Goal: Task Accomplishment & Management: Use online tool/utility

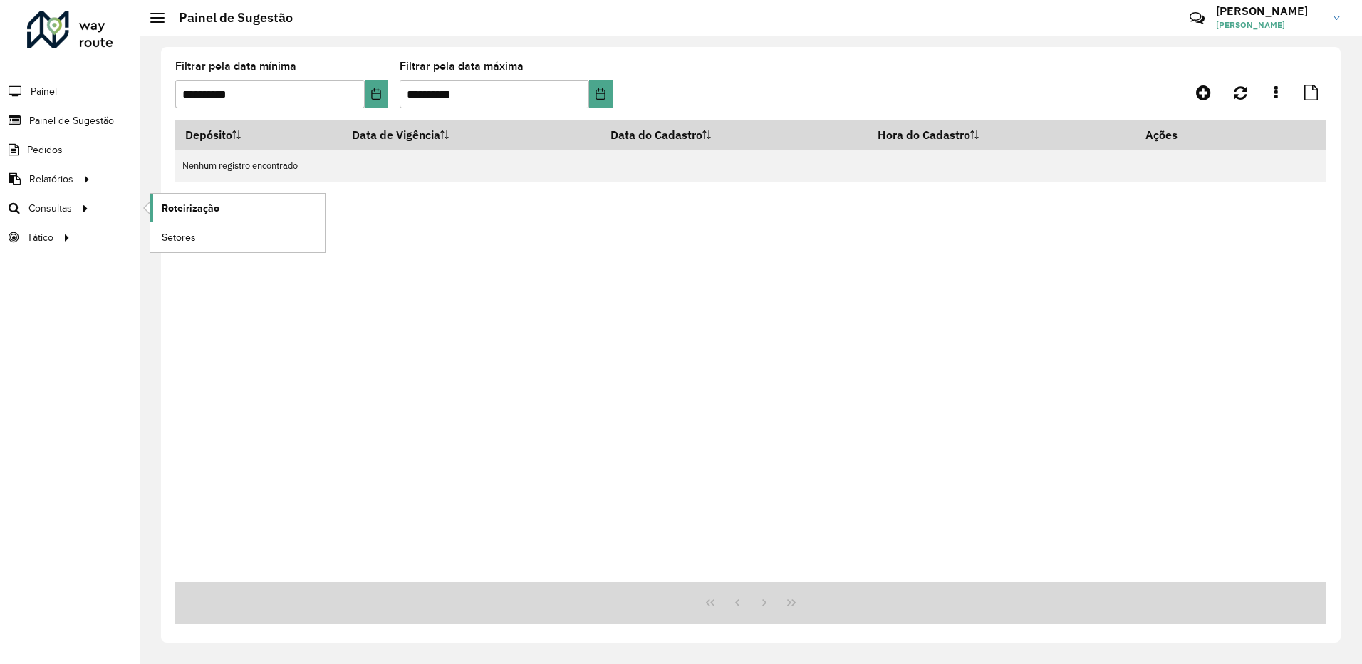
click at [163, 204] on span "Roteirização" at bounding box center [191, 208] width 58 height 15
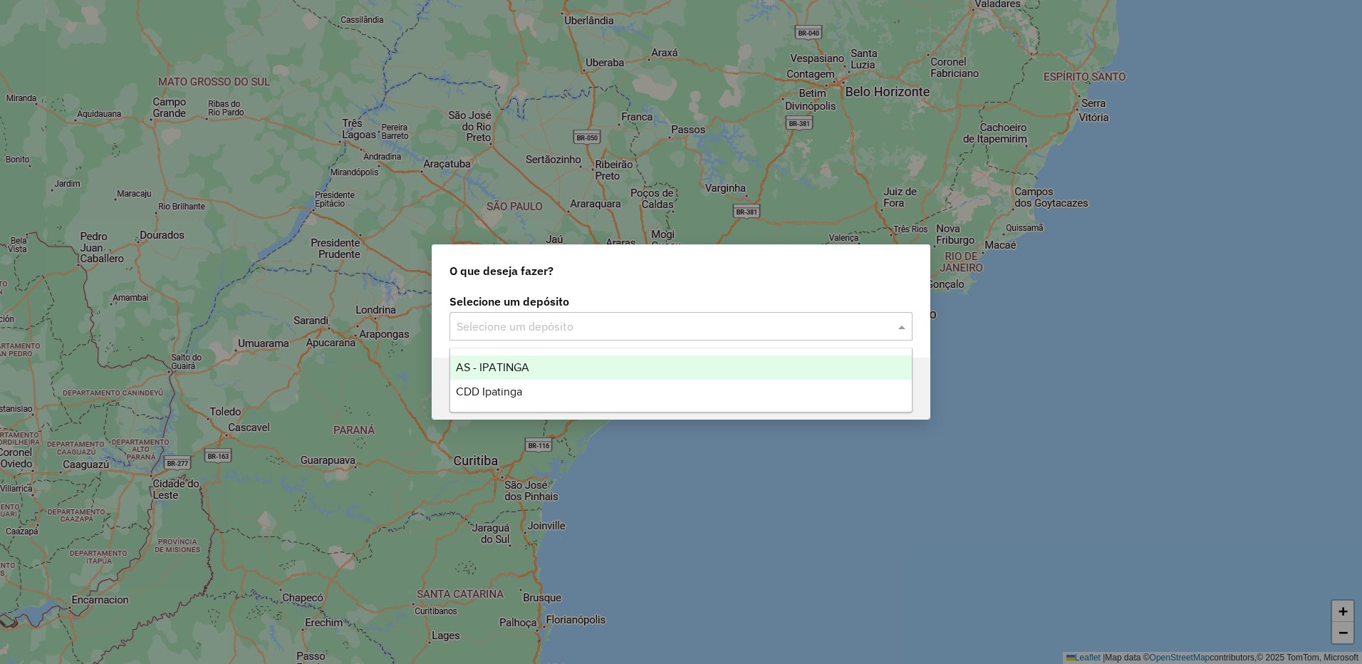
click at [723, 327] on input "text" at bounding box center [667, 326] width 420 height 17
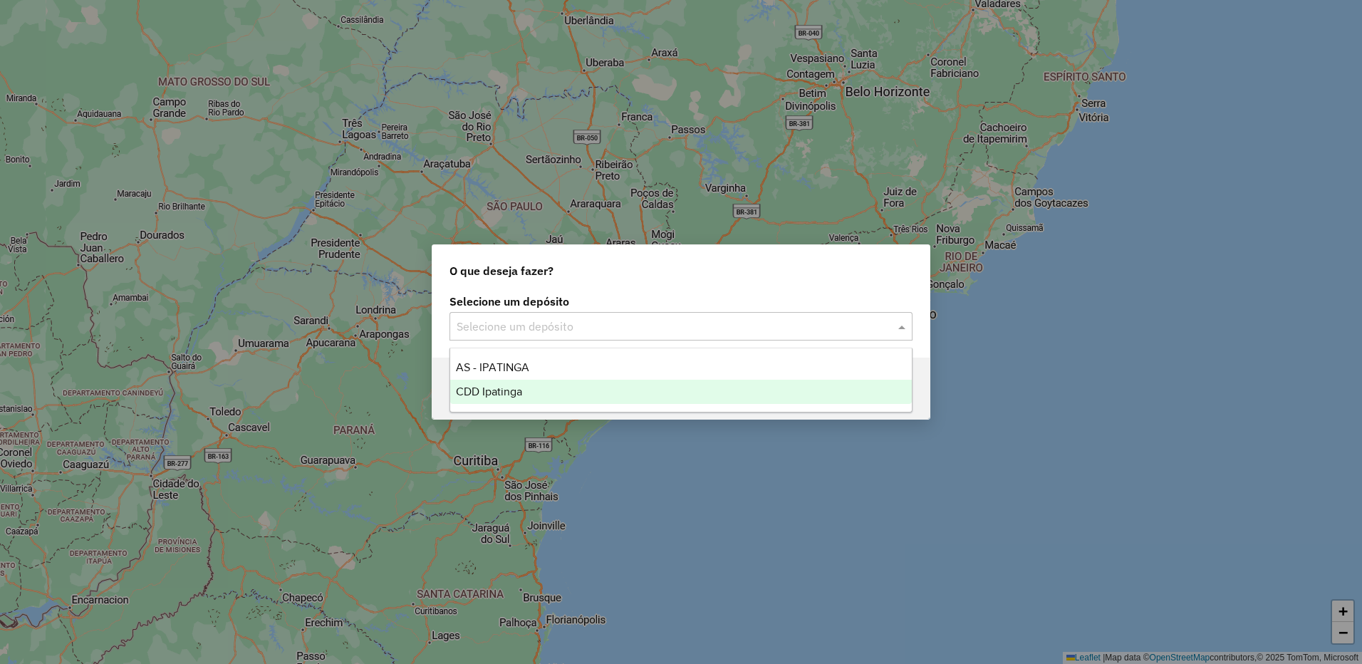
click at [590, 395] on div "CDD Ipatinga" at bounding box center [681, 392] width 462 height 24
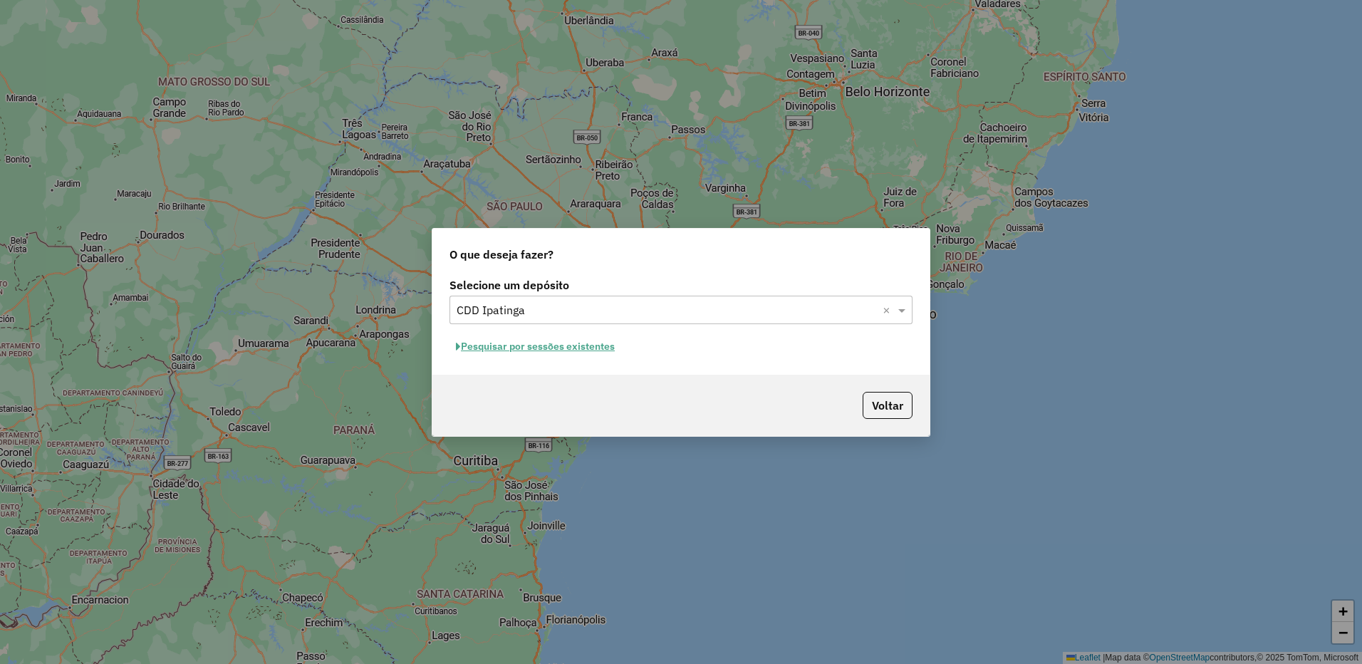
click at [546, 349] on button "Pesquisar por sessões existentes" at bounding box center [535, 346] width 172 height 22
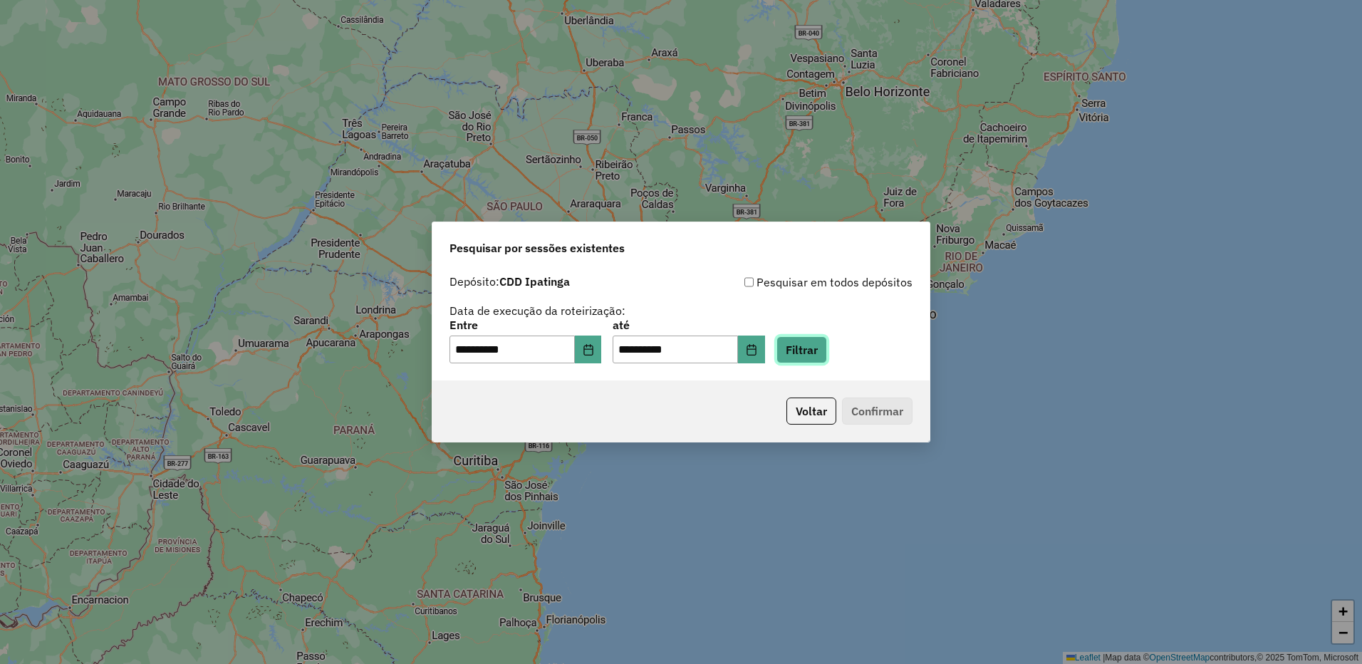
click at [827, 350] on button "Filtrar" at bounding box center [801, 349] width 51 height 27
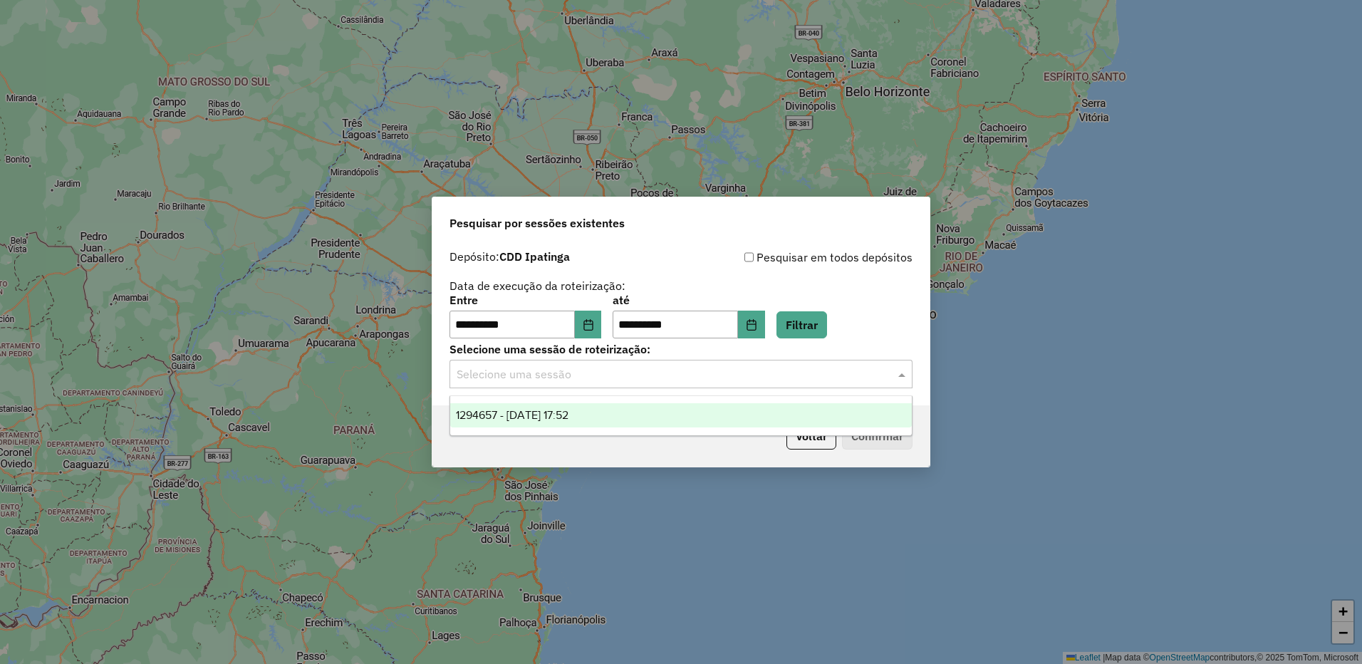
click at [722, 382] on input "text" at bounding box center [667, 374] width 420 height 17
click at [675, 419] on div "1294657 - [DATE] 17:52" at bounding box center [681, 415] width 462 height 24
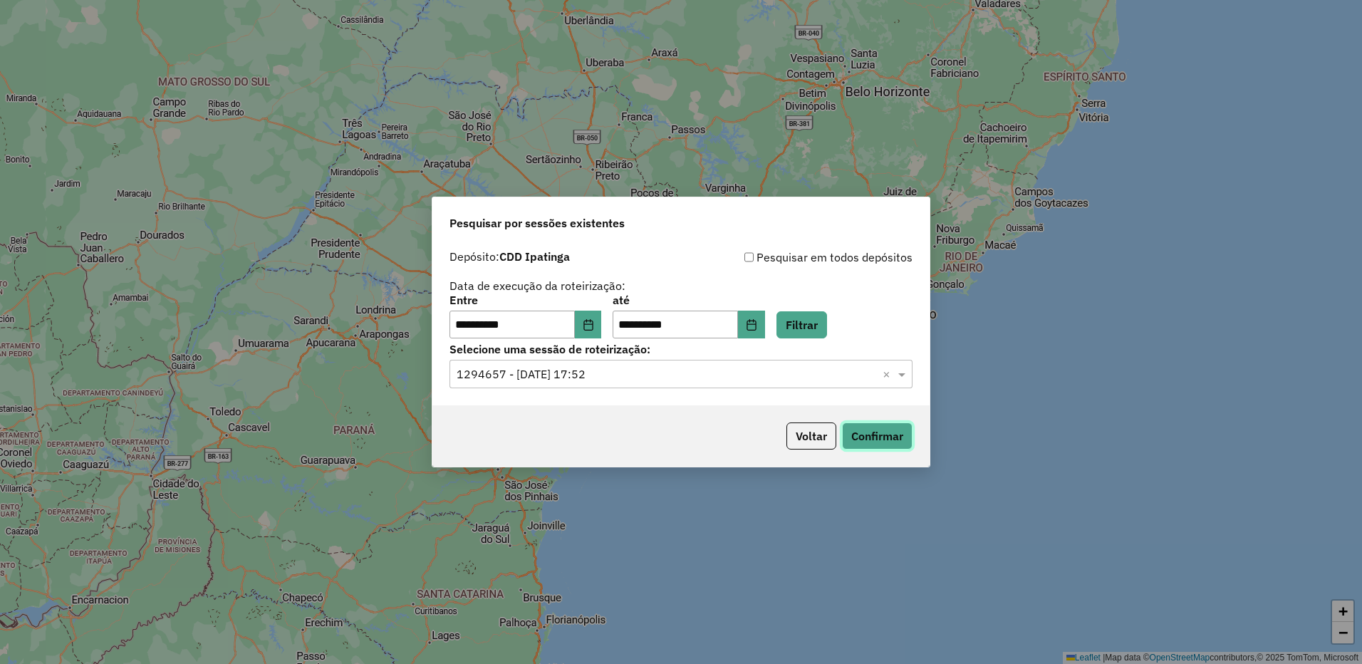
click at [854, 434] on button "Confirmar" at bounding box center [877, 435] width 71 height 27
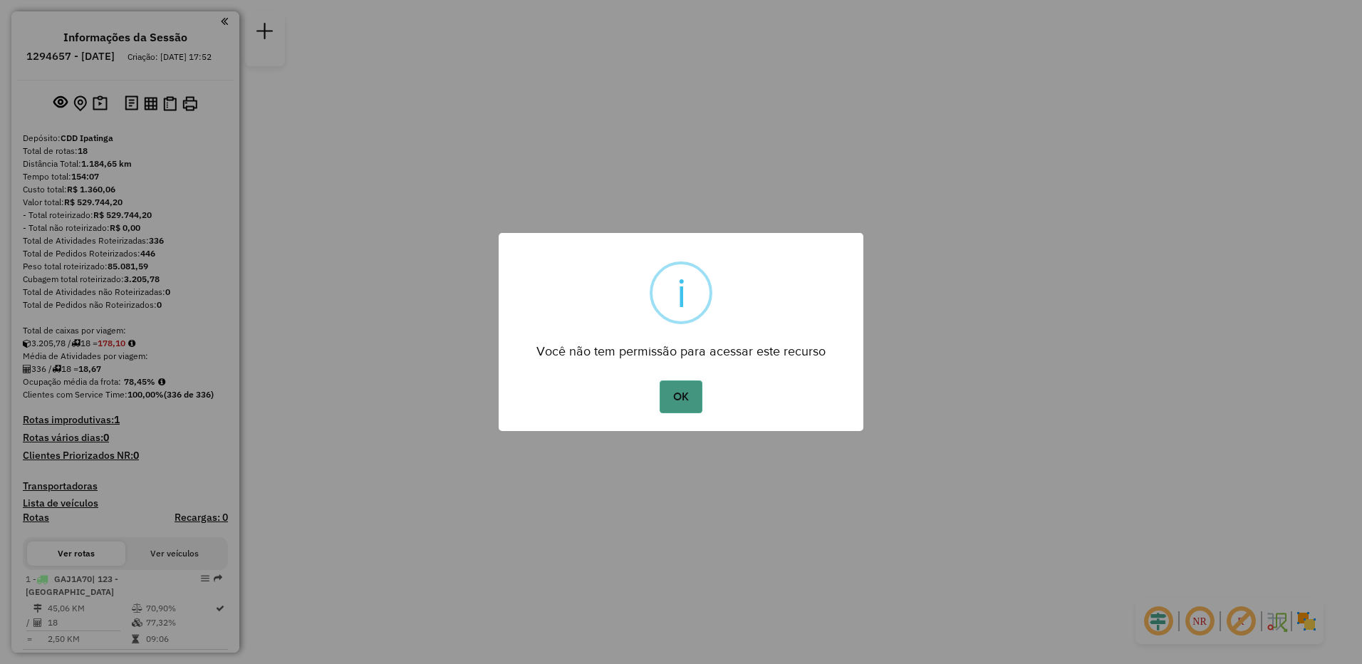
click at [681, 402] on button "OK" at bounding box center [681, 396] width 42 height 33
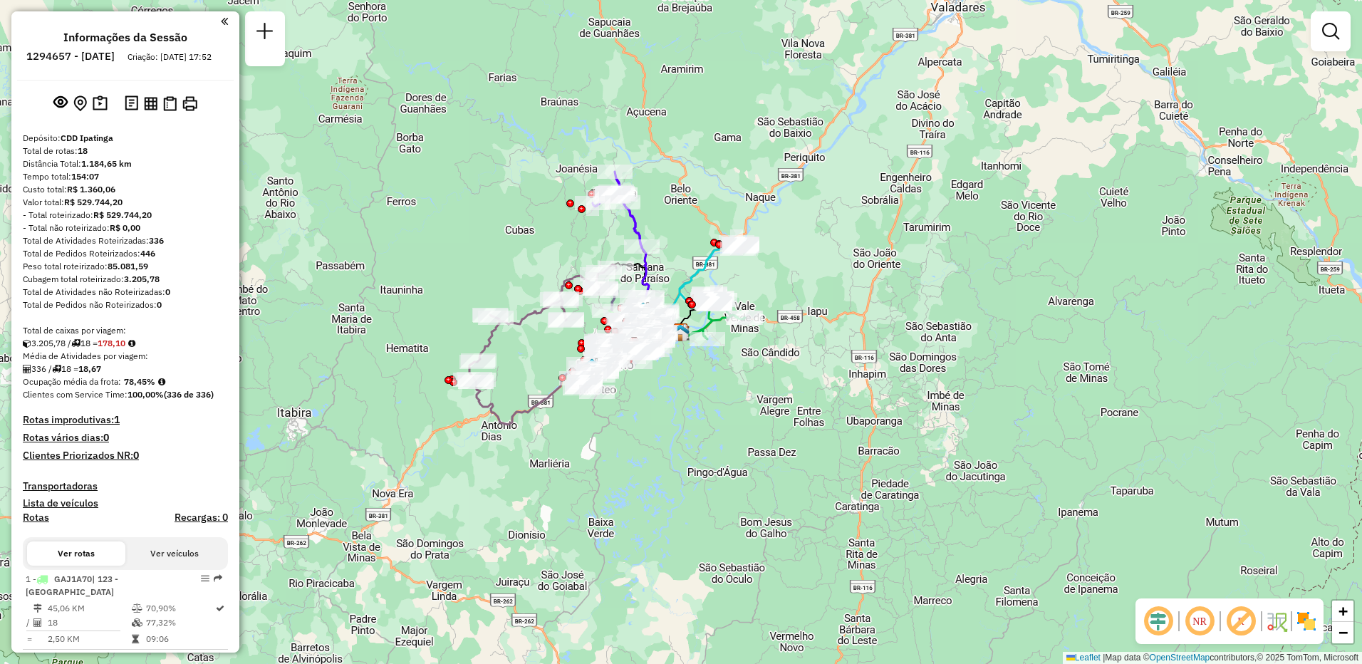
scroll to position [285, 0]
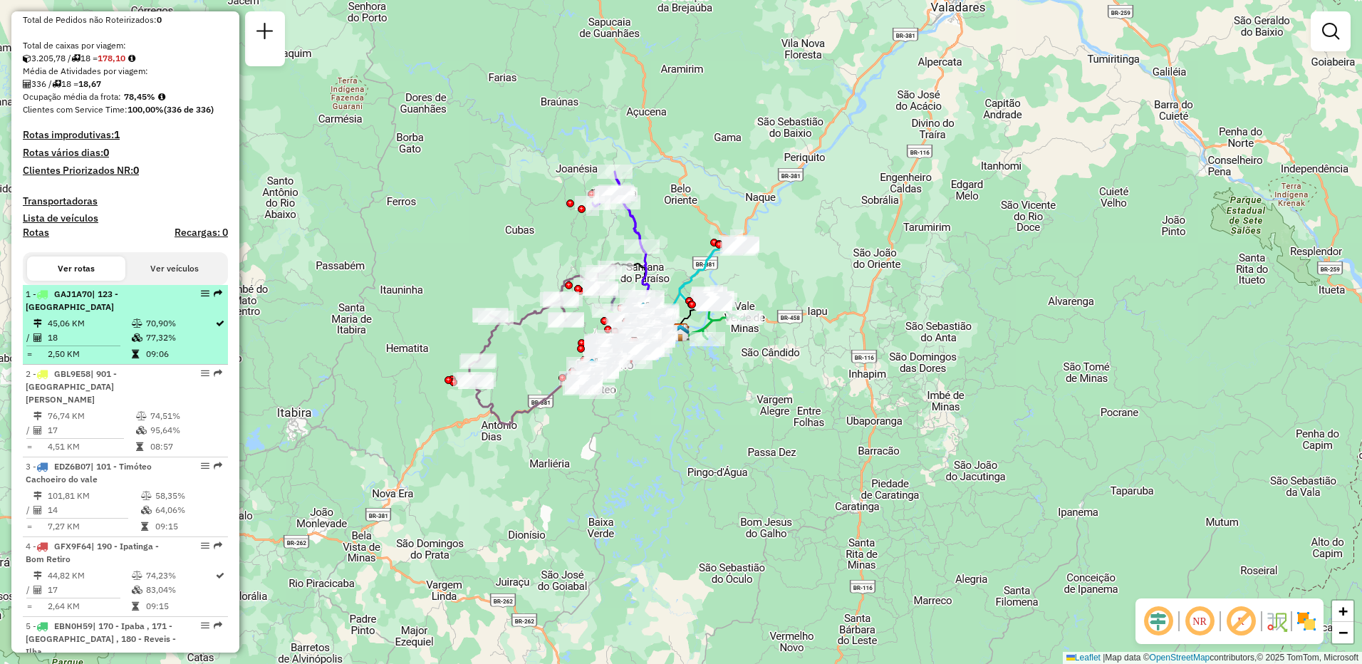
click at [145, 343] on td "77,32%" at bounding box center [179, 337] width 69 height 14
select select "**********"
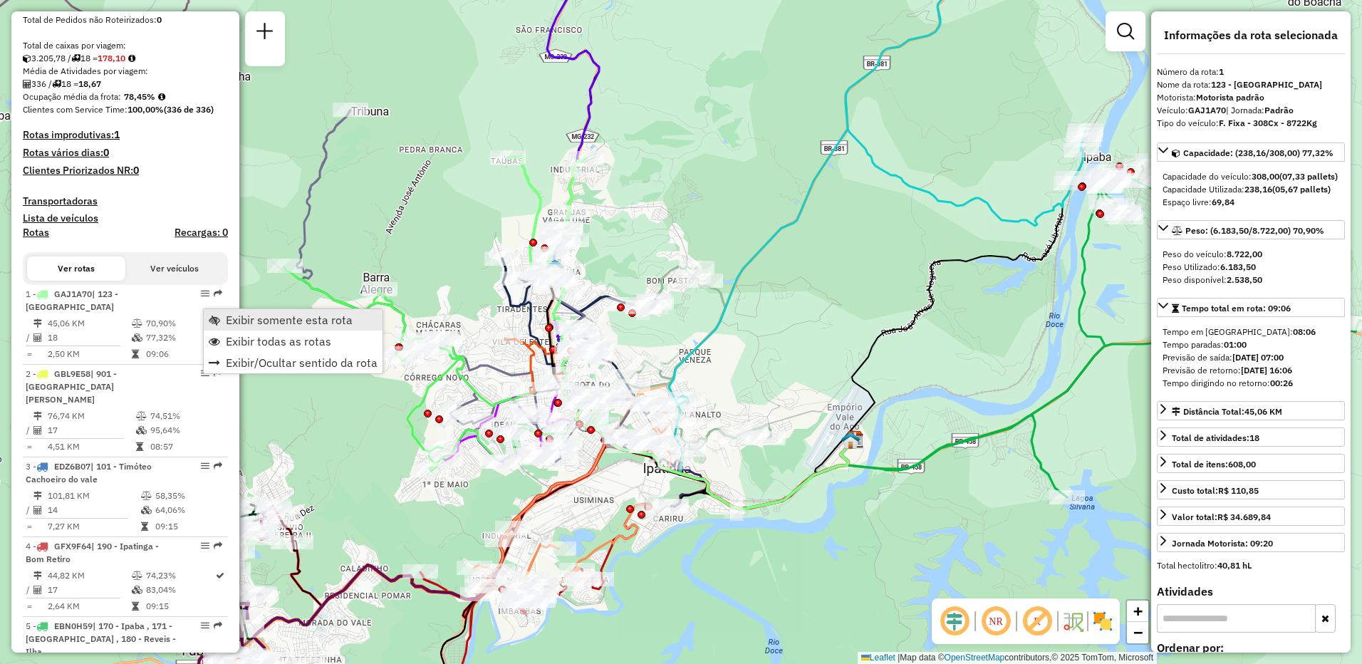
click at [251, 320] on span "Exibir somente esta rota" at bounding box center [289, 319] width 127 height 11
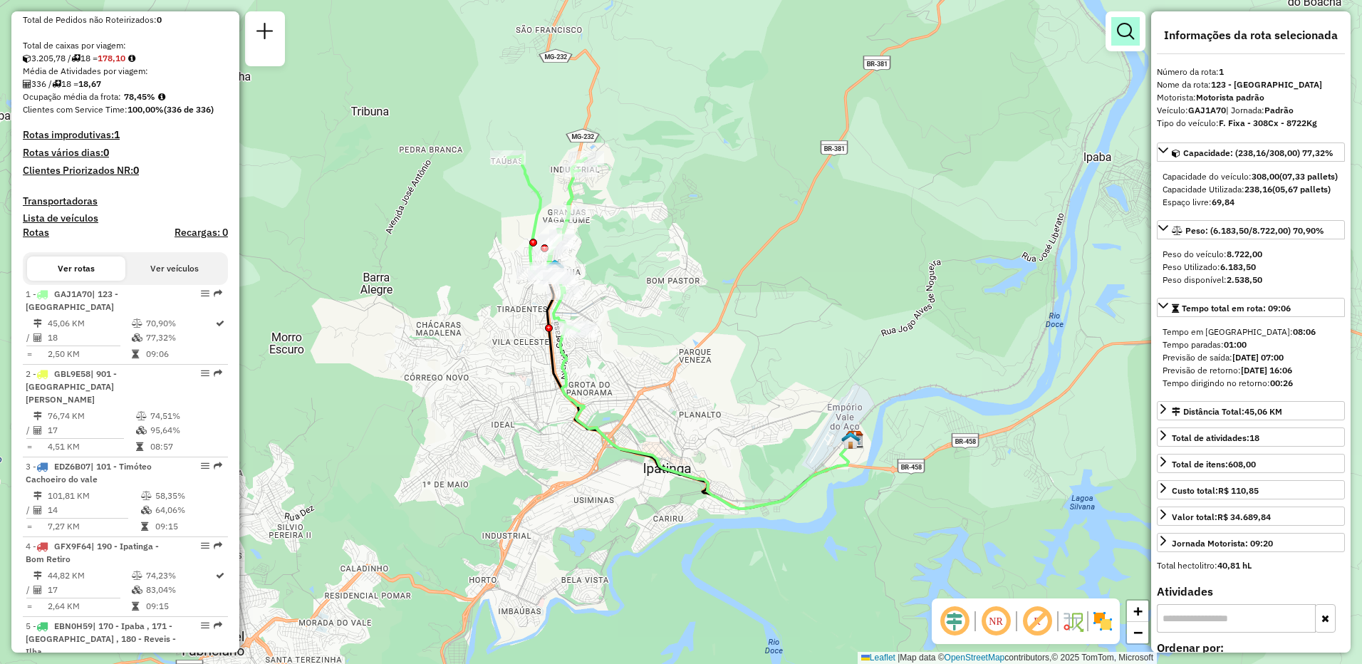
click at [1131, 42] on link at bounding box center [1125, 31] width 28 height 28
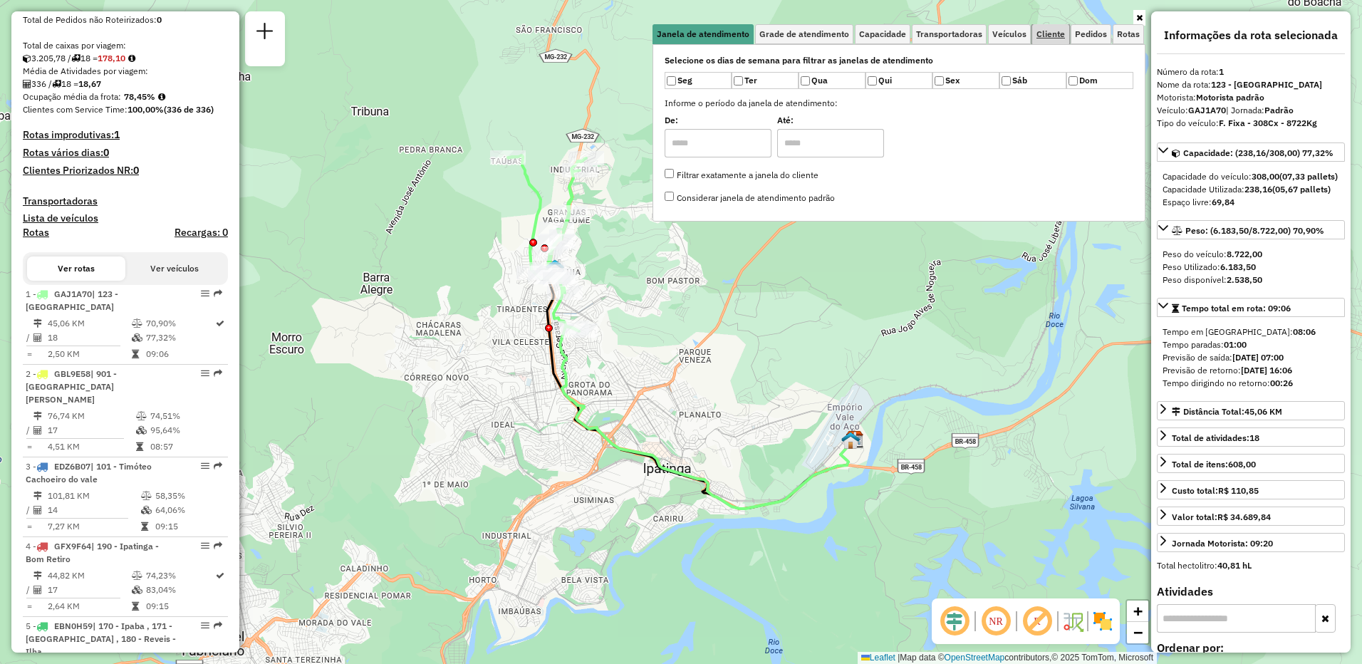
click at [1046, 32] on span "Cliente" at bounding box center [1050, 34] width 28 height 9
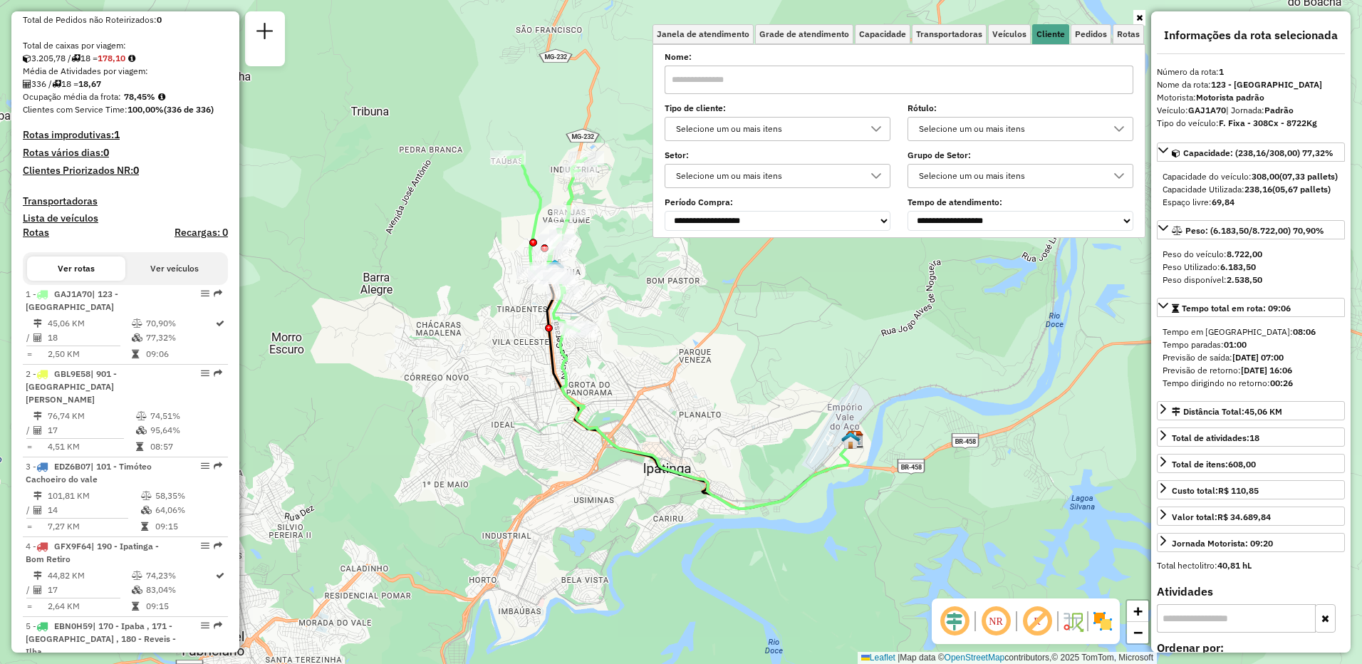
click at [716, 83] on input "text" at bounding box center [899, 80] width 469 height 28
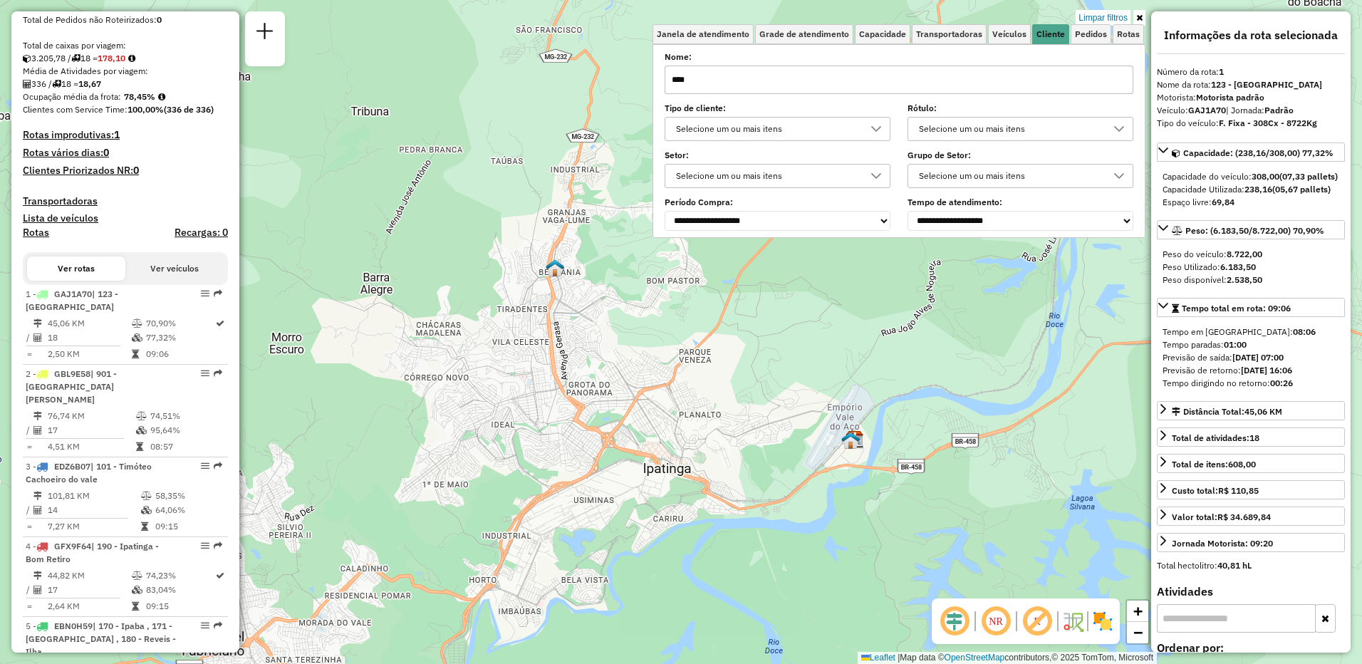
click at [745, 85] on input "****" at bounding box center [899, 80] width 469 height 28
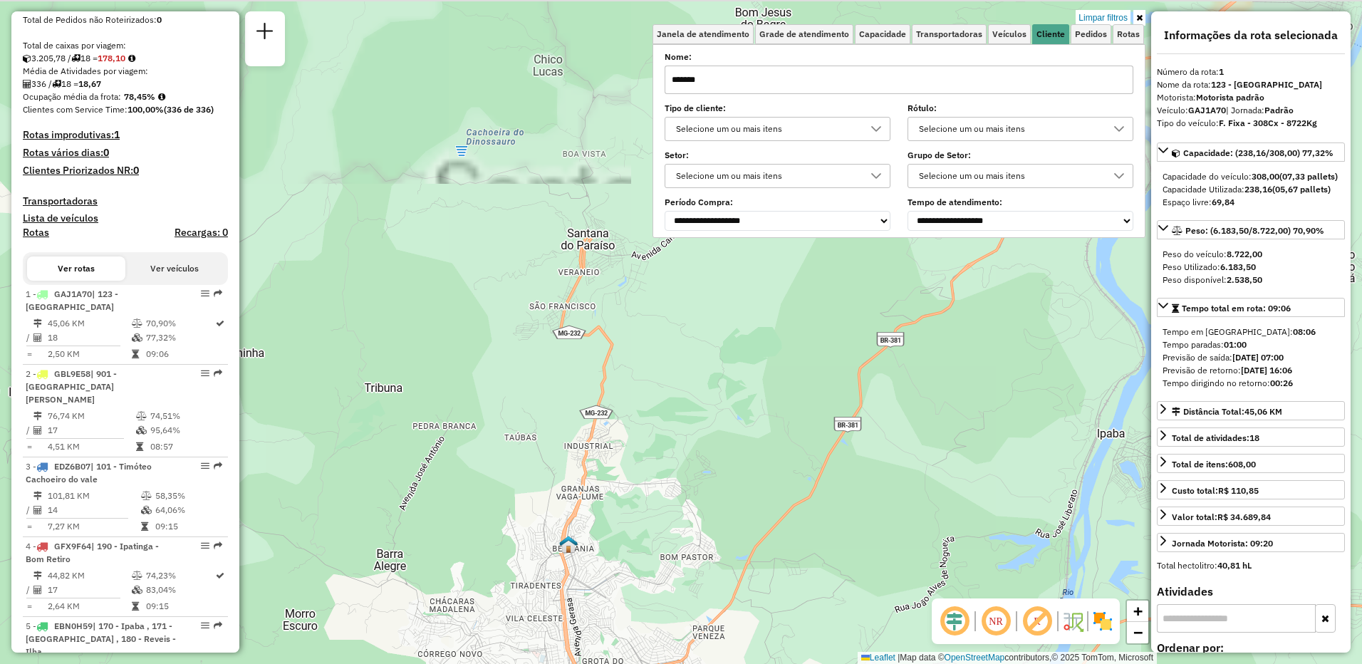
drag, startPoint x: 613, startPoint y: 335, endPoint x: 640, endPoint y: 533, distance: 200.6
click at [626, 602] on div "Limpar filtros Janela de atendimento Grade de atendimento Capacidade Transporta…" at bounding box center [681, 332] width 1362 height 664
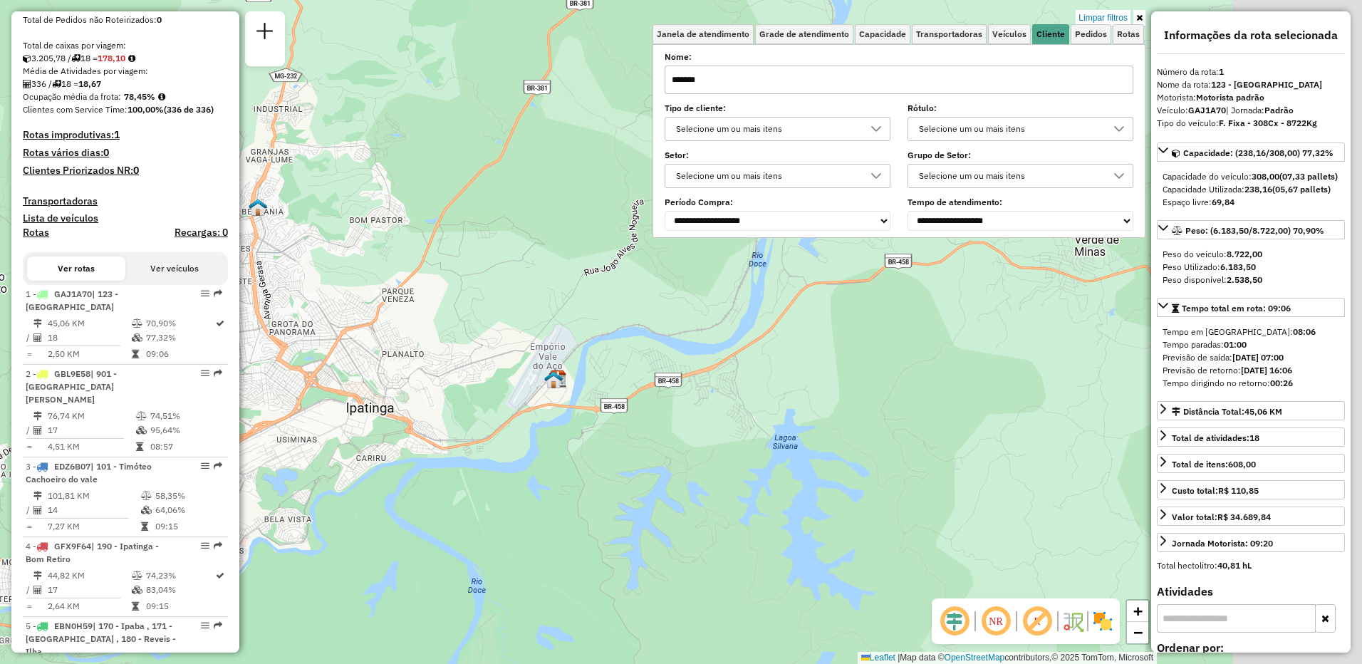
drag, startPoint x: 709, startPoint y: 445, endPoint x: 438, endPoint y: 165, distance: 389.9
click at [438, 165] on div "Limpar filtros Janela de atendimento Grade de atendimento Capacidade Transporta…" at bounding box center [681, 332] width 1362 height 664
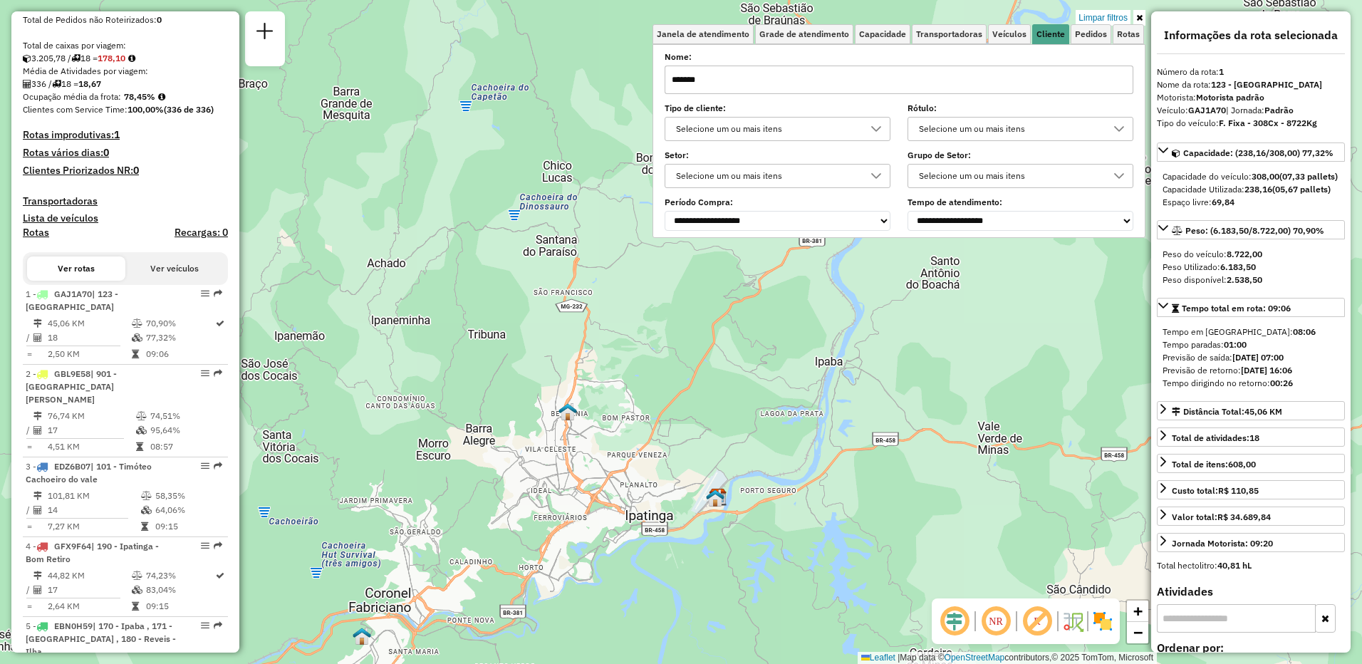
drag, startPoint x: 708, startPoint y: 363, endPoint x: 760, endPoint y: 458, distance: 108.1
click at [760, 458] on div "Limpar filtros Janela de atendimento Grade de atendimento Capacidade Transporta…" at bounding box center [681, 332] width 1362 height 664
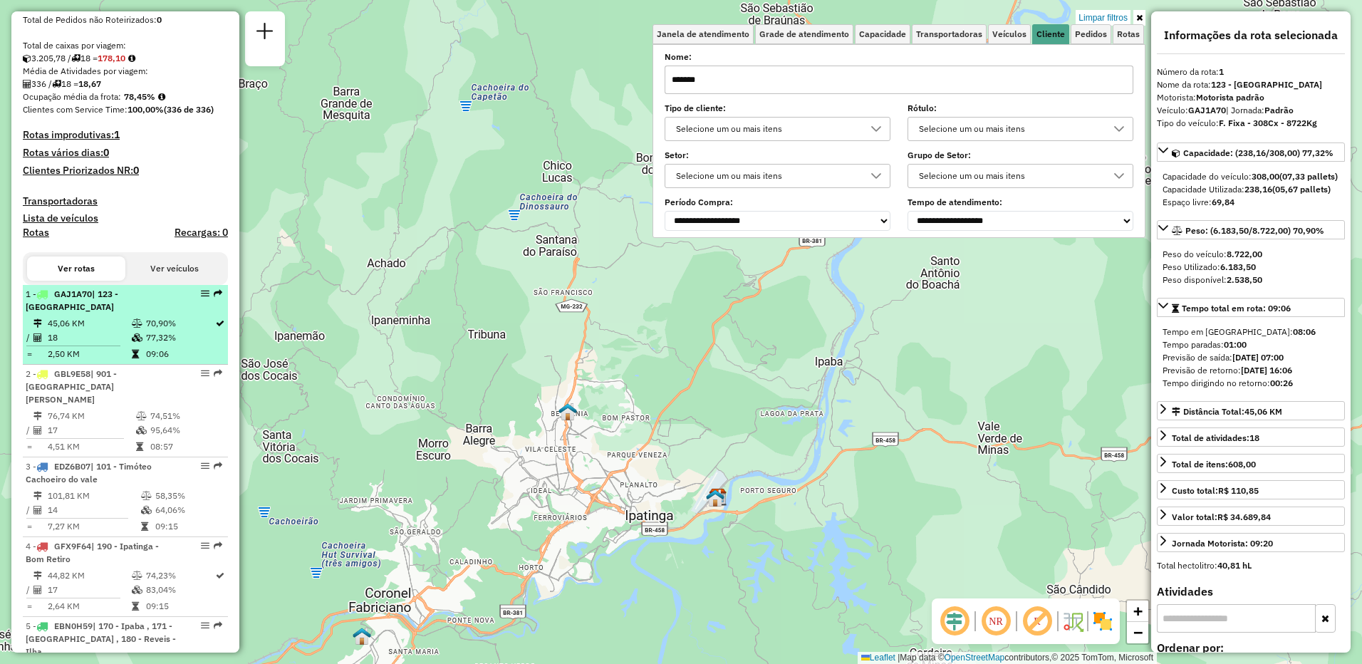
click at [120, 330] on td "45,06 KM" at bounding box center [89, 323] width 84 height 14
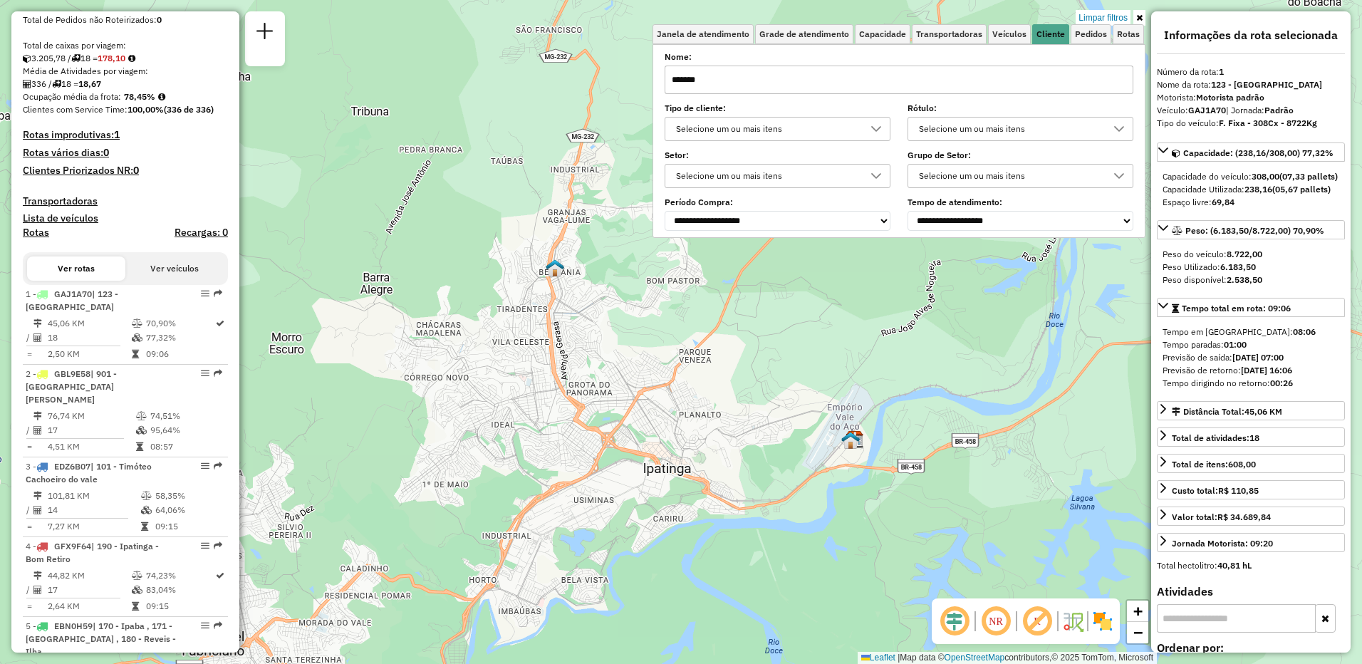
click at [677, 79] on input "*******" at bounding box center [899, 80] width 469 height 28
type input "********"
drag, startPoint x: 742, startPoint y: 85, endPoint x: 630, endPoint y: 73, distance: 112.4
click at [630, 73] on div "Limpar filtros Janela de atendimento Grade de atendimento Capacidade Transporta…" at bounding box center [681, 332] width 1362 height 664
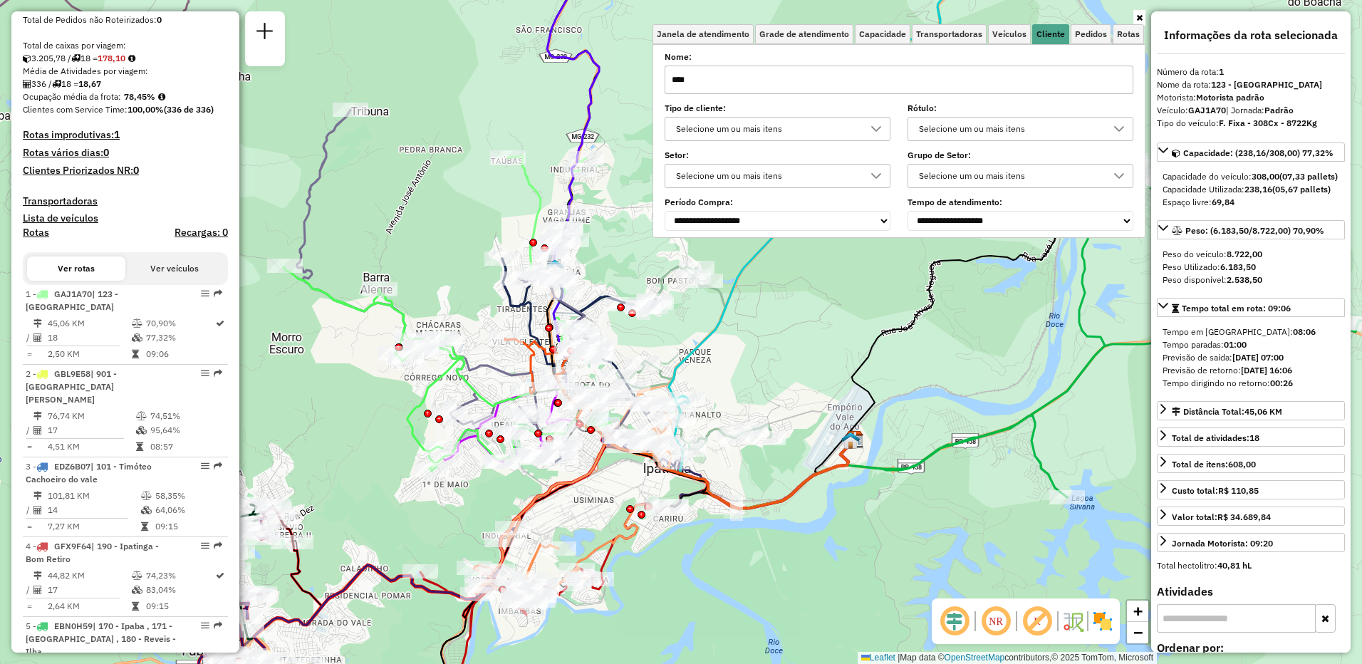
type input "*****"
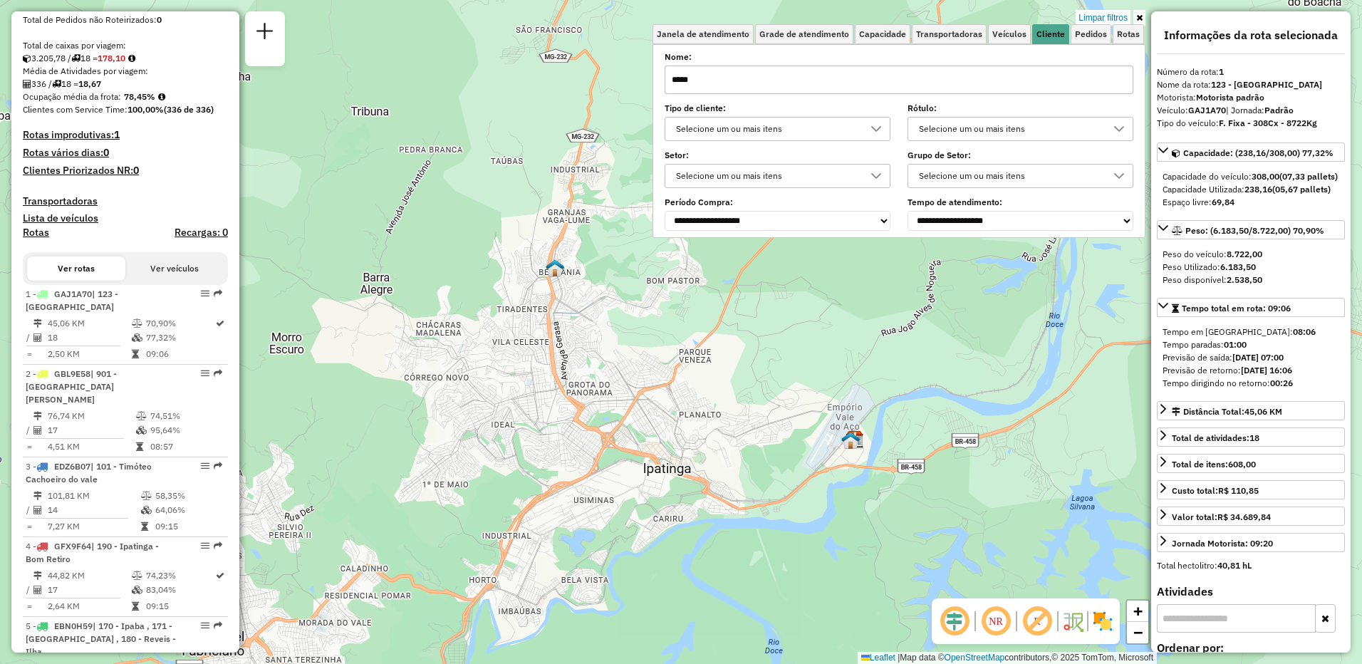
drag, startPoint x: 710, startPoint y: 81, endPoint x: 573, endPoint y: 71, distance: 137.1
click at [591, 77] on div "Limpar filtros Janela de atendimento Grade de atendimento Capacidade Transporta…" at bounding box center [681, 332] width 1362 height 664
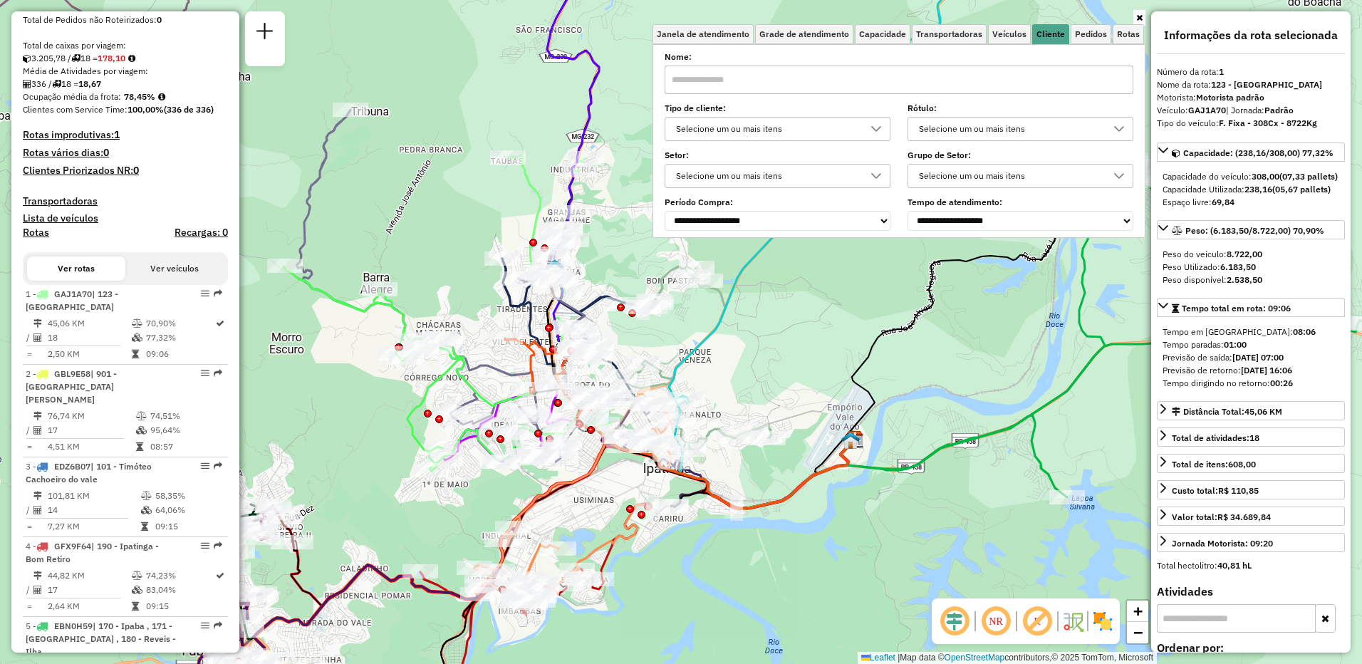
click at [1136, 19] on icon at bounding box center [1139, 18] width 6 height 9
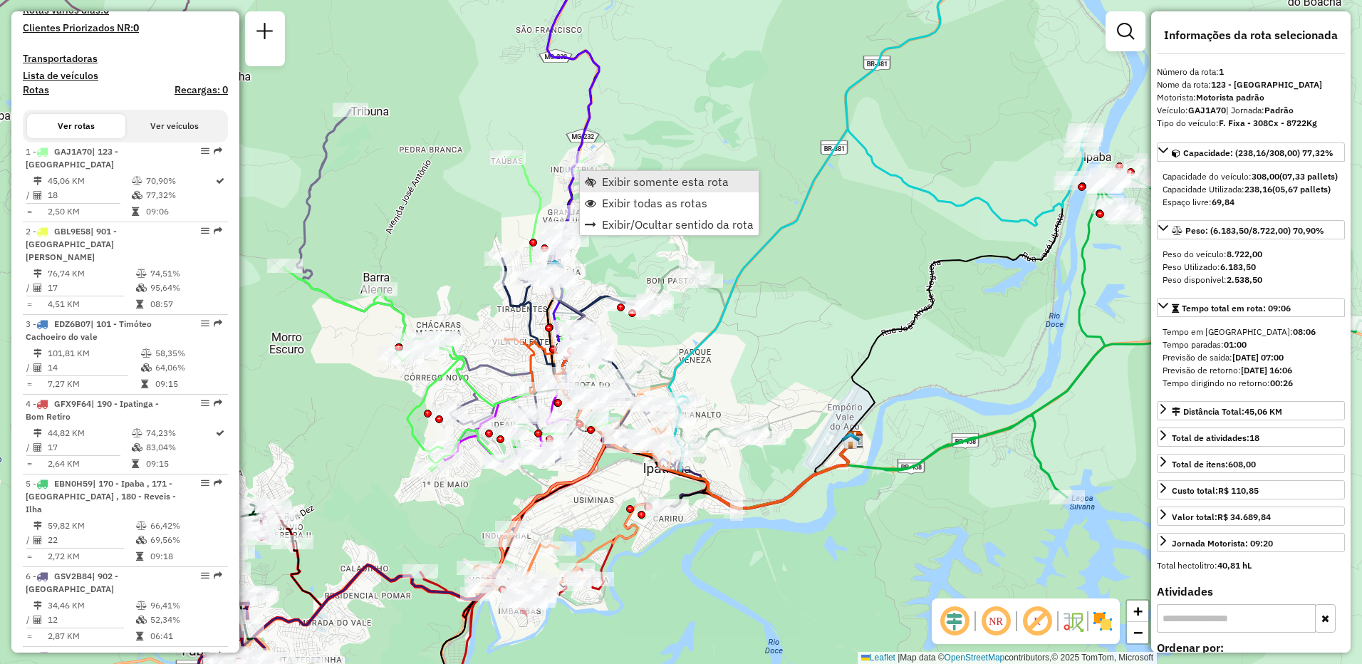
scroll to position [571, 0]
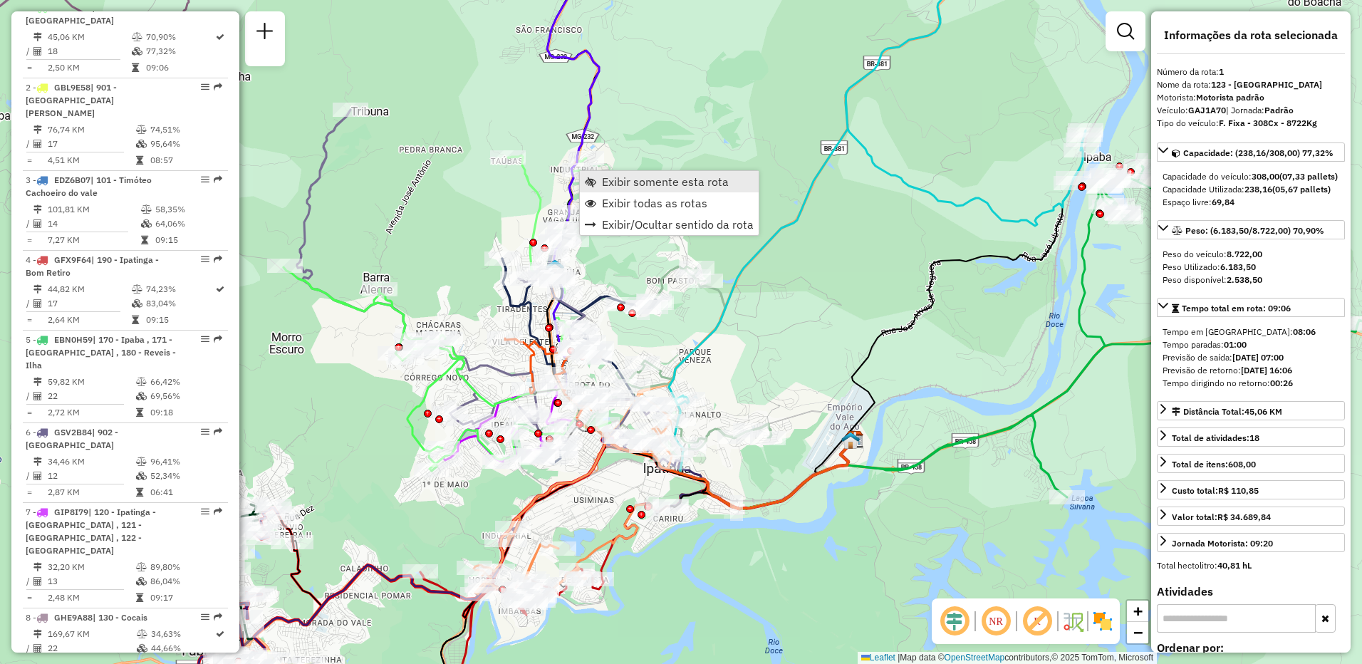
click at [633, 183] on span "Exibir somente esta rota" at bounding box center [665, 181] width 127 height 11
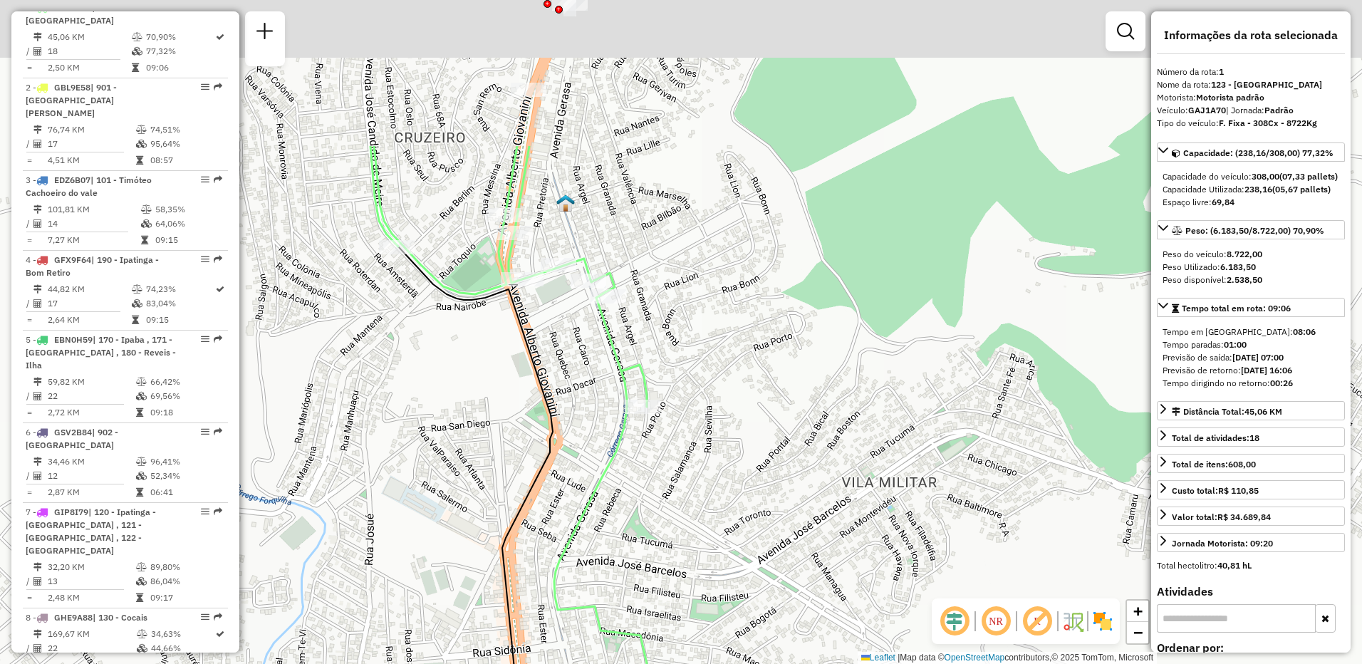
drag, startPoint x: 578, startPoint y: 177, endPoint x: 710, endPoint y: 426, distance: 282.3
click at [710, 426] on div "Janela de atendimento Grade de atendimento Capacidade Transportadoras Veículos …" at bounding box center [681, 332] width 1362 height 664
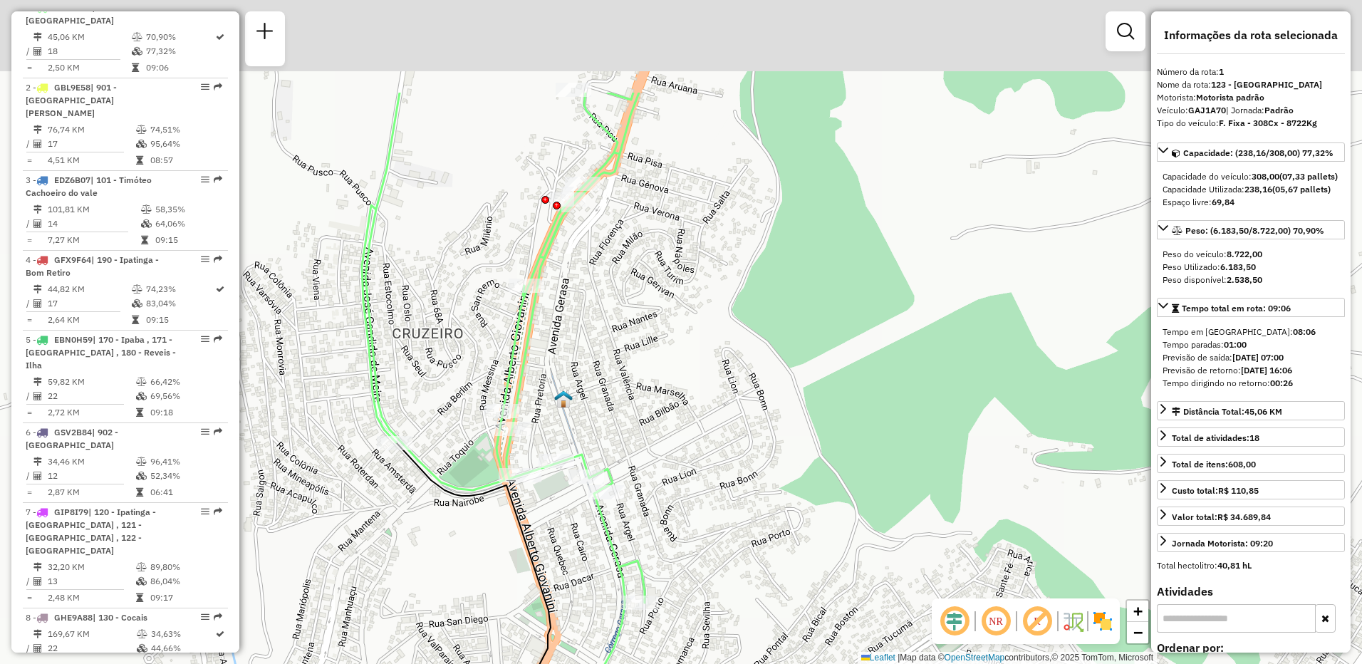
drag, startPoint x: 647, startPoint y: 121, endPoint x: 630, endPoint y: 281, distance: 160.5
click at [630, 281] on div "Janela de atendimento Grade de atendimento Capacidade Transportadoras Veículos …" at bounding box center [681, 332] width 1362 height 664
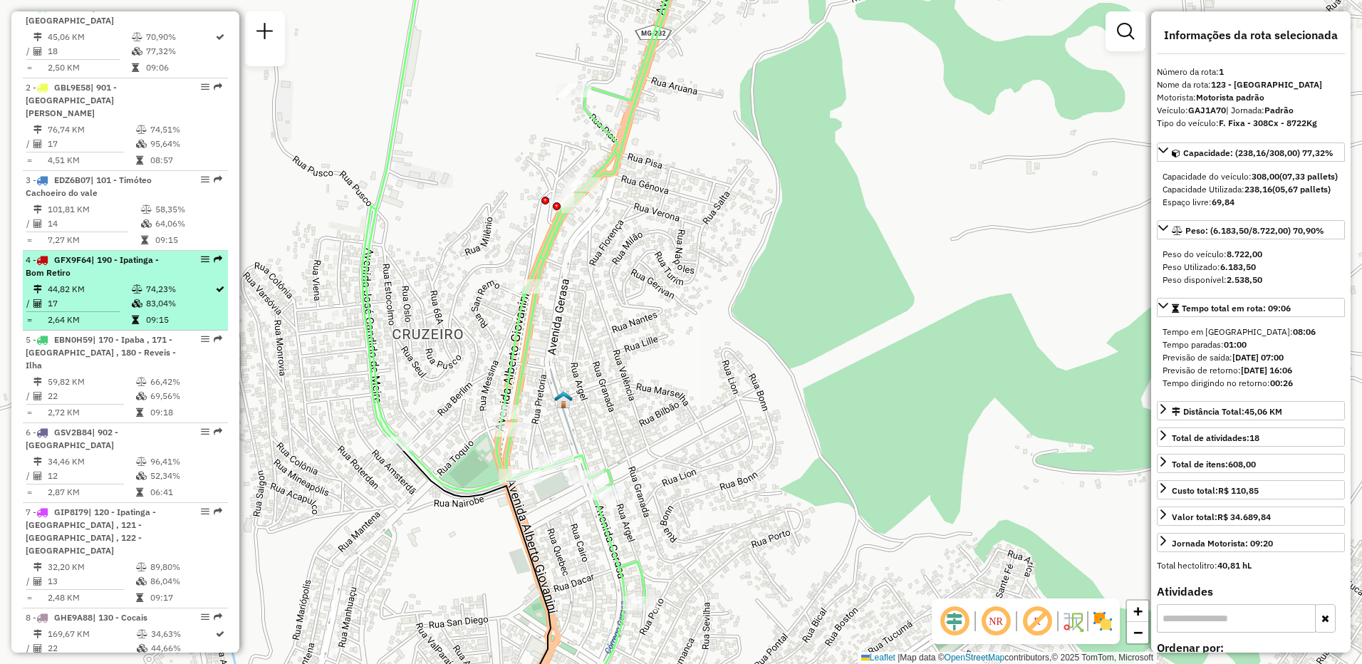
scroll to position [286, 0]
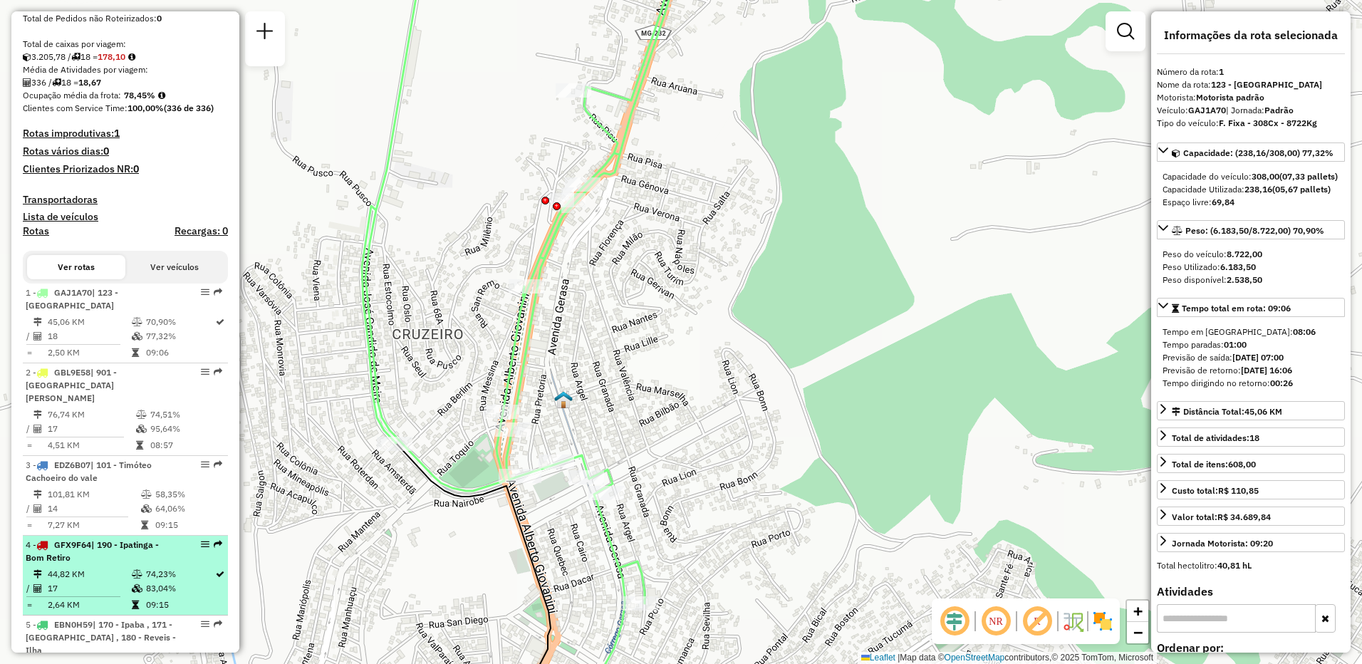
click at [140, 312] on div "1 - GAJ1A70 | 123 - Villa Celeste" at bounding box center [101, 299] width 151 height 26
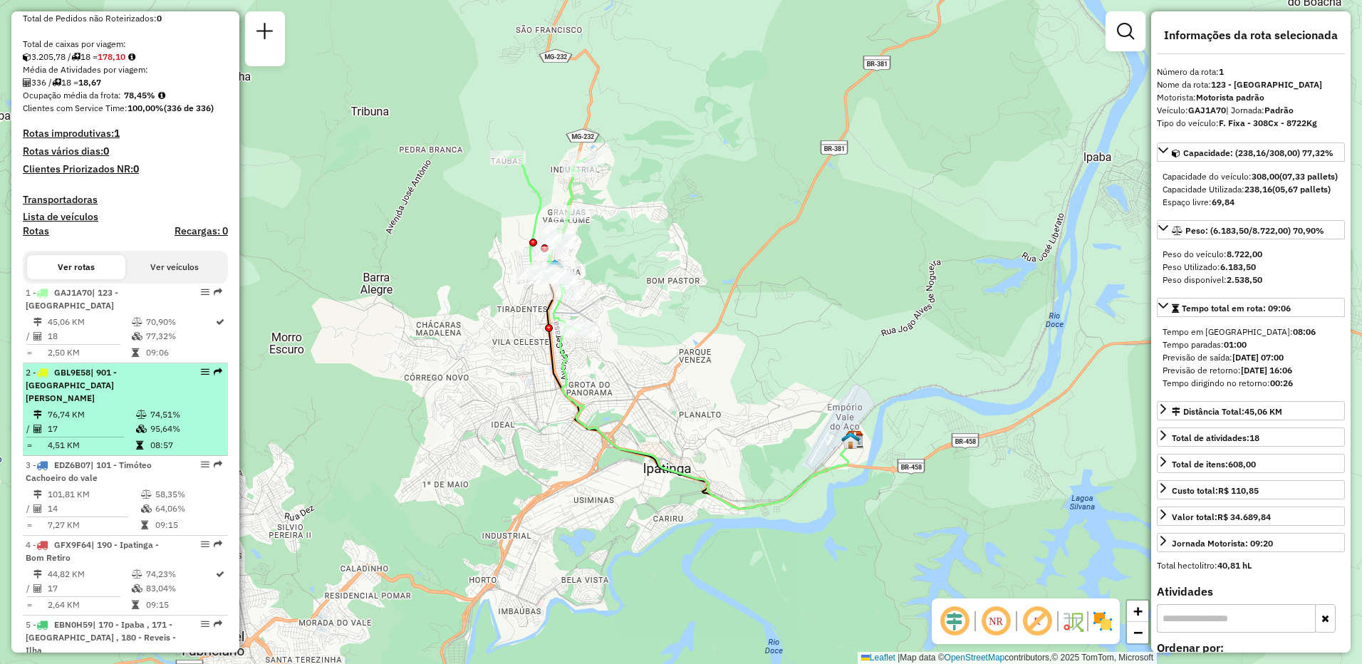
click at [143, 432] on icon at bounding box center [141, 429] width 11 height 9
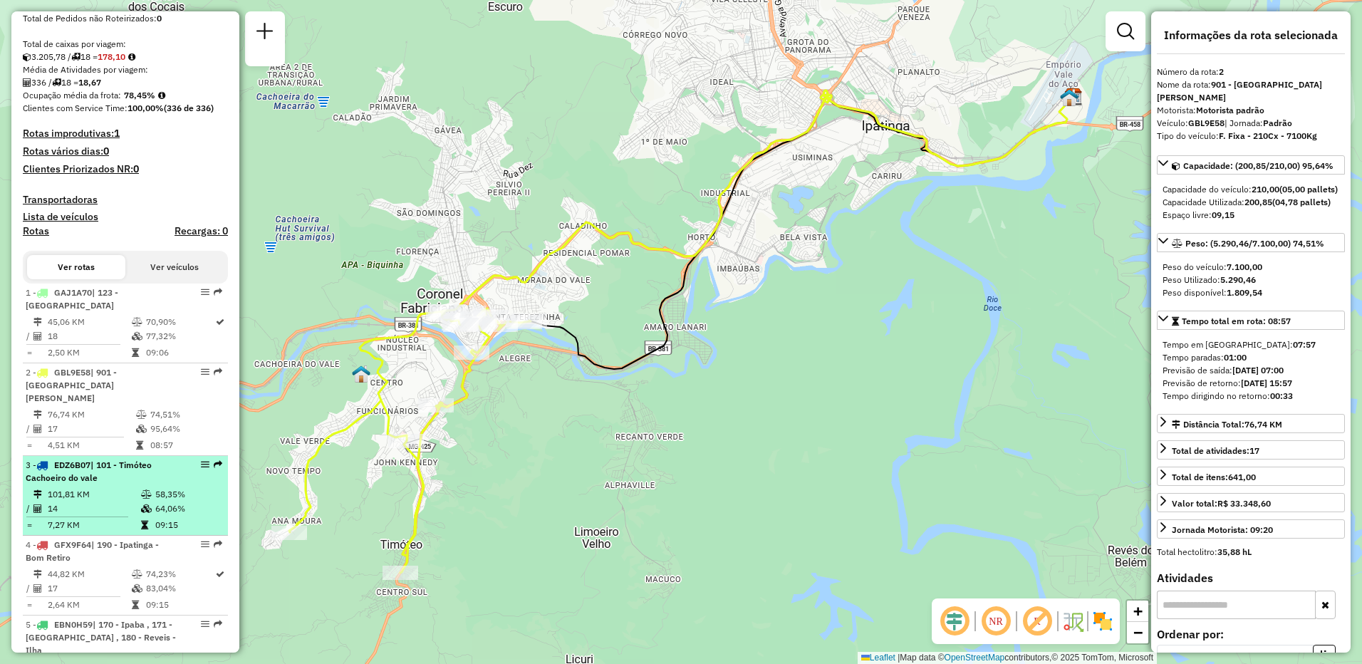
click at [109, 527] on td "7,27 KM" at bounding box center [93, 525] width 93 height 14
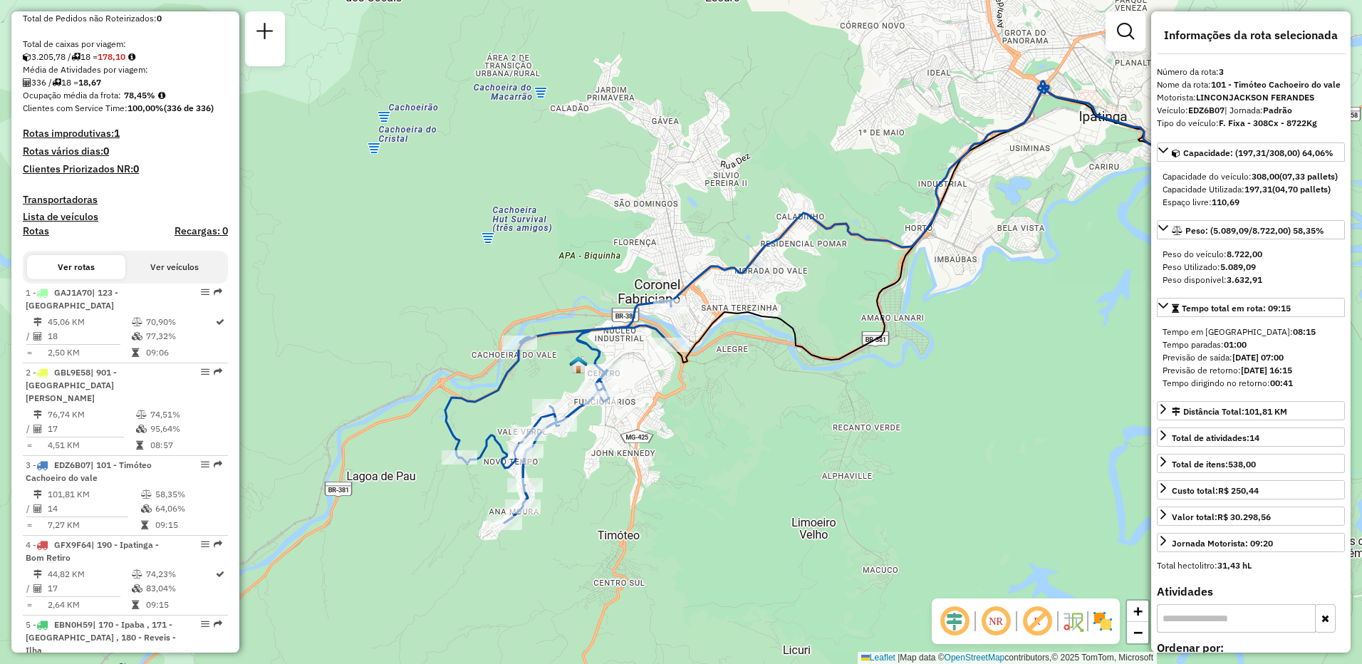
drag, startPoint x: 467, startPoint y: 477, endPoint x: 655, endPoint y: 447, distance: 189.7
click at [655, 447] on div "Janela de atendimento Grade de atendimento Capacidade Transportadoras Veículos …" at bounding box center [681, 332] width 1362 height 664
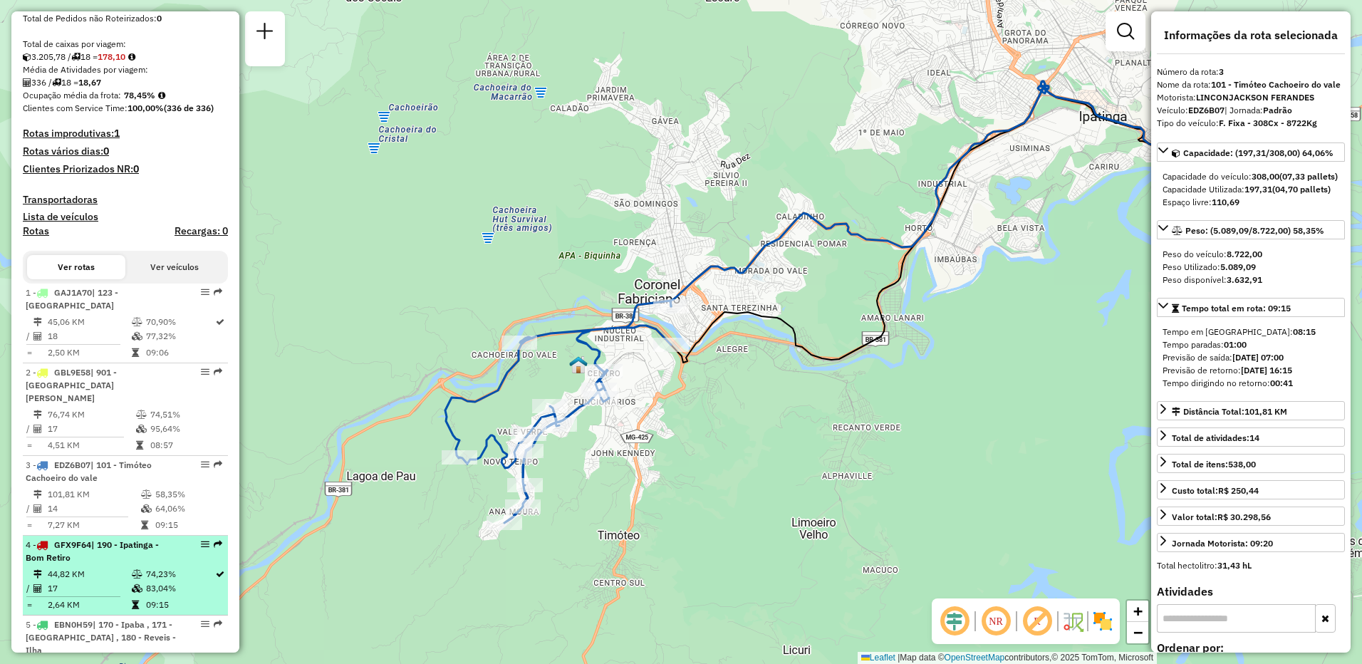
click at [88, 552] on div "4 - GFX9F64 | 190 - Ipatinga - Bom Retiro" at bounding box center [101, 551] width 151 height 26
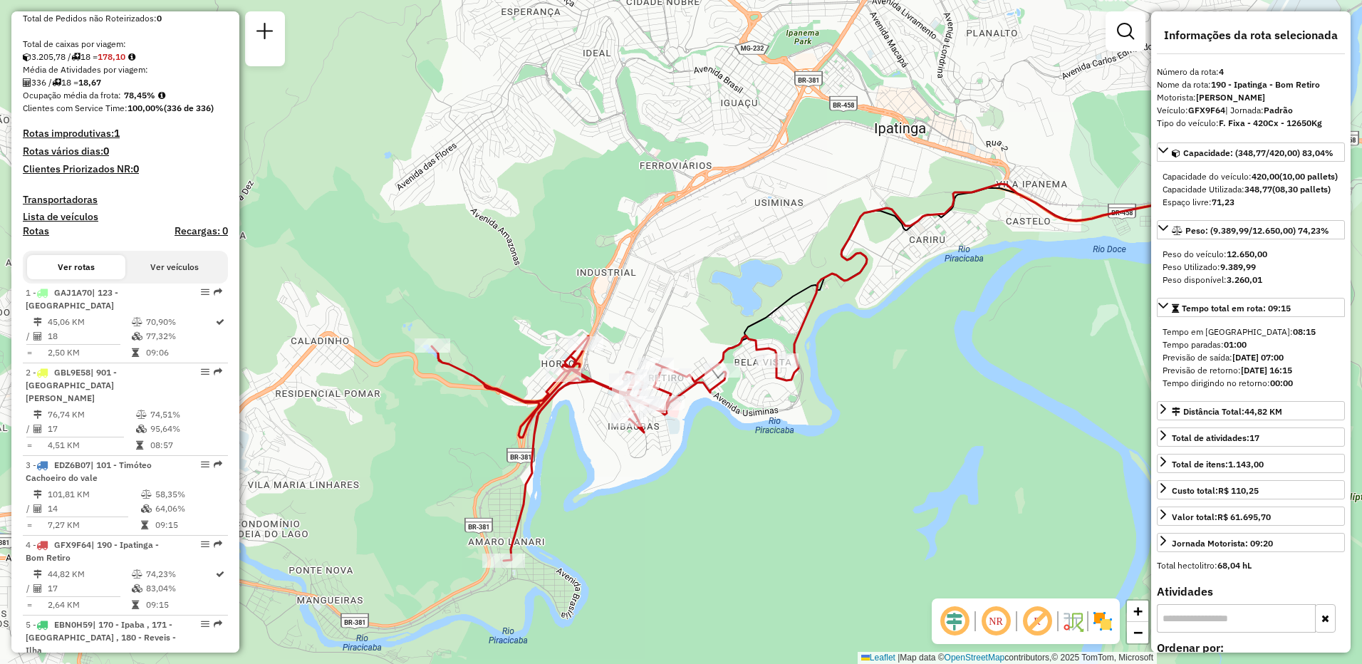
drag, startPoint x: 548, startPoint y: 503, endPoint x: 734, endPoint y: 491, distance: 185.5
click at [734, 491] on div "Janela de atendimento Grade de atendimento Capacidade Transportadoras Veículos …" at bounding box center [681, 332] width 1362 height 664
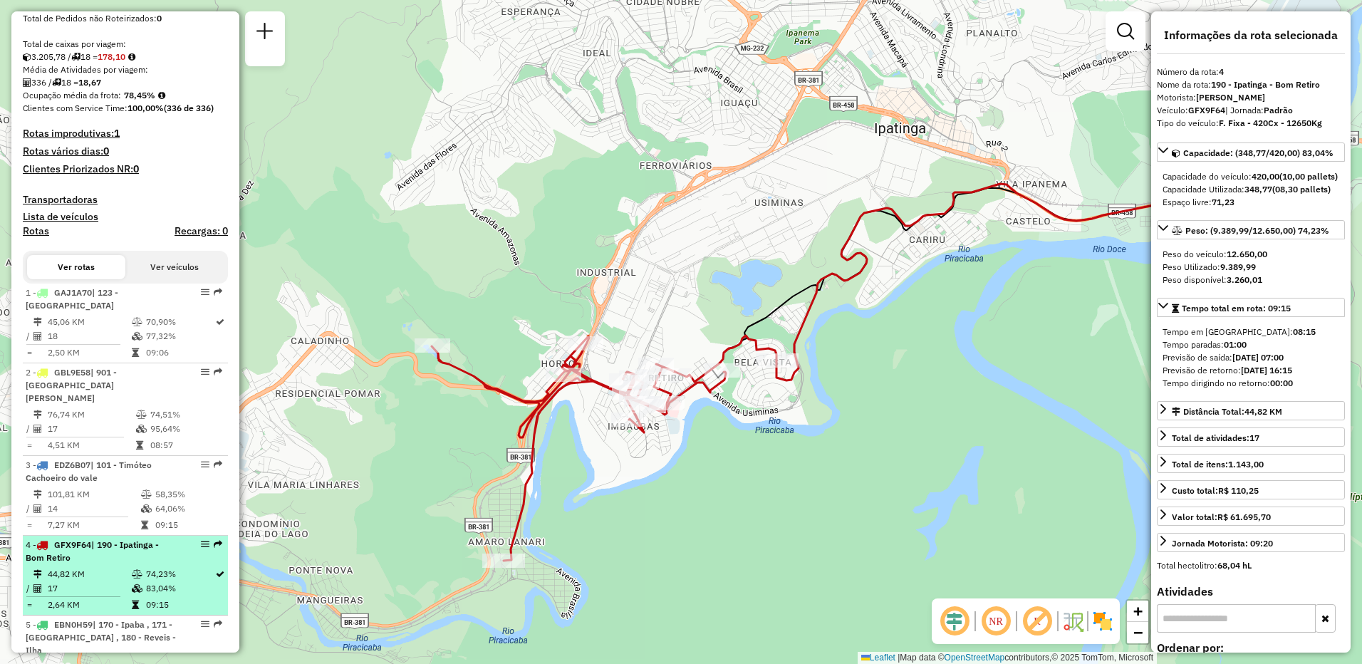
scroll to position [429, 0]
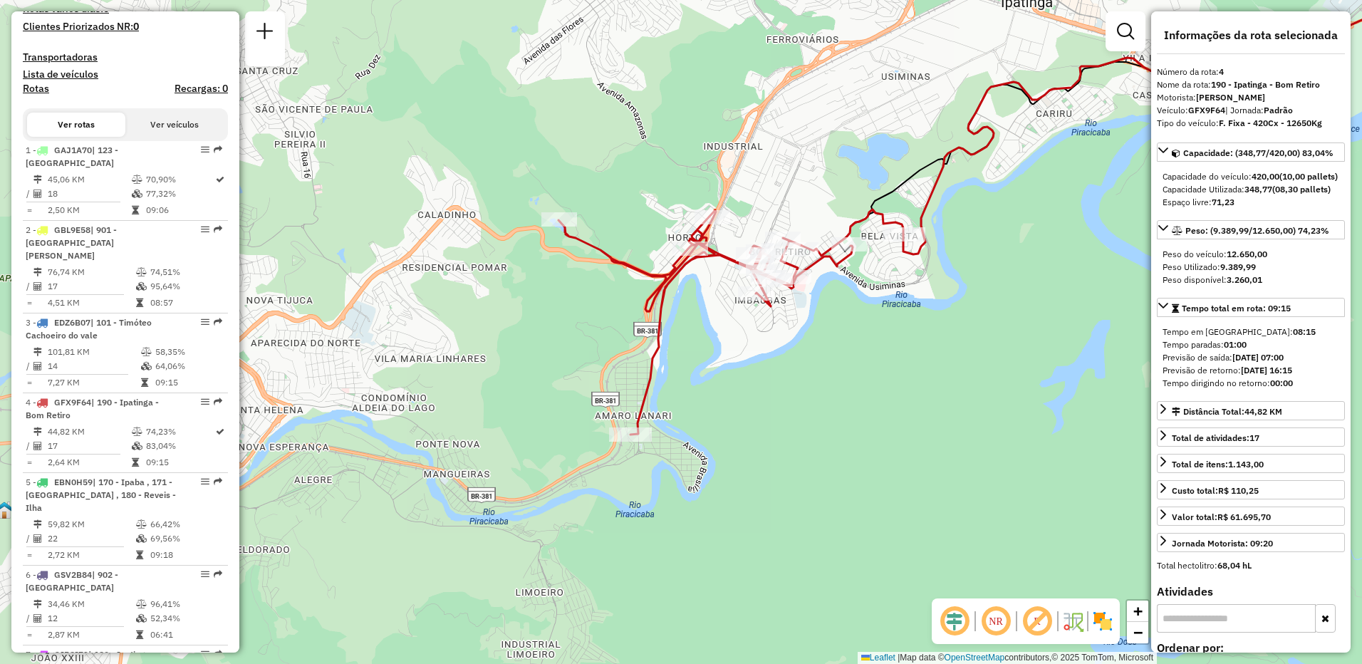
drag, startPoint x: 567, startPoint y: 546, endPoint x: 694, endPoint y: 421, distance: 178.3
click at [694, 421] on div "Janela de atendimento Grade de atendimento Capacidade Transportadoras Veículos …" at bounding box center [681, 332] width 1362 height 664
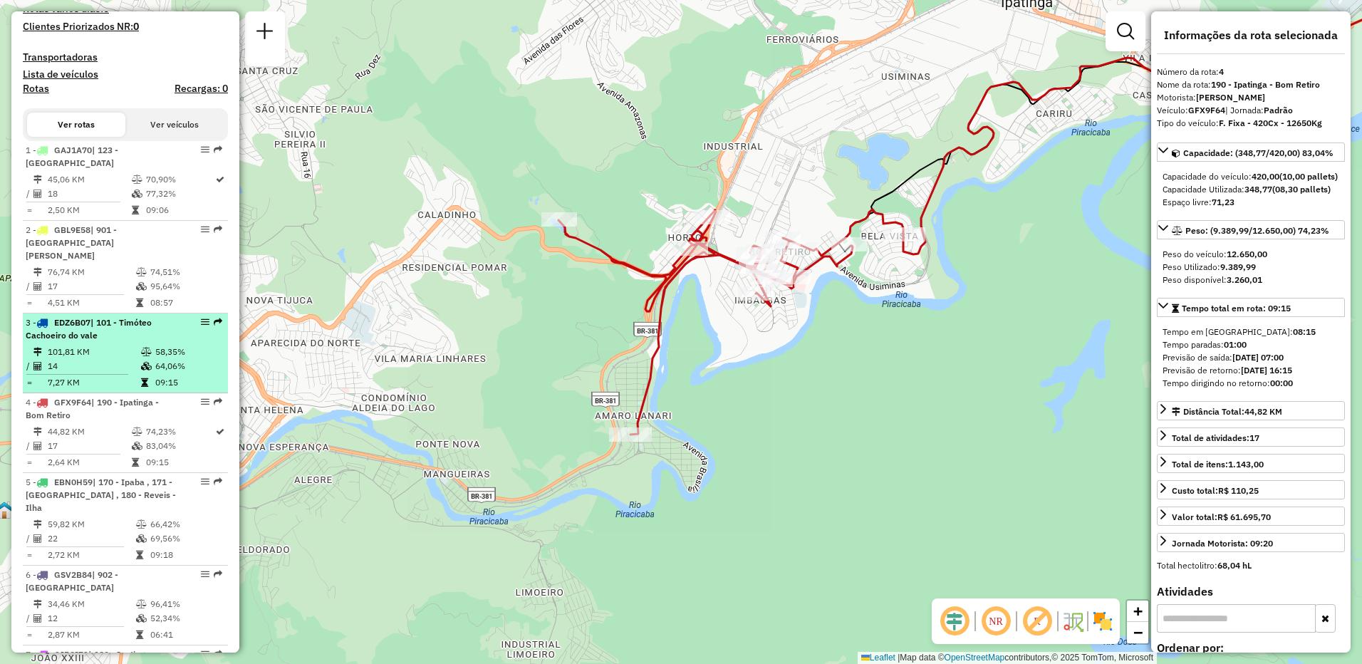
click at [155, 360] on td "64,06%" at bounding box center [189, 366] width 68 height 14
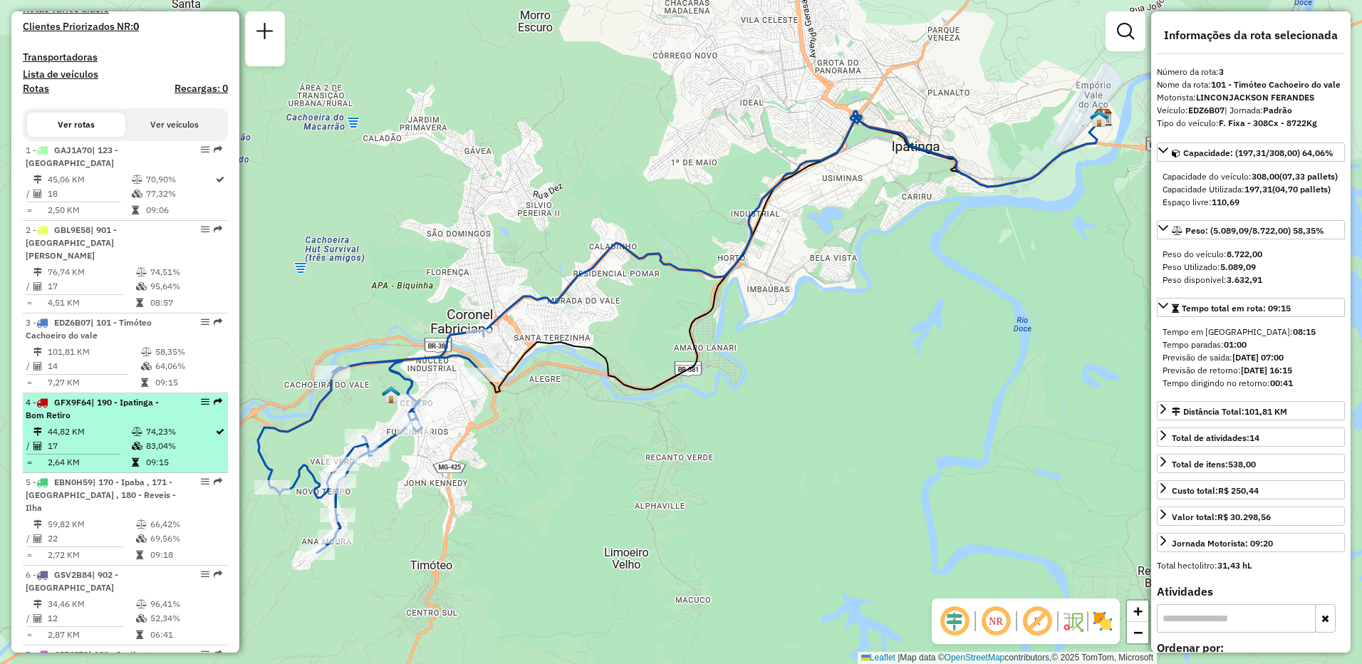
click at [115, 442] on td "17" at bounding box center [89, 446] width 84 height 14
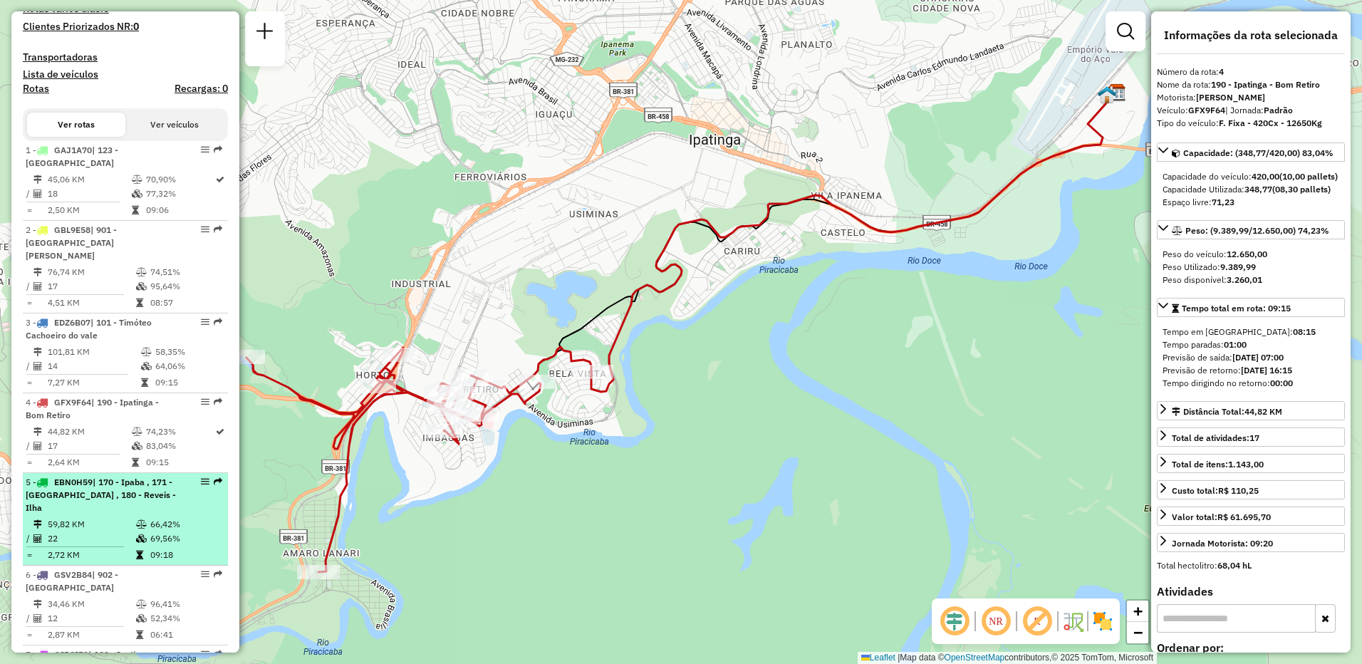
click at [109, 517] on td "59,82 KM" at bounding box center [91, 524] width 88 height 14
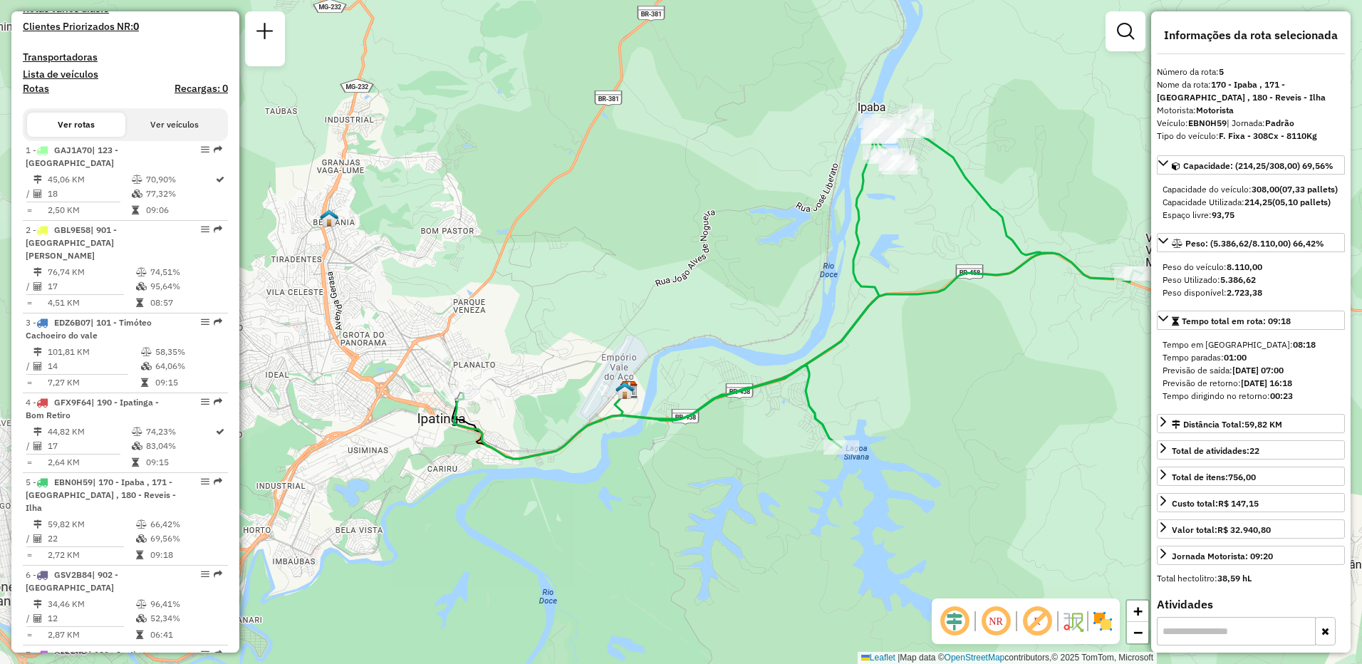
drag, startPoint x: 449, startPoint y: 495, endPoint x: 564, endPoint y: 451, distance: 123.5
click at [564, 451] on icon at bounding box center [798, 287] width 688 height 343
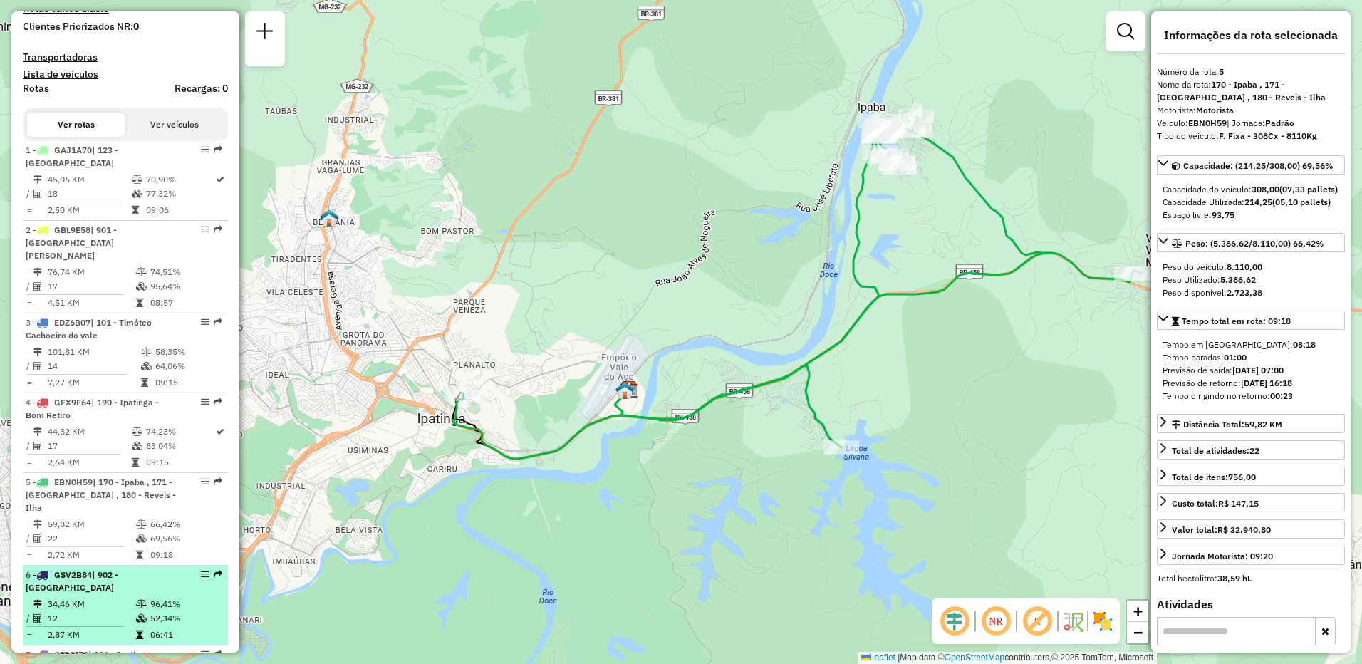
click at [86, 570] on div "6 - GSV2B84 | 902 - Centro Ipatinga" at bounding box center [101, 581] width 151 height 26
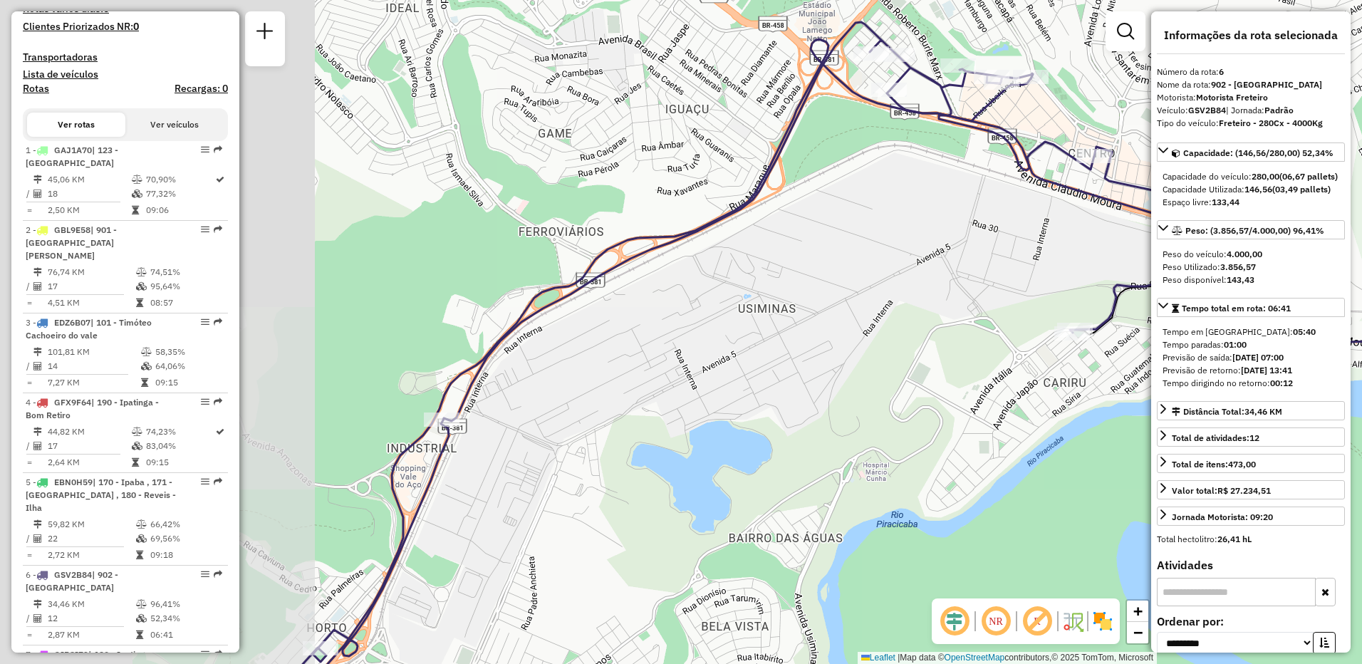
drag, startPoint x: 685, startPoint y: 300, endPoint x: 947, endPoint y: 301, distance: 261.4
click at [947, 301] on div "Janela de atendimento Grade de atendimento Capacidade Transportadoras Veículos …" at bounding box center [681, 332] width 1362 height 664
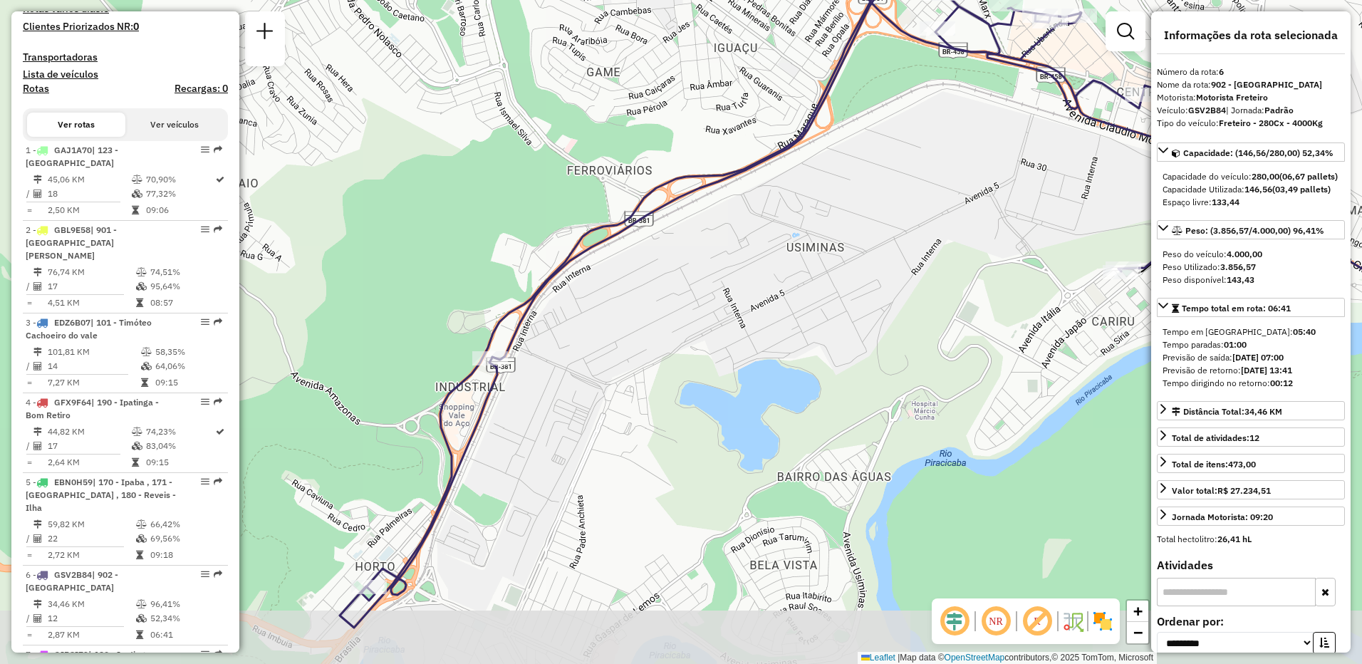
drag, startPoint x: 419, startPoint y: 547, endPoint x: 462, endPoint y: 489, distance: 72.4
click at [467, 485] on div "Janela de atendimento Grade de atendimento Capacidade Transportadoras Veículos …" at bounding box center [681, 332] width 1362 height 664
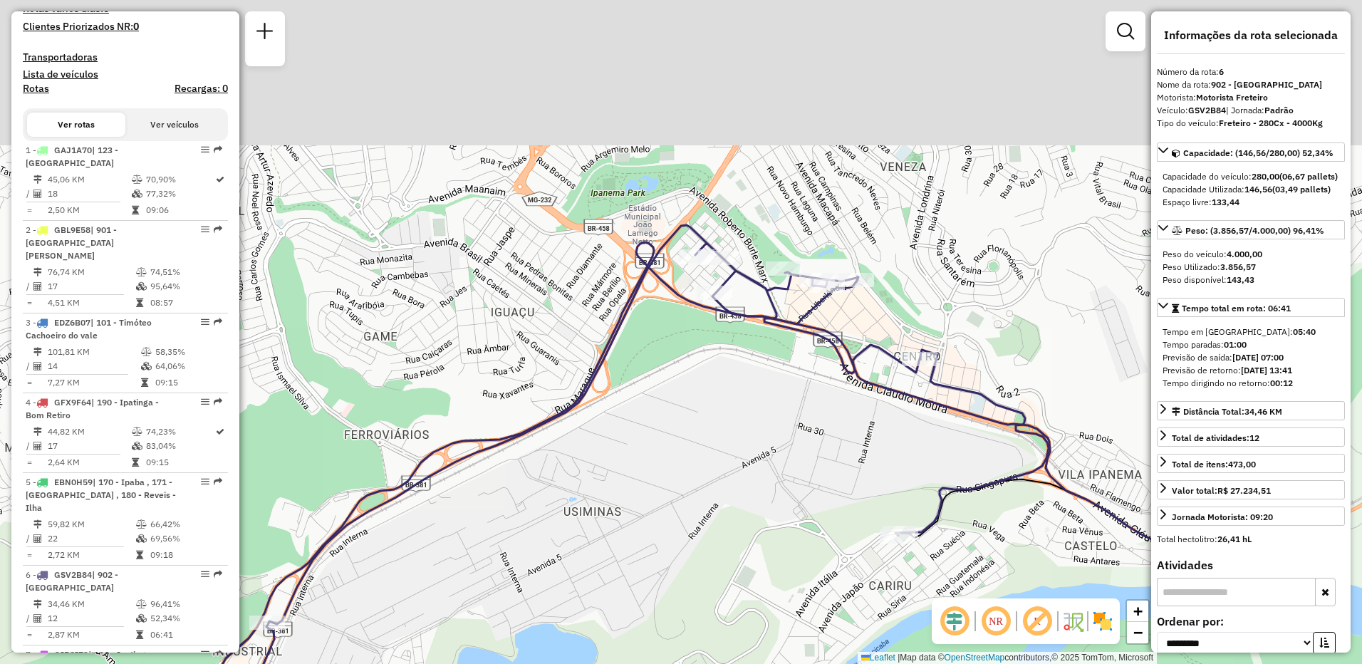
drag, startPoint x: 866, startPoint y: 235, endPoint x: 642, endPoint y: 502, distance: 348.4
click at [642, 502] on div "Janela de atendimento Grade de atendimento Capacidade Transportadoras Veículos …" at bounding box center [681, 332] width 1362 height 664
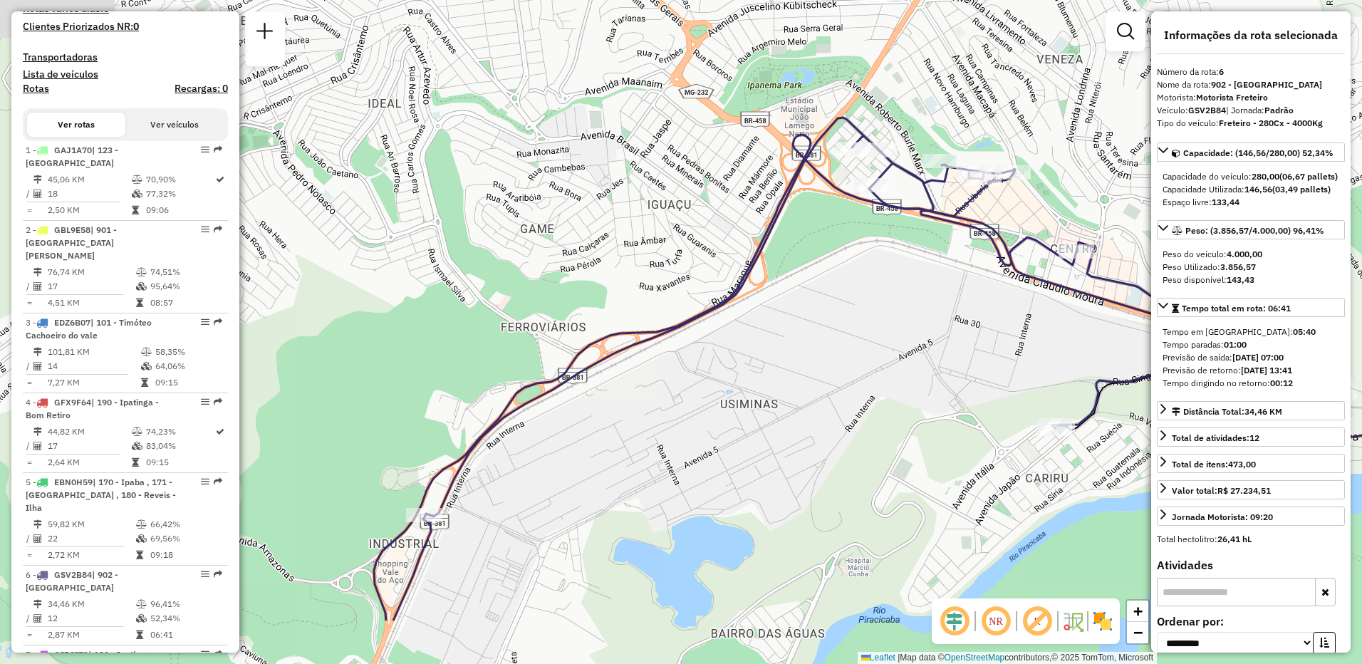
drag, startPoint x: 651, startPoint y: 500, endPoint x: 801, endPoint y: 400, distance: 179.8
click at [801, 400] on div "Janela de atendimento Grade de atendimento Capacidade Transportadoras Veículos …" at bounding box center [681, 332] width 1362 height 664
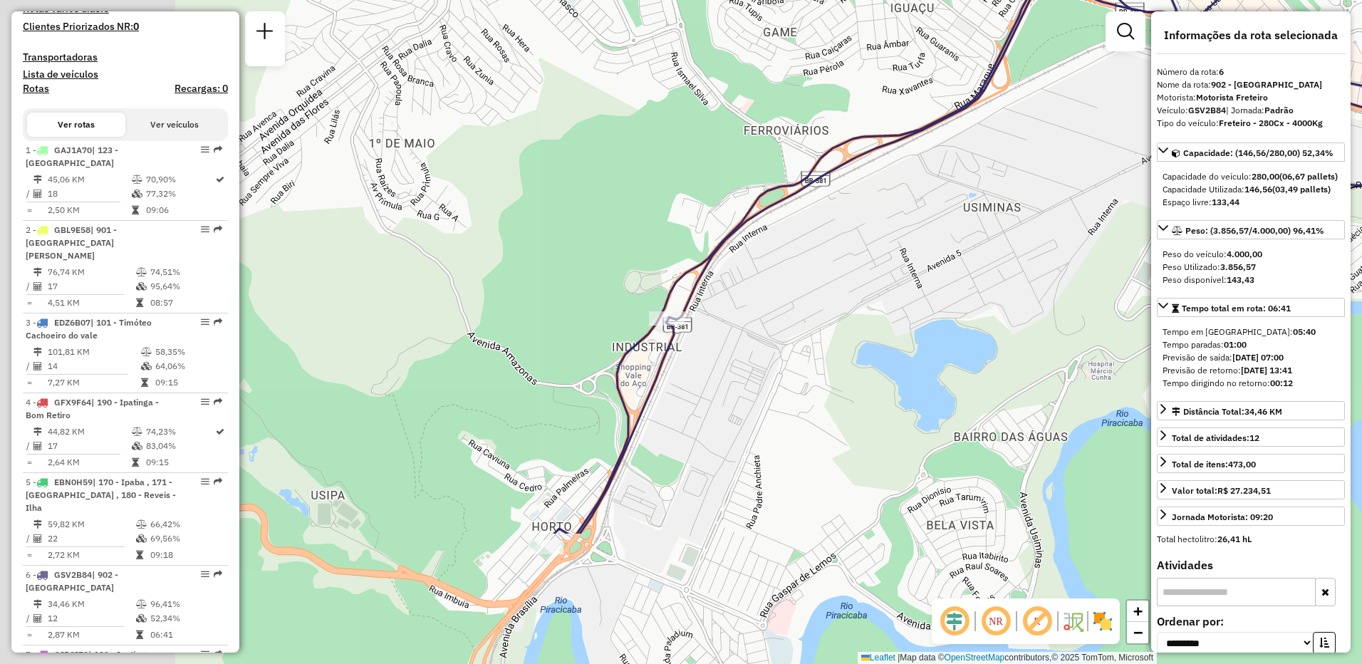
drag, startPoint x: 681, startPoint y: 413, endPoint x: 924, endPoint y: 217, distance: 312.5
click at [924, 217] on div "Janela de atendimento Grade de atendimento Capacidade Transportadoras Veículos …" at bounding box center [681, 332] width 1362 height 664
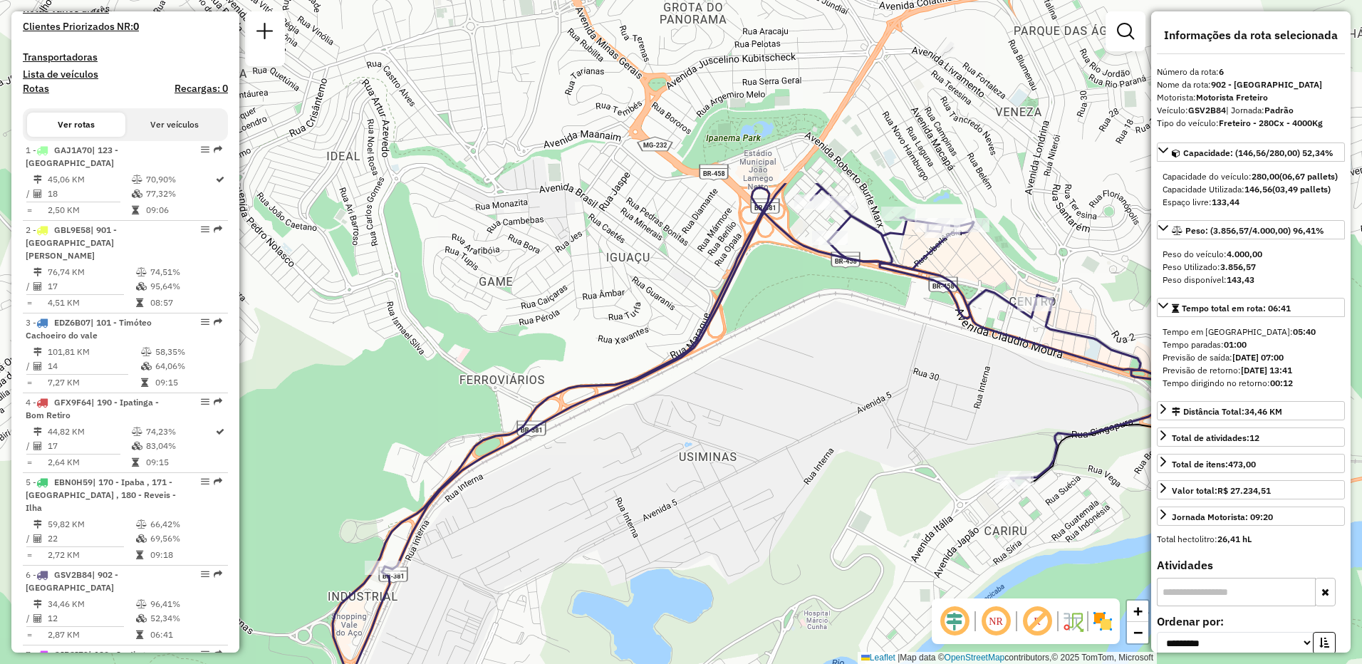
drag, startPoint x: 852, startPoint y: 315, endPoint x: 600, endPoint y: 556, distance: 348.6
click at [600, 556] on div "Janela de atendimento Grade de atendimento Capacidade Transportadoras Veículos …" at bounding box center [681, 332] width 1362 height 664
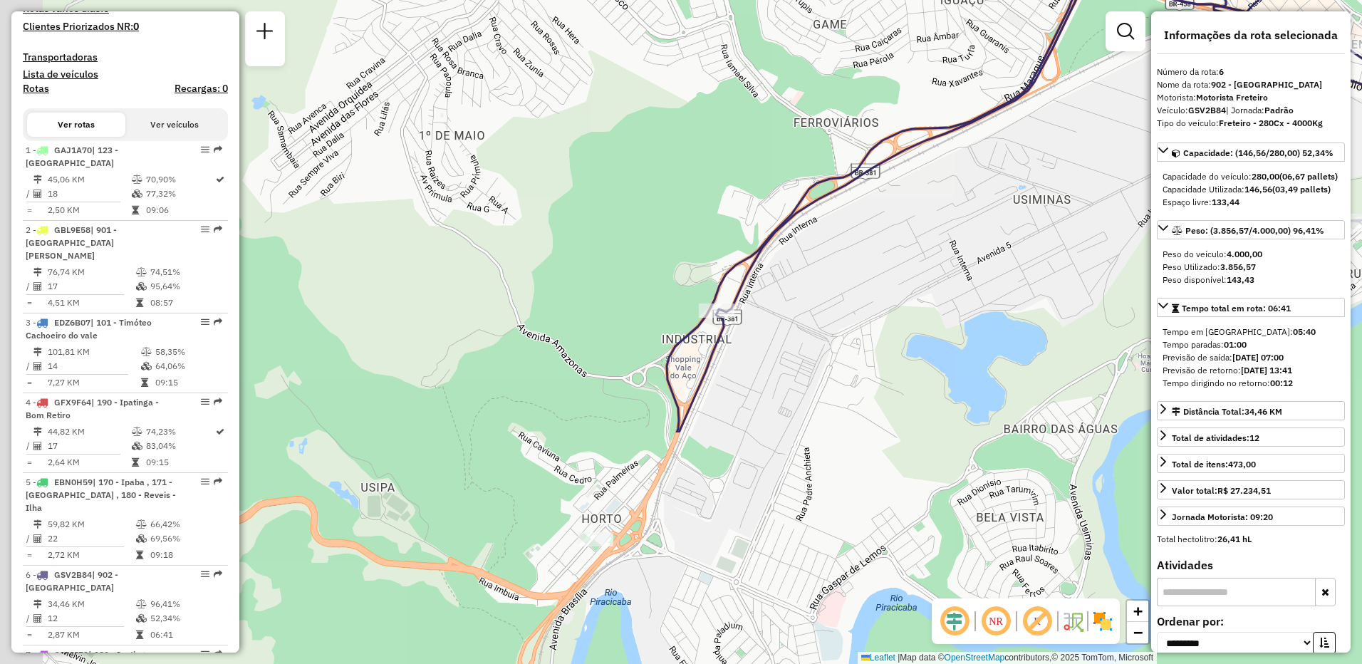
drag, startPoint x: 760, startPoint y: 402, endPoint x: 1121, endPoint y: 105, distance: 468.0
click at [1121, 105] on div "Janela de atendimento Grade de atendimento Capacidade Transportadoras Veículos …" at bounding box center [681, 332] width 1362 height 664
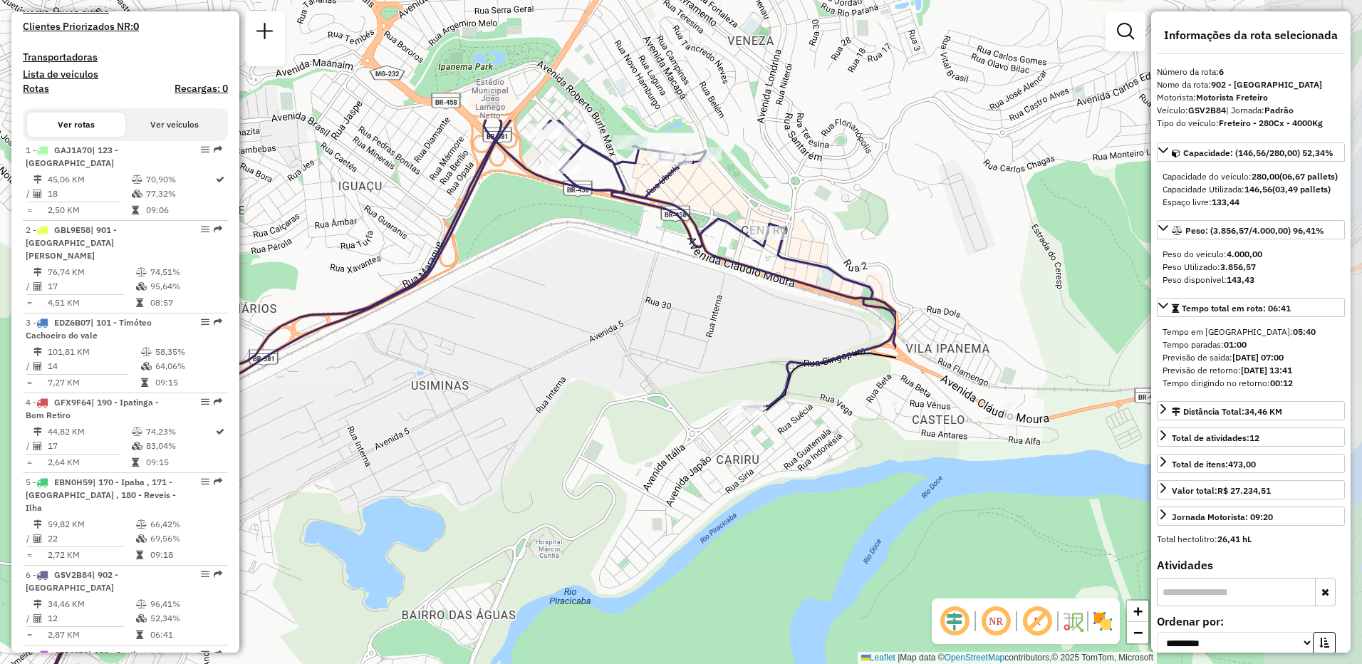
drag, startPoint x: 975, startPoint y: 207, endPoint x: 373, endPoint y: 392, distance: 629.9
click at [373, 392] on div "Janela de atendimento Grade de atendimento Capacidade Transportadoras Veículos …" at bounding box center [681, 332] width 1362 height 664
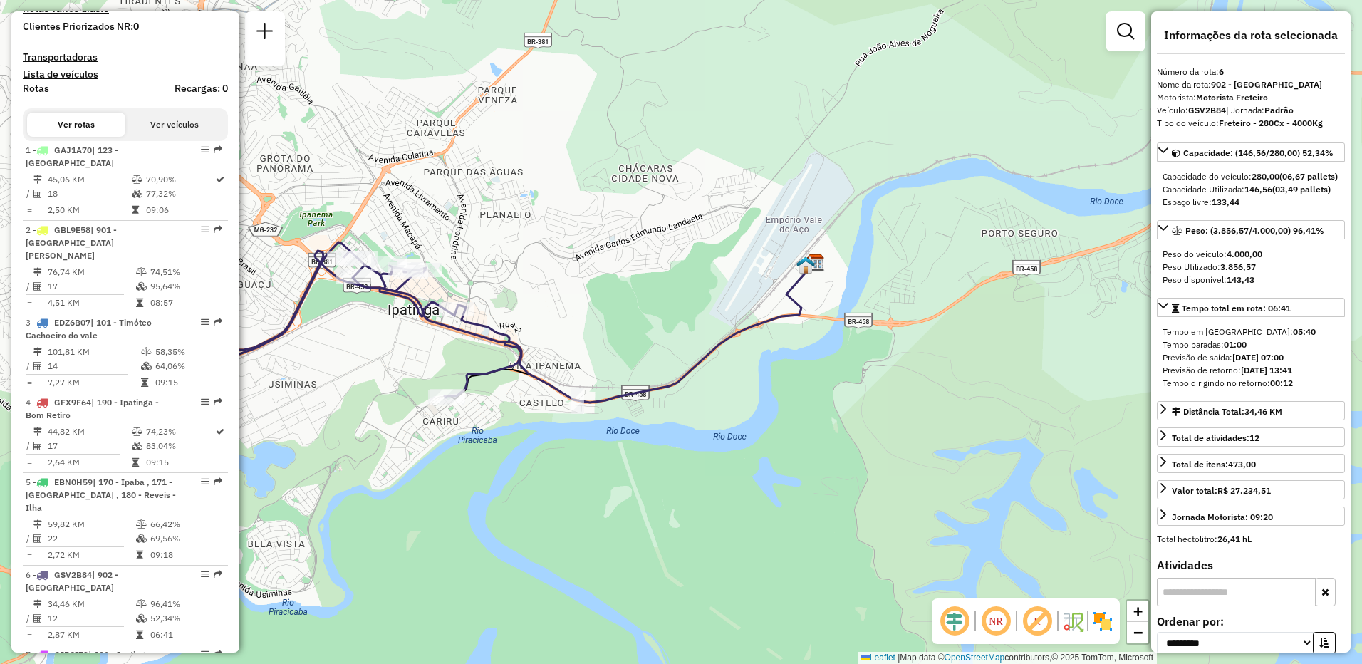
drag, startPoint x: 926, startPoint y: 413, endPoint x: 562, endPoint y: 402, distance: 364.1
click at [562, 402] on icon at bounding box center [435, 413] width 759 height 325
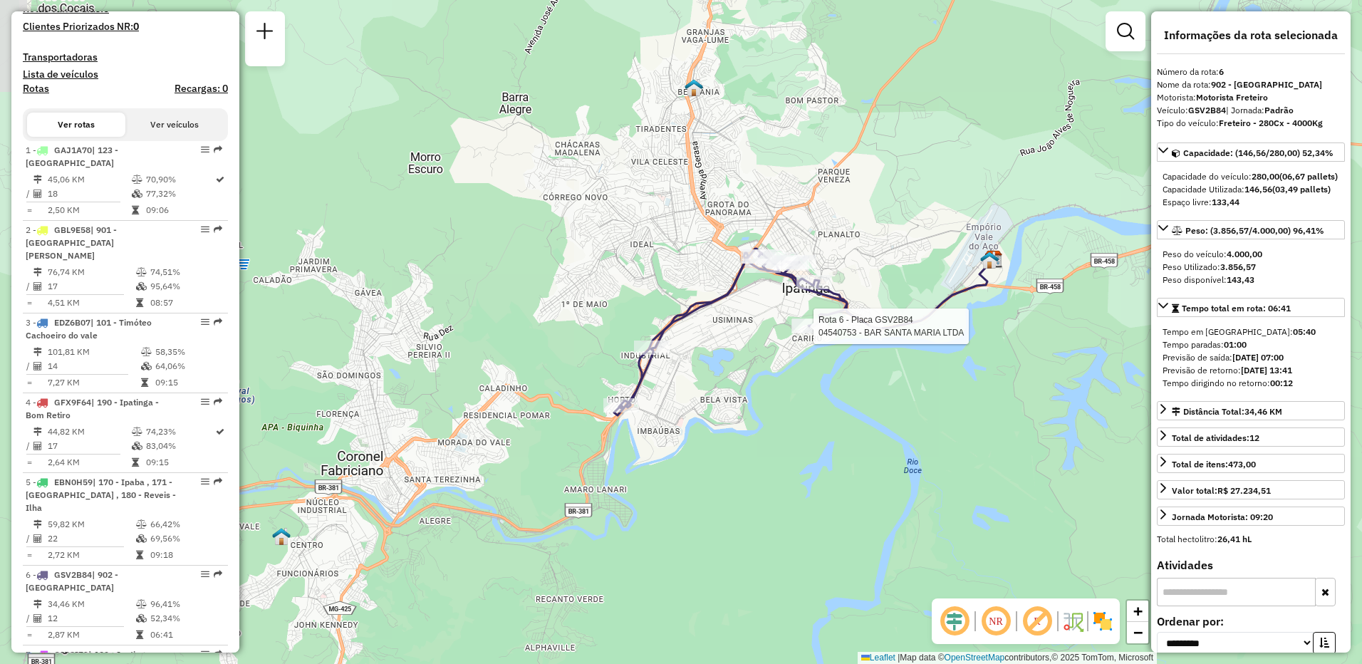
drag, startPoint x: 574, startPoint y: 444, endPoint x: 865, endPoint y: 425, distance: 291.9
click at [865, 425] on div "Rota 6 - Placa GSV2B84 04540753 - BAR SANTA MARIA LTDA Janela de atendimento Gr…" at bounding box center [681, 332] width 1362 height 664
click at [630, 251] on div "Rota 6 - Placa GSV2B84 04540753 - BAR SANTA MARIA LTDA Janela de atendimento Gr…" at bounding box center [681, 332] width 1362 height 664
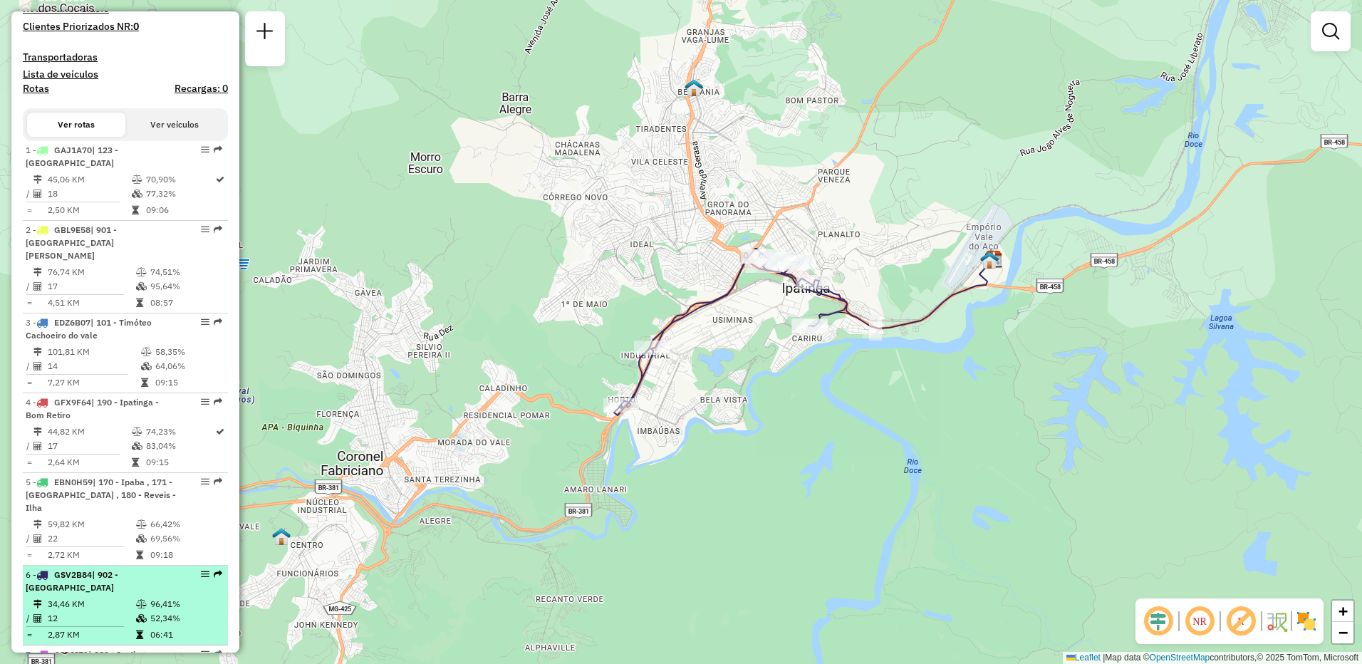
scroll to position [571, 0]
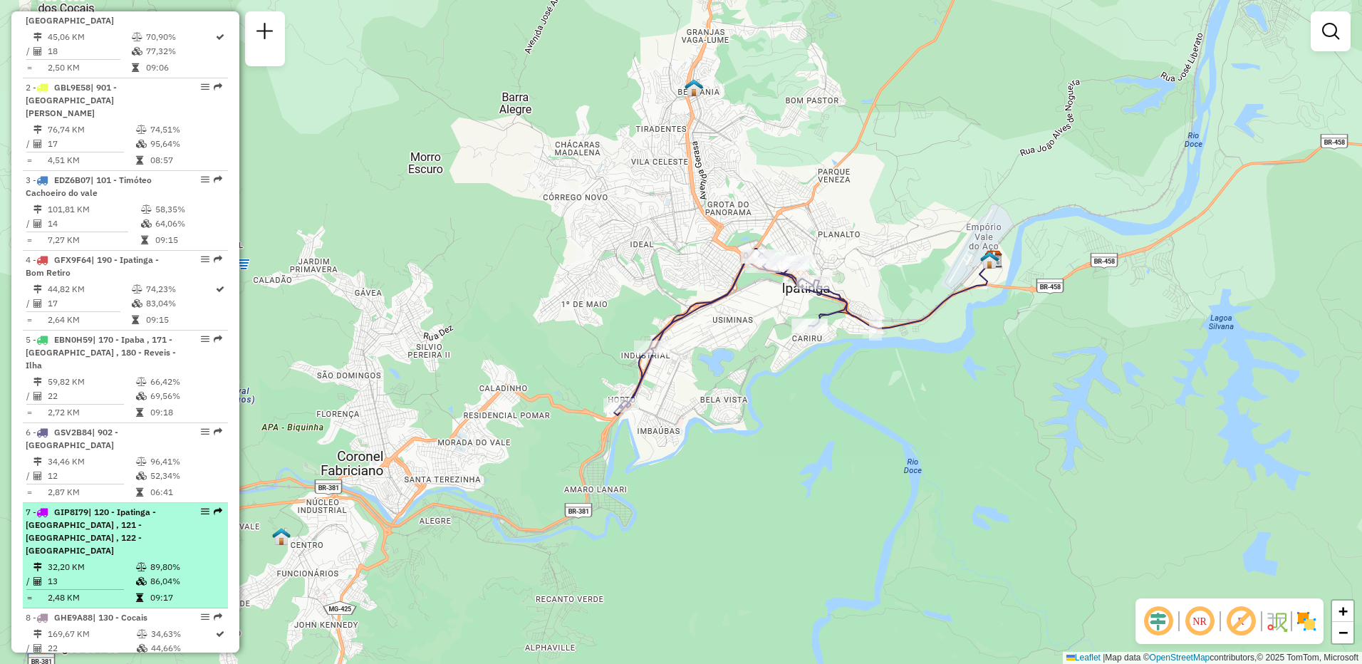
click at [116, 560] on td "32,20 KM" at bounding box center [91, 567] width 88 height 14
select select "**********"
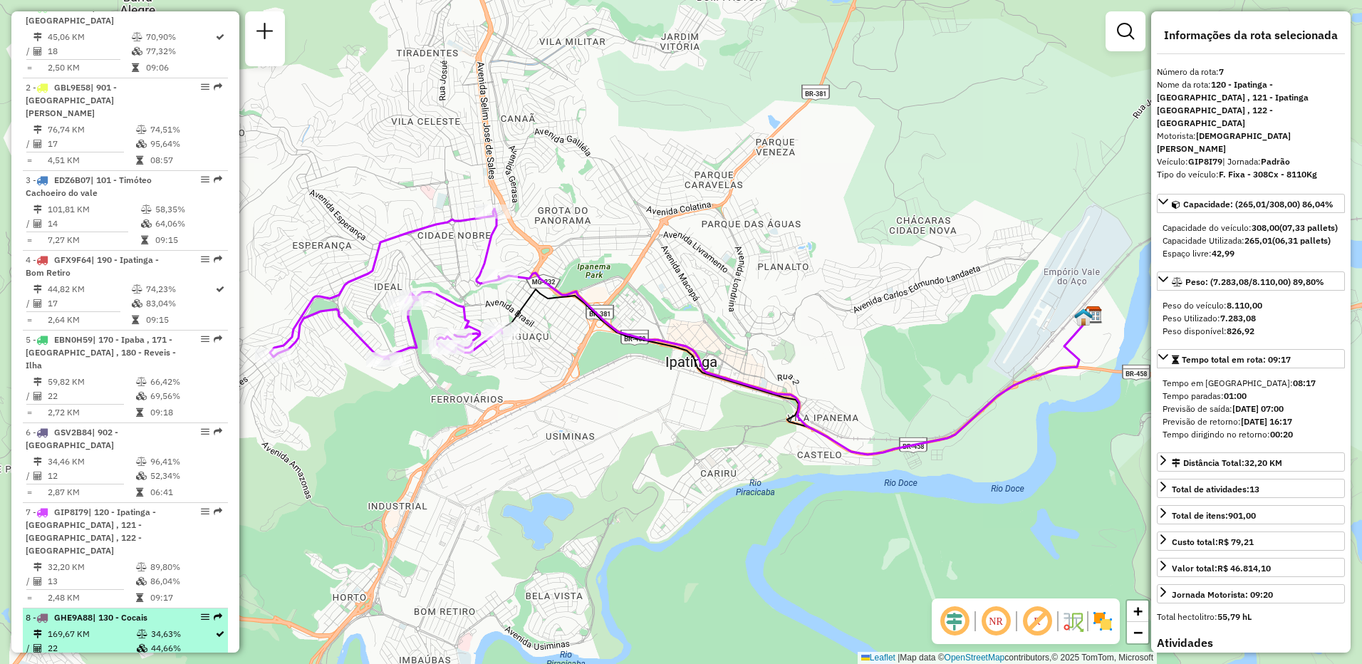
click at [62, 612] on span "GHE9A88" at bounding box center [73, 617] width 38 height 11
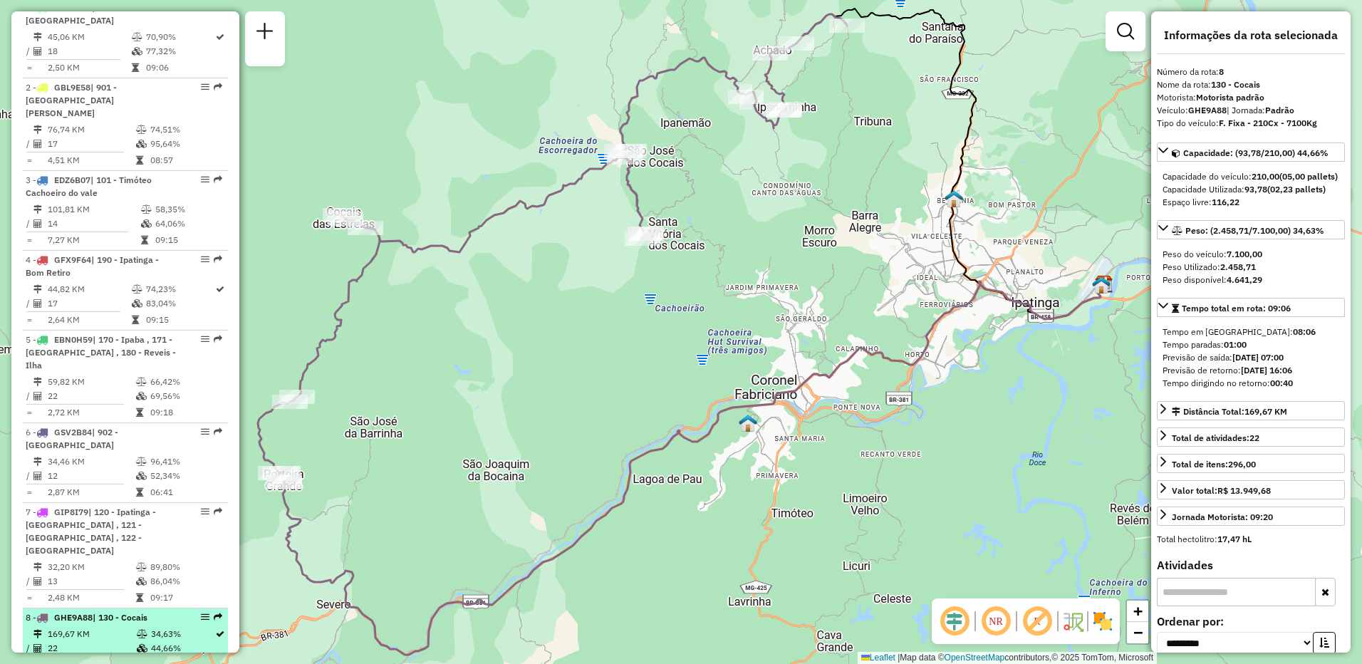
scroll to position [642, 0]
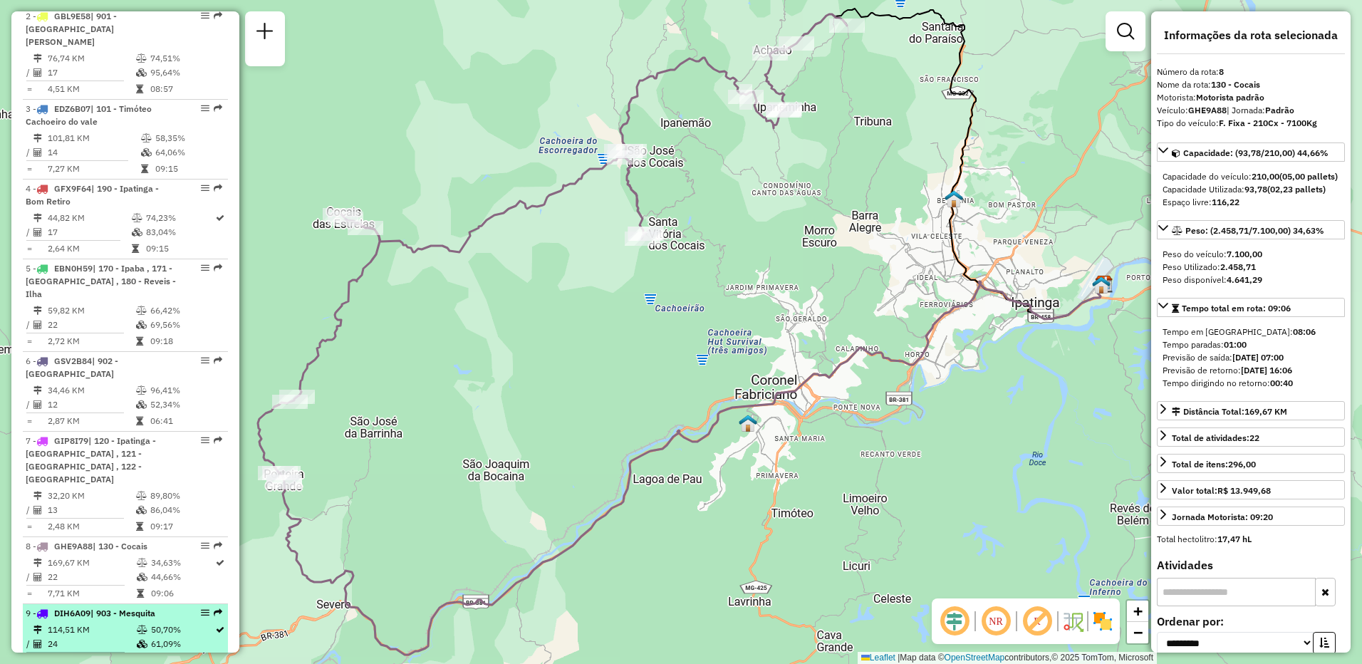
click at [71, 607] on div "9 - DIH6A09 | 903 - Mesquita" at bounding box center [101, 613] width 151 height 13
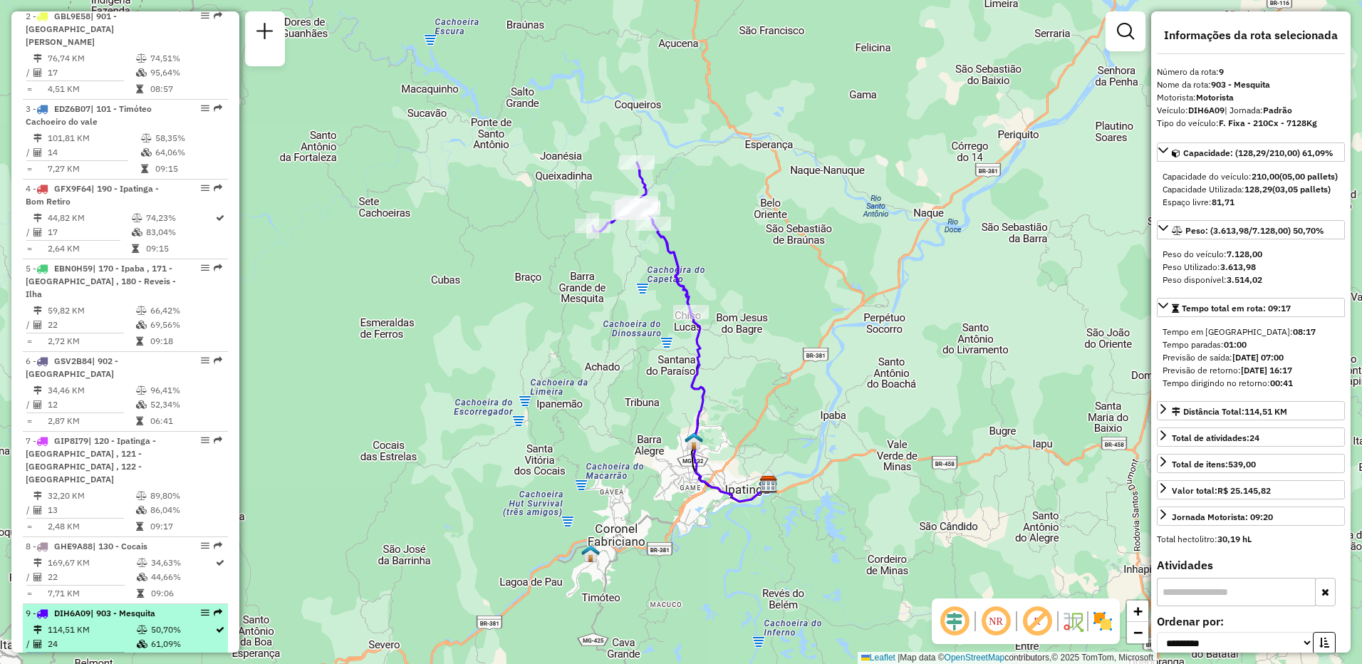
scroll to position [785, 0]
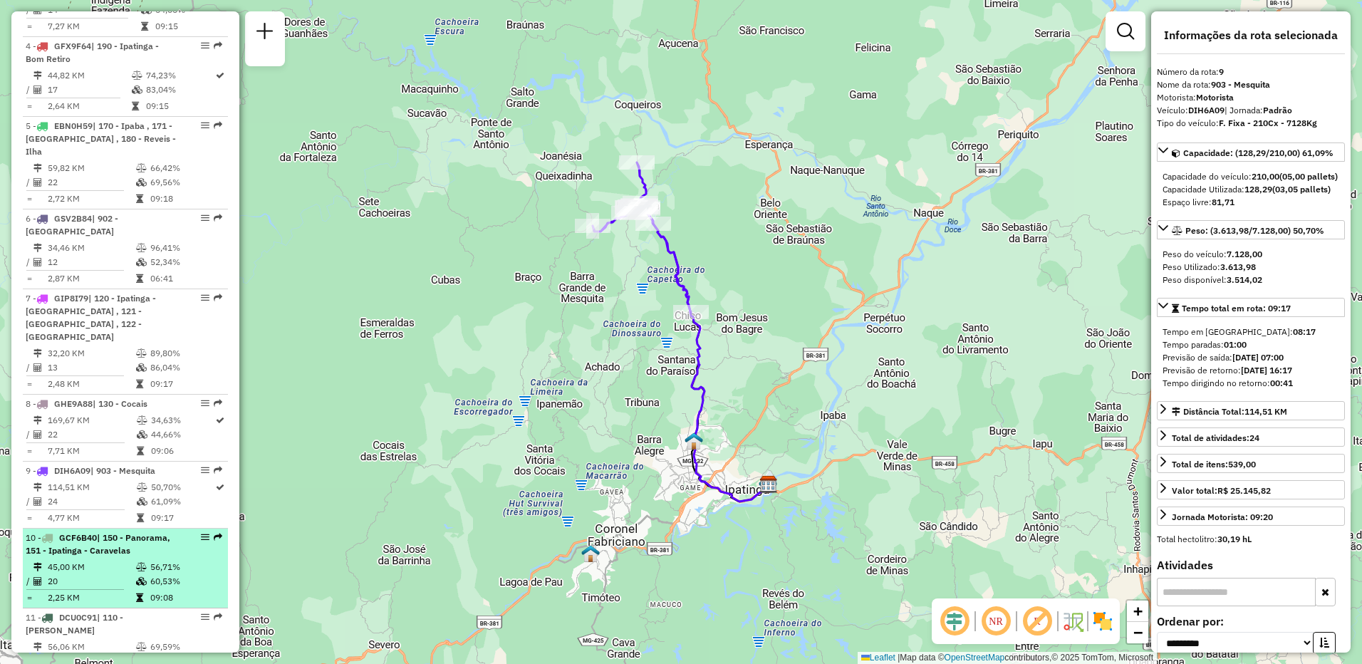
click at [76, 574] on td "20" at bounding box center [91, 581] width 88 height 14
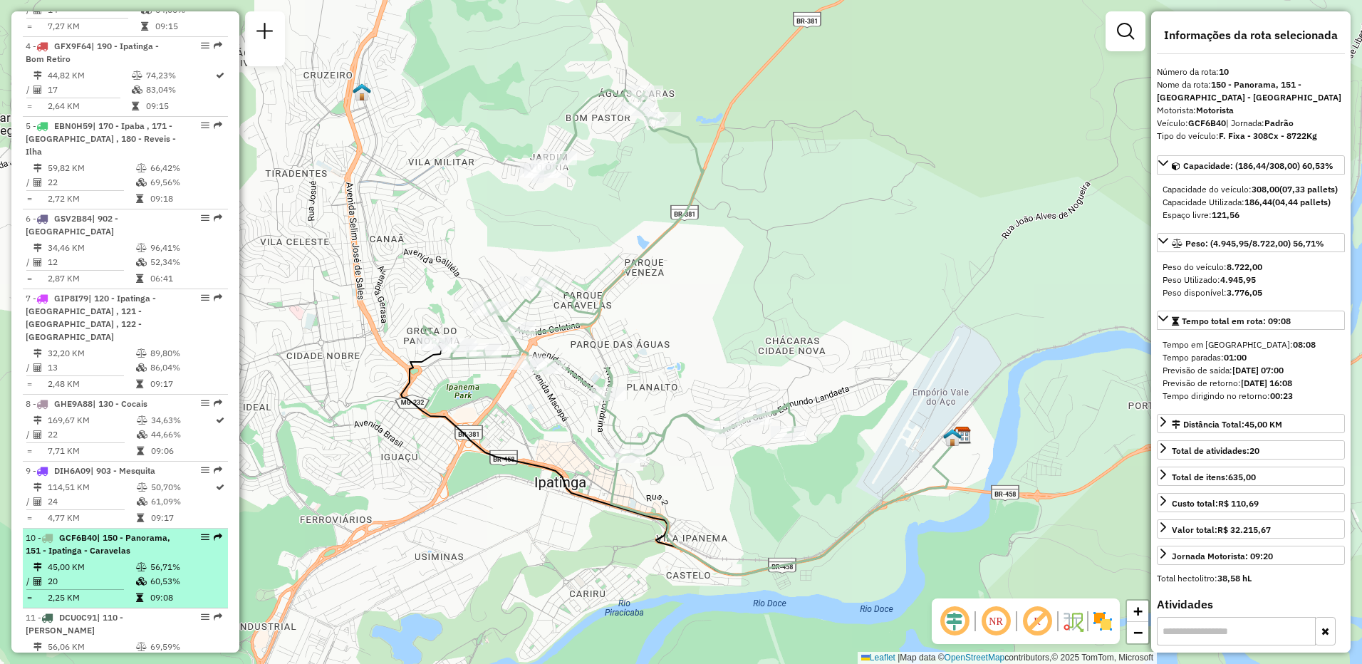
scroll to position [856, 0]
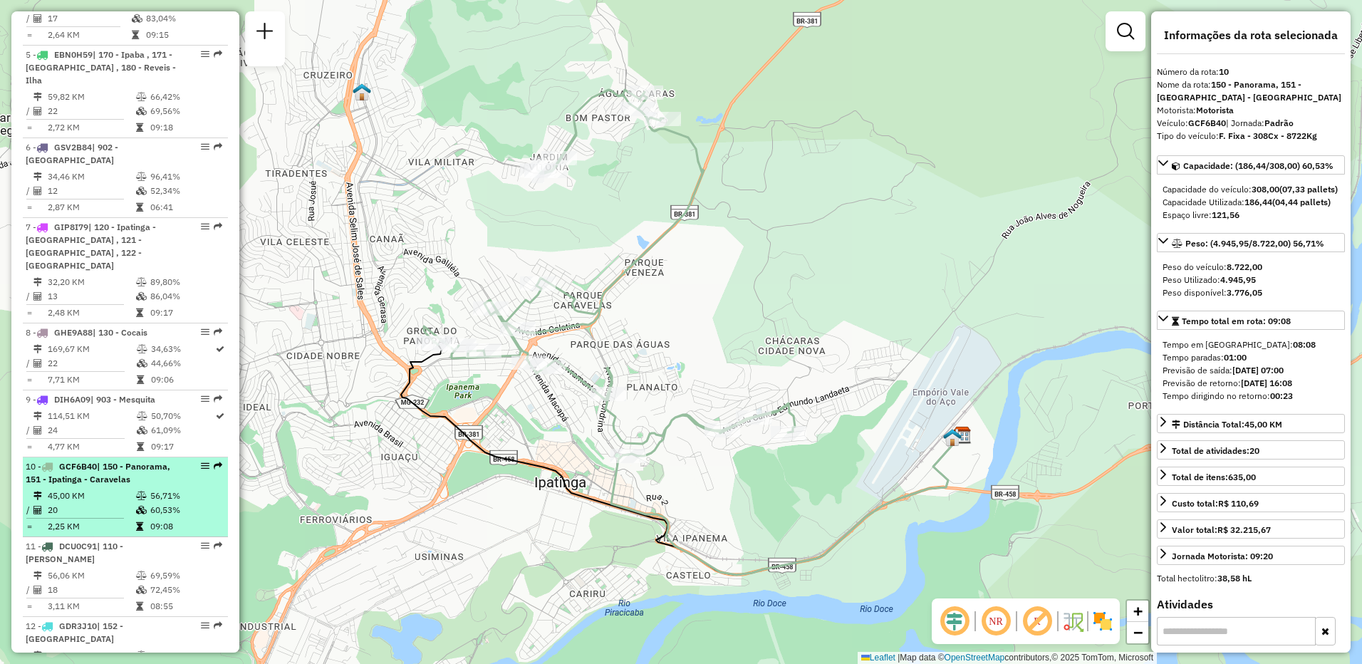
click at [76, 583] on td "18" at bounding box center [91, 590] width 88 height 14
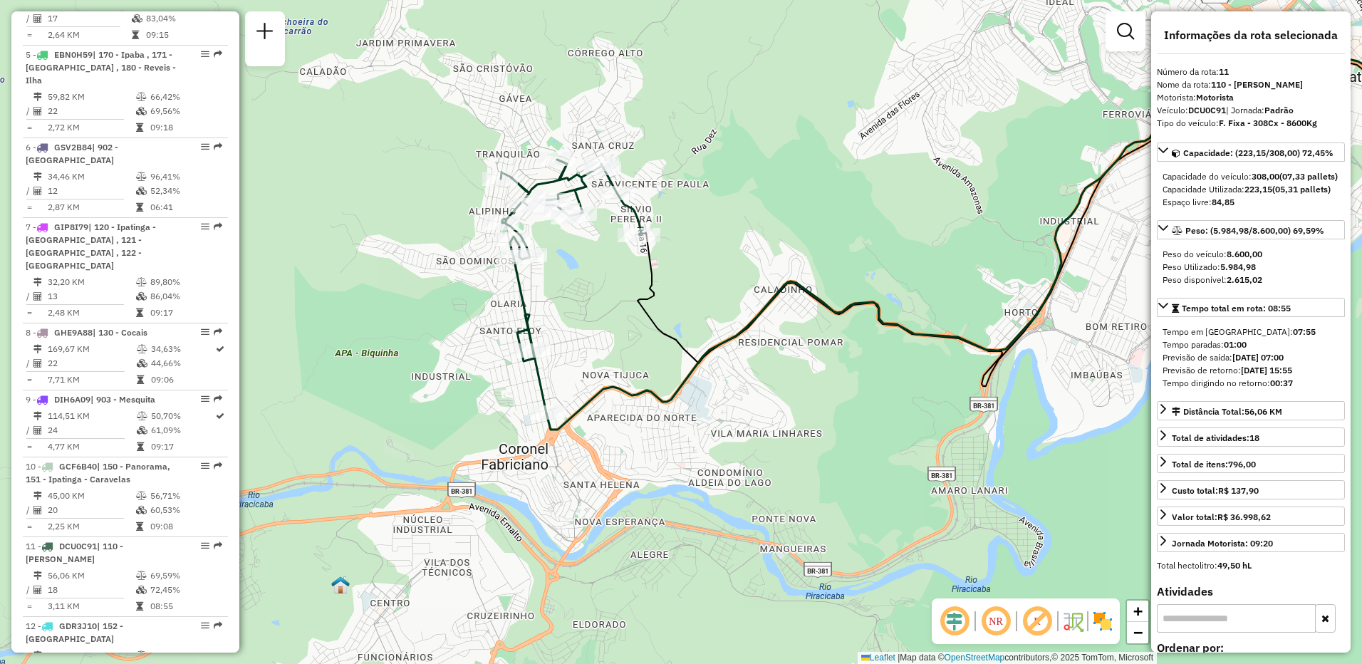
drag, startPoint x: 444, startPoint y: 537, endPoint x: 895, endPoint y: 429, distance: 464.2
click at [895, 429] on div "Janela de atendimento Grade de atendimento Capacidade Transportadoras Veículos …" at bounding box center [681, 332] width 1362 height 664
click at [118, 620] on span "| 152 - Cachoeira Escura" at bounding box center [75, 632] width 98 height 24
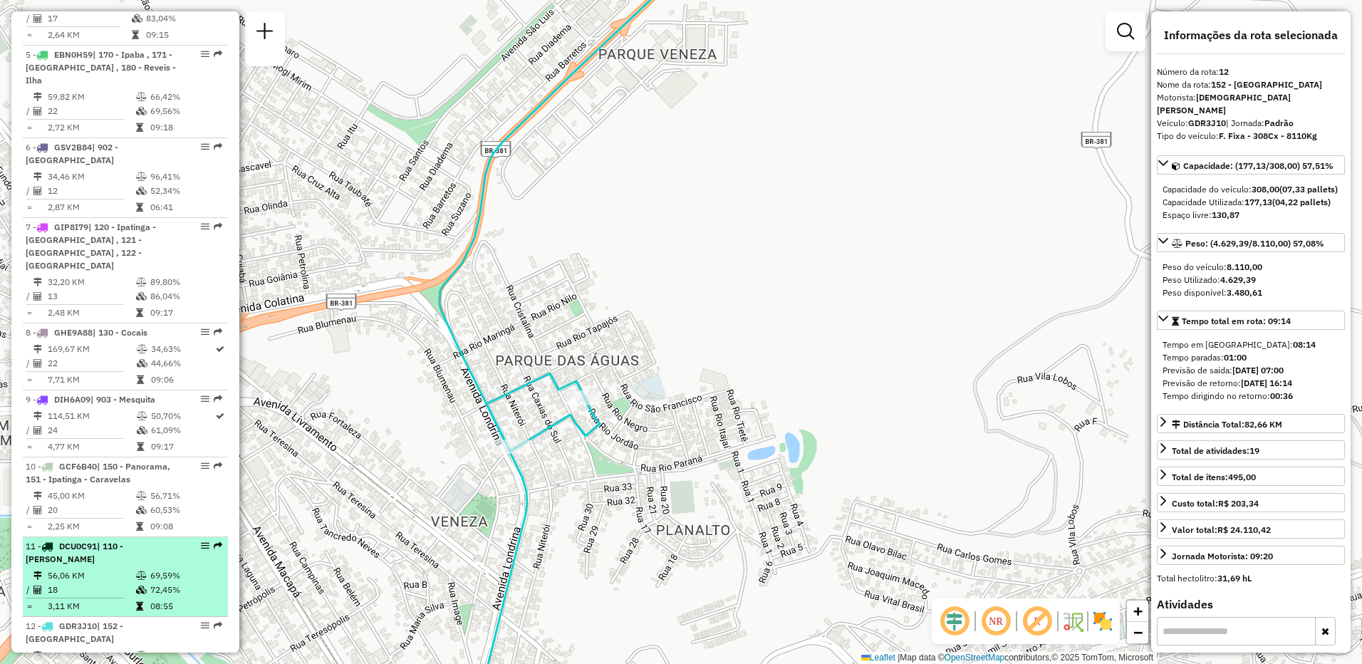
scroll to position [999, 0]
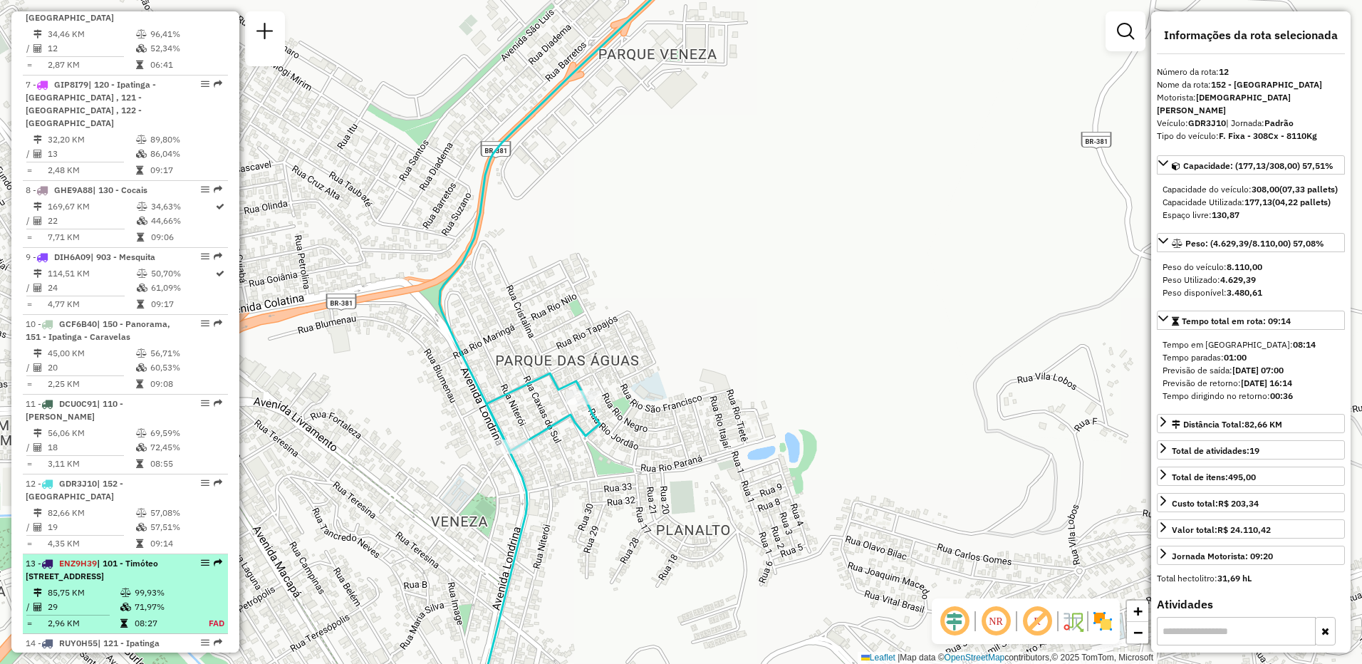
click at [115, 565] on span "| 101 - Timóteo Cachoeiro do vale , 110 - Fabriciano - Caladinho , 901 - Centro…" at bounding box center [92, 570] width 132 height 24
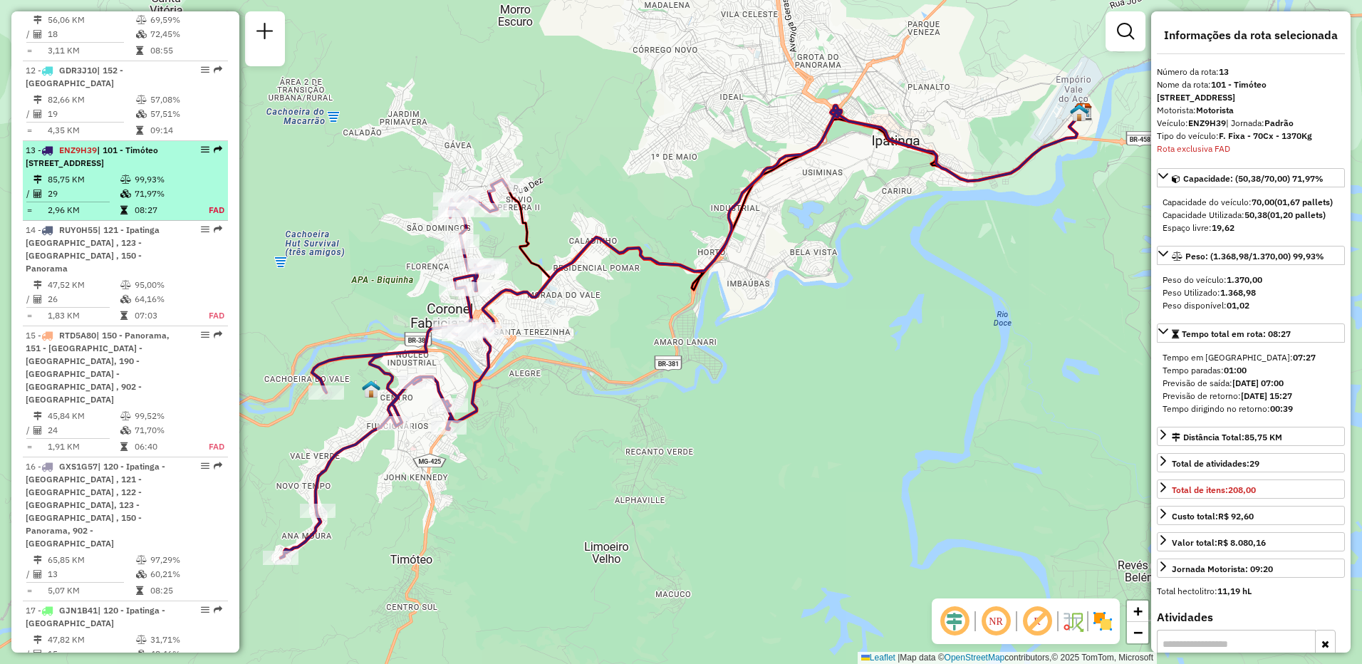
scroll to position [1493, 0]
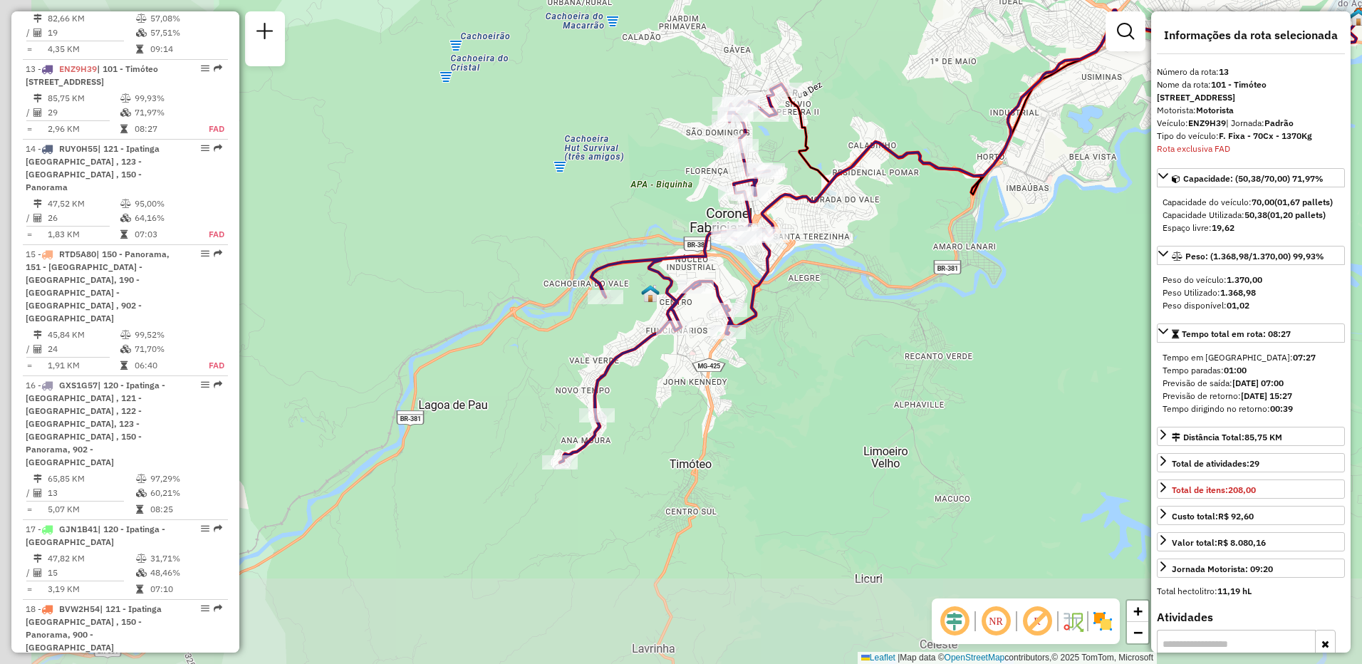
drag, startPoint x: 506, startPoint y: 498, endPoint x: 786, endPoint y: 402, distance: 295.1
click at [786, 402] on div "Janela de atendimento Grade de atendimento Capacidade Transportadoras Veículos …" at bounding box center [681, 332] width 1362 height 664
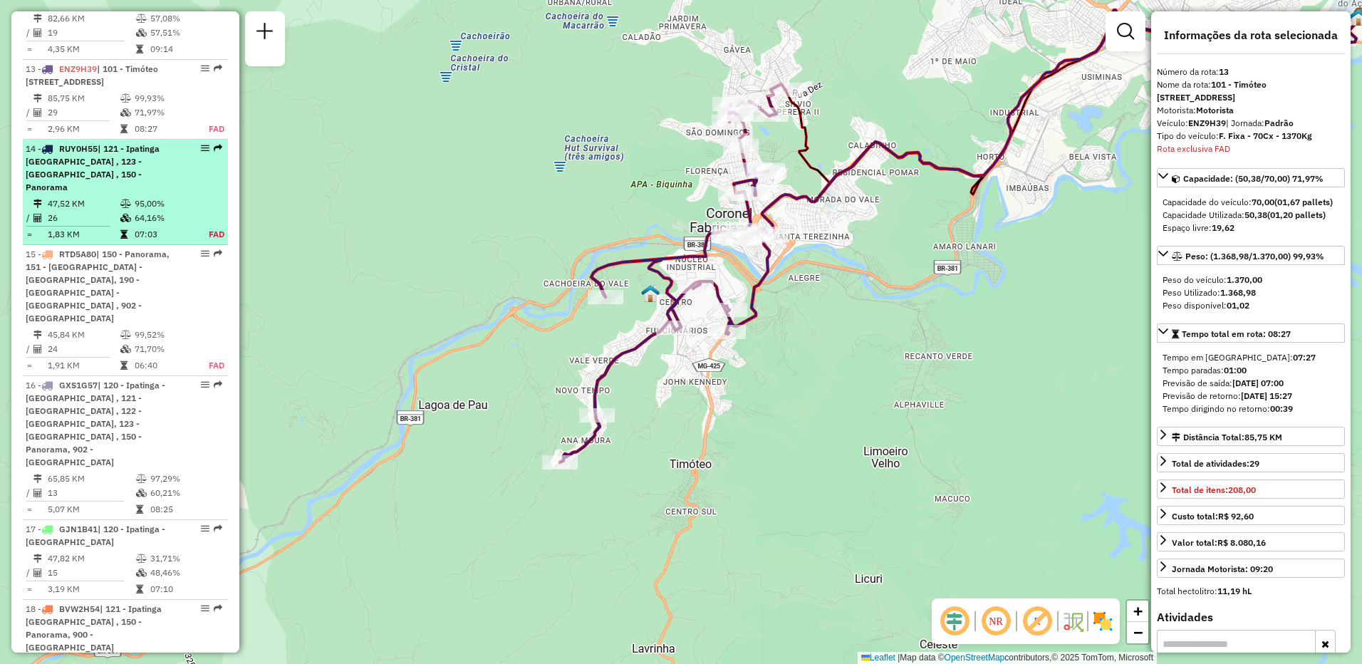
click at [62, 197] on td "47,52 KM" at bounding box center [83, 204] width 73 height 14
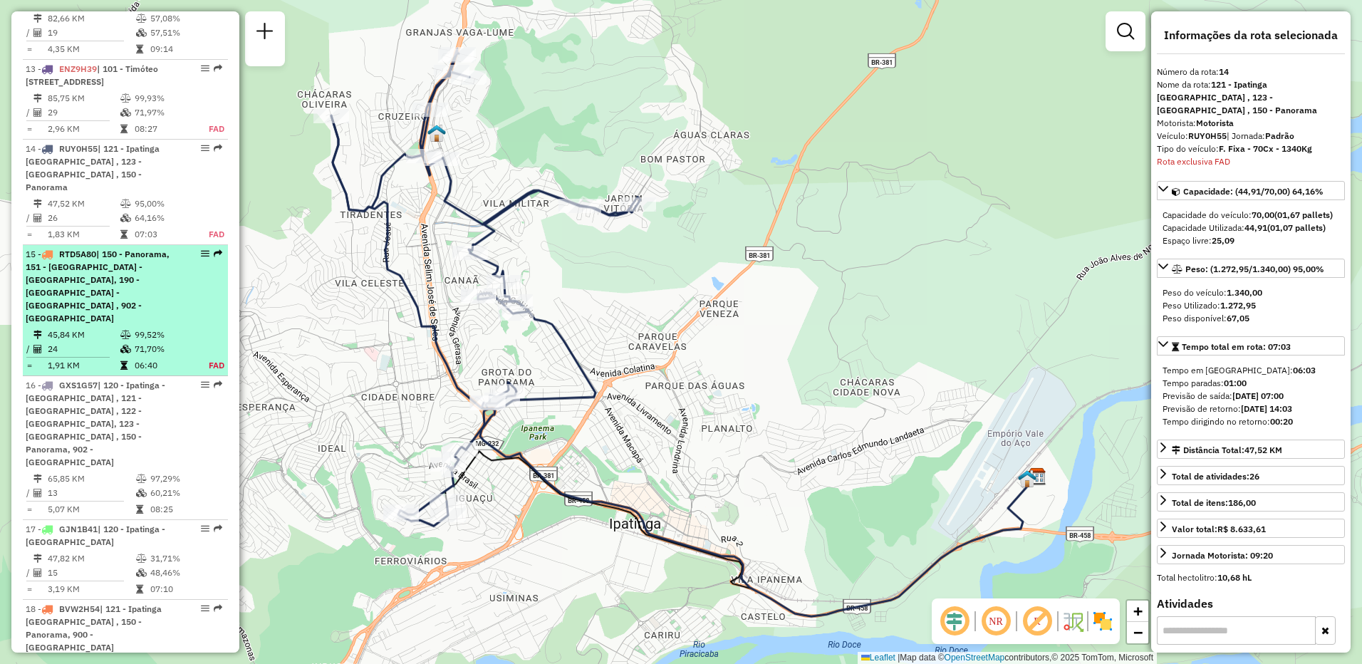
click at [86, 266] on span "| 150 - Panorama, 151 - Ipatinga - Caravelas, 190 - Ipatinga - Bom Retiro , 902…" at bounding box center [98, 286] width 144 height 75
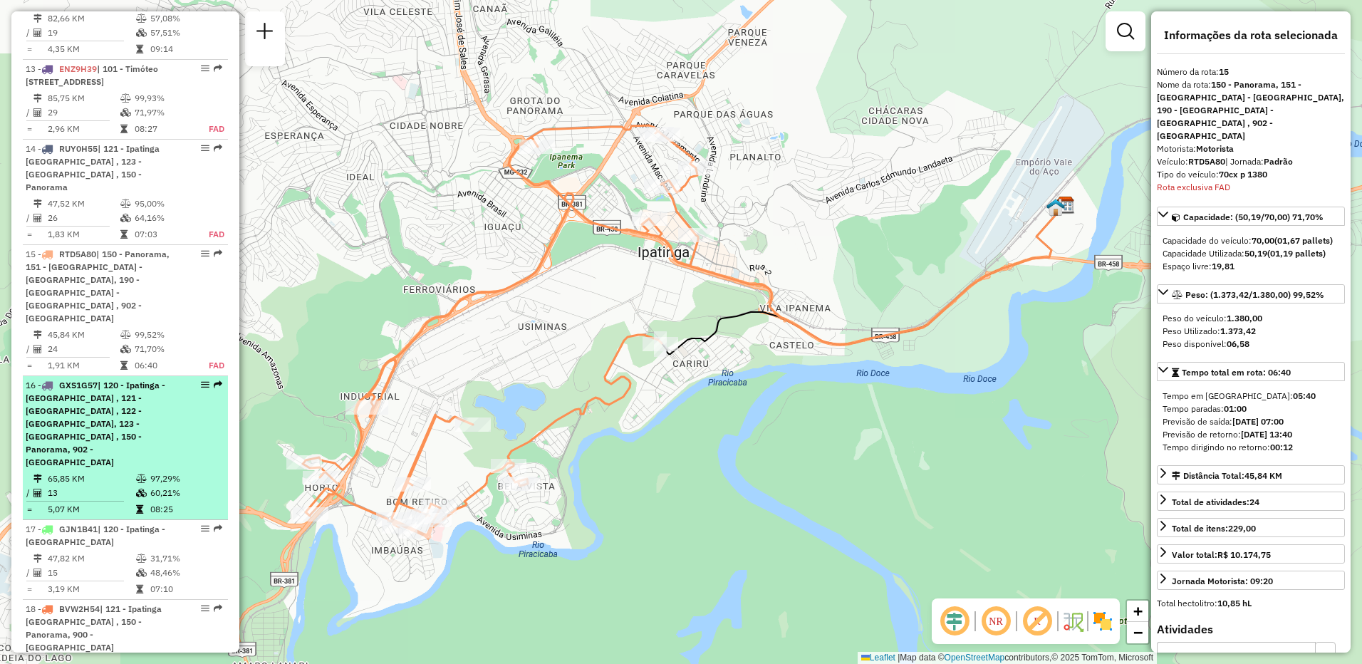
click at [88, 380] on span "| 120 - Ipatinga - Barra Alegre , 121 - Ipatinga Cidade Nobre , 122 - Bom Jardi…" at bounding box center [96, 424] width 140 height 88
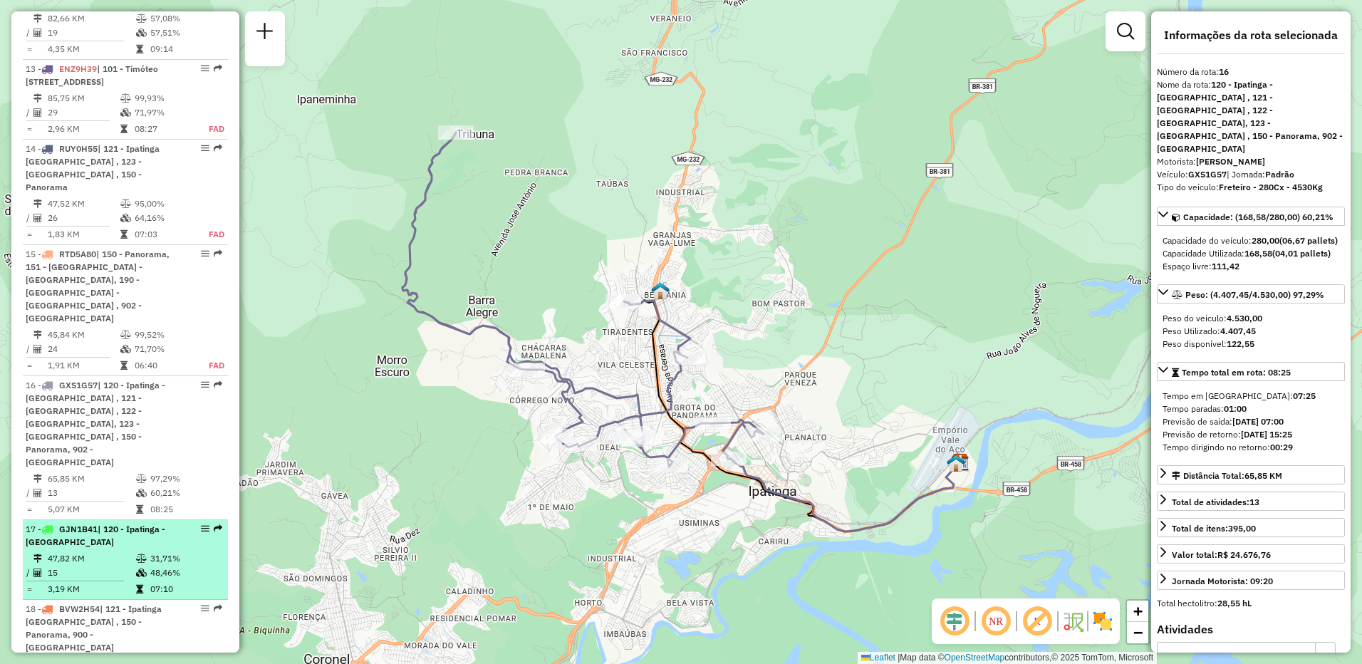
click at [120, 566] on td "15" at bounding box center [91, 573] width 88 height 14
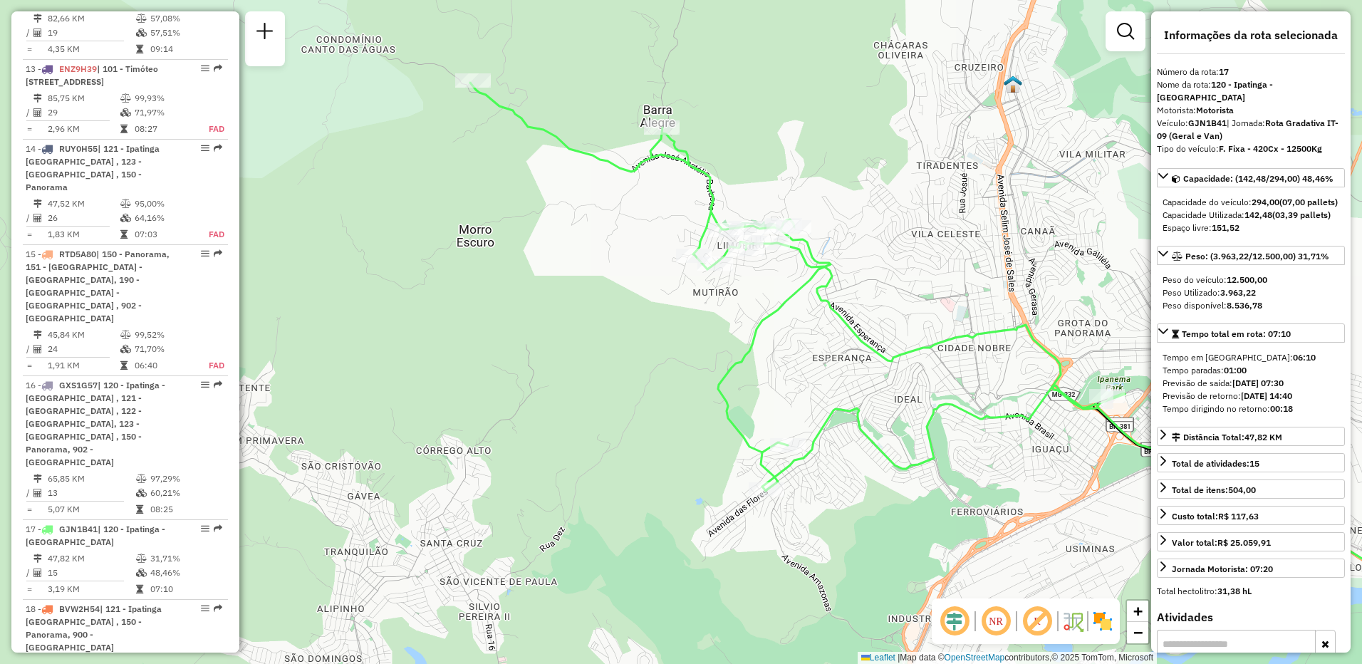
drag, startPoint x: 551, startPoint y: 387, endPoint x: 912, endPoint y: 380, distance: 360.5
click at [912, 380] on div "Janela de atendimento Grade de atendimento Capacidade Transportadoras Veículos …" at bounding box center [681, 332] width 1362 height 664
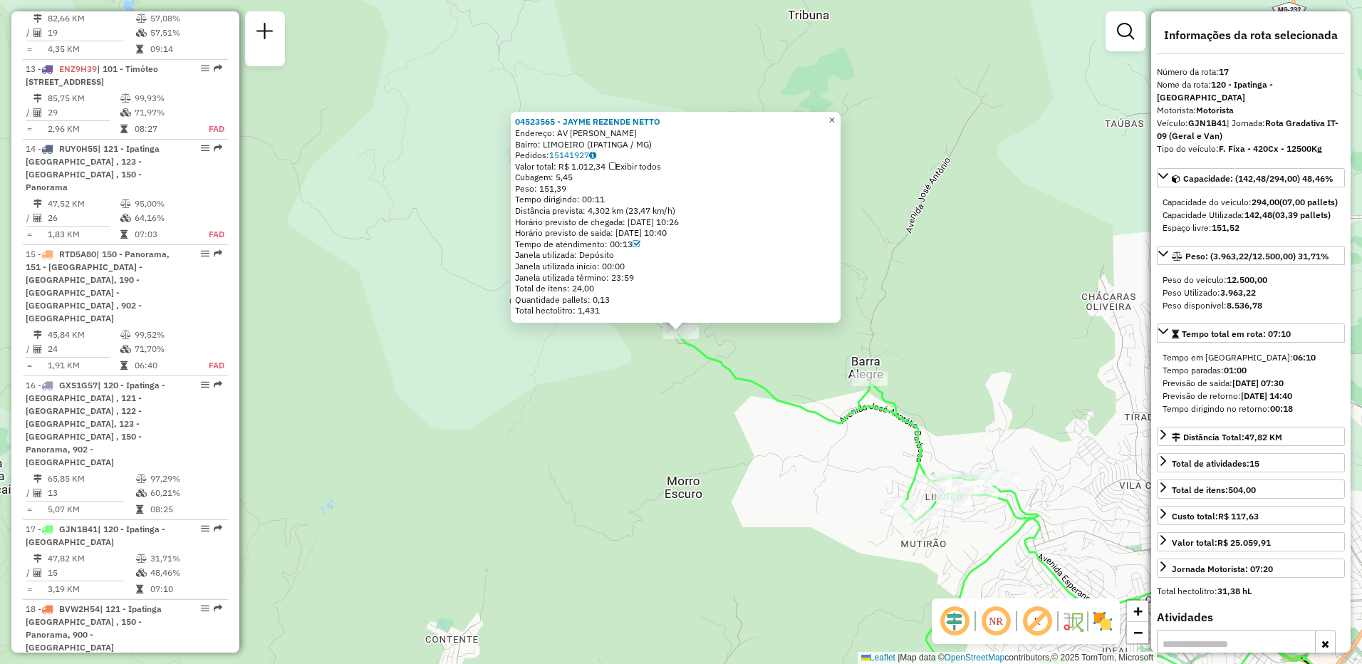
click at [835, 115] on span "×" at bounding box center [831, 120] width 6 height 12
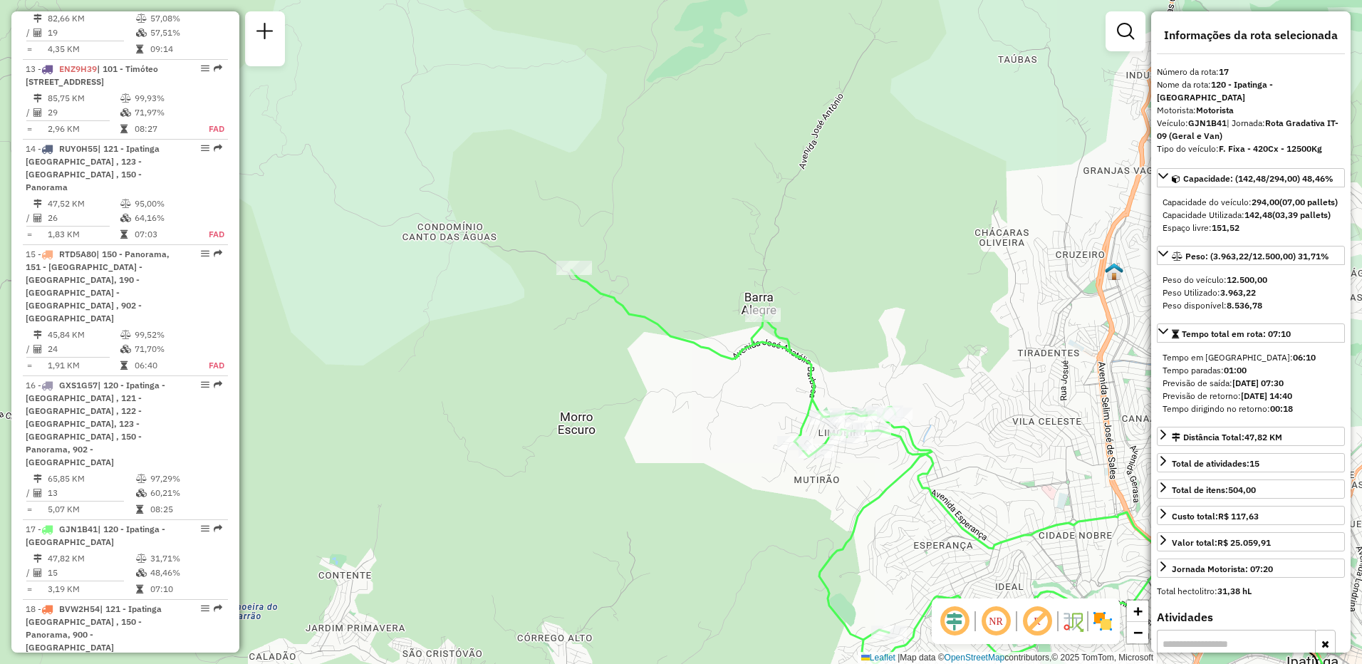
drag, startPoint x: 682, startPoint y: 399, endPoint x: 452, endPoint y: 288, distance: 255.5
click at [452, 288] on div "Janela de atendimento Grade de atendimento Capacidade Transportadoras Veículos …" at bounding box center [681, 332] width 1362 height 664
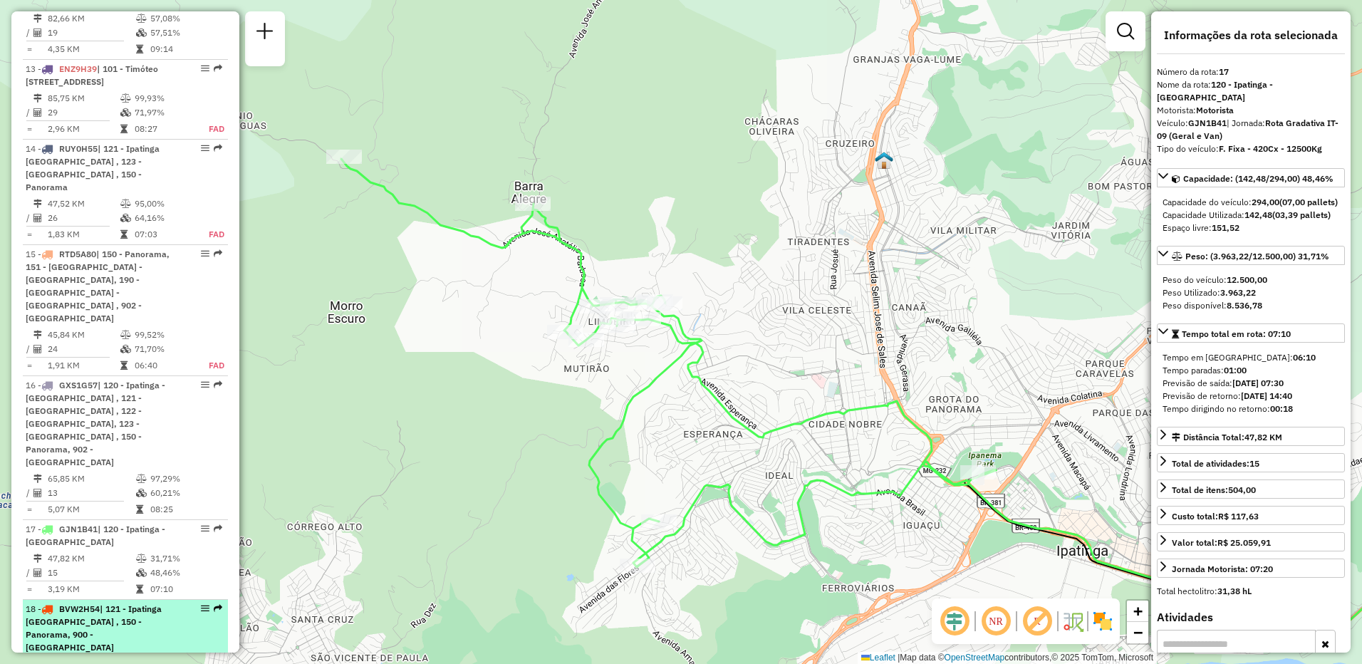
click at [104, 603] on span "| 121 - Ipatinga Cidade Nobre , 150 - Panorama, 900 - Vale do Sol Ipatinga" at bounding box center [94, 627] width 136 height 49
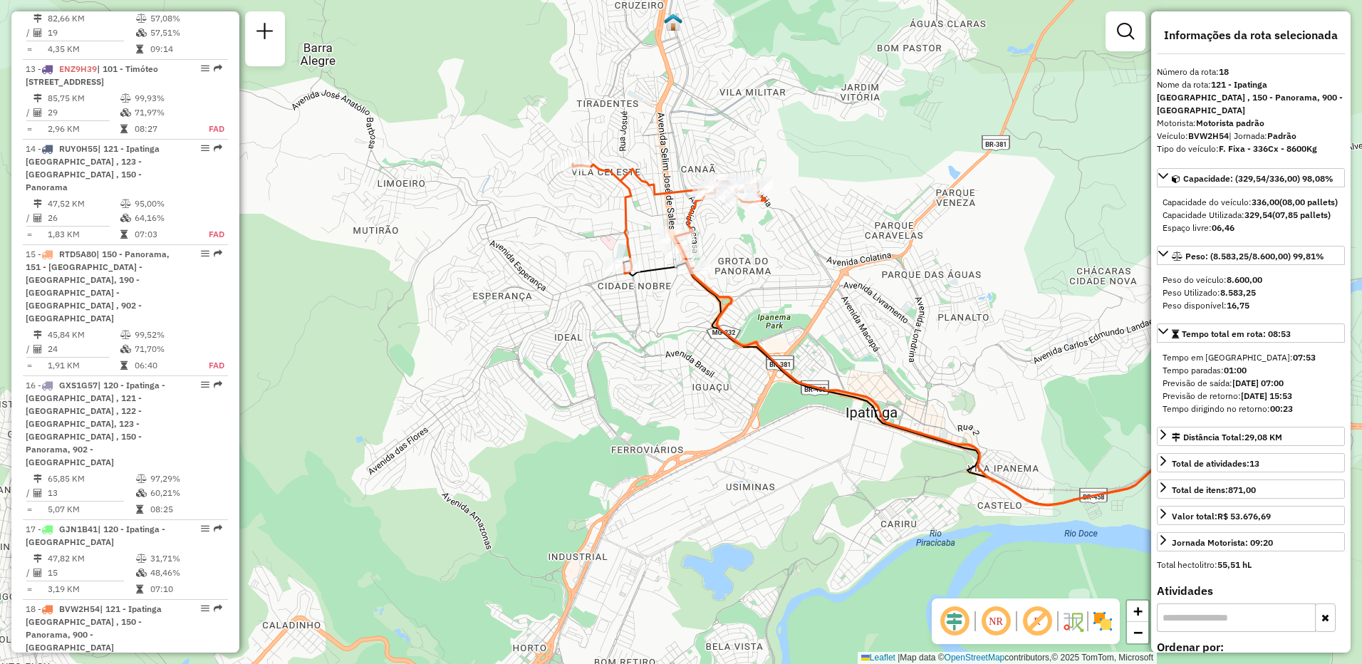
drag, startPoint x: 543, startPoint y: 349, endPoint x: 785, endPoint y: 351, distance: 241.5
click at [785, 351] on div "Janela de atendimento Grade de atendimento Capacidade Transportadoras Veículos …" at bounding box center [681, 332] width 1362 height 664
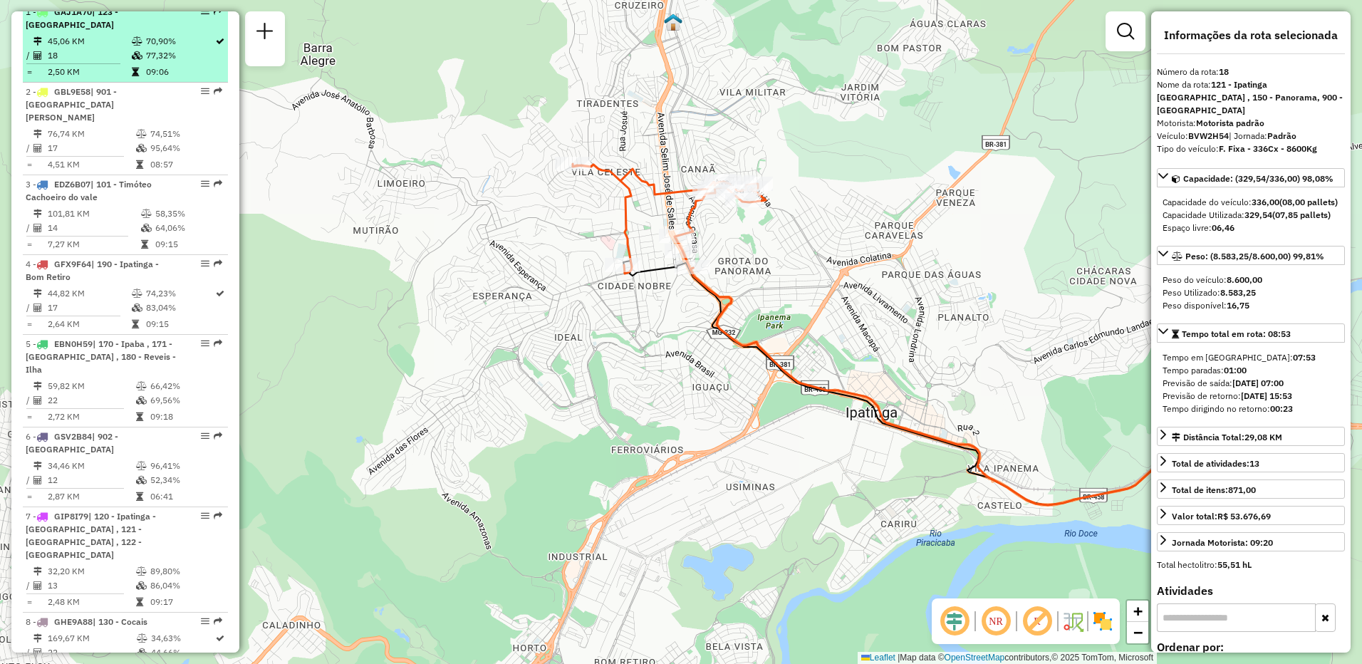
scroll to position [496, 0]
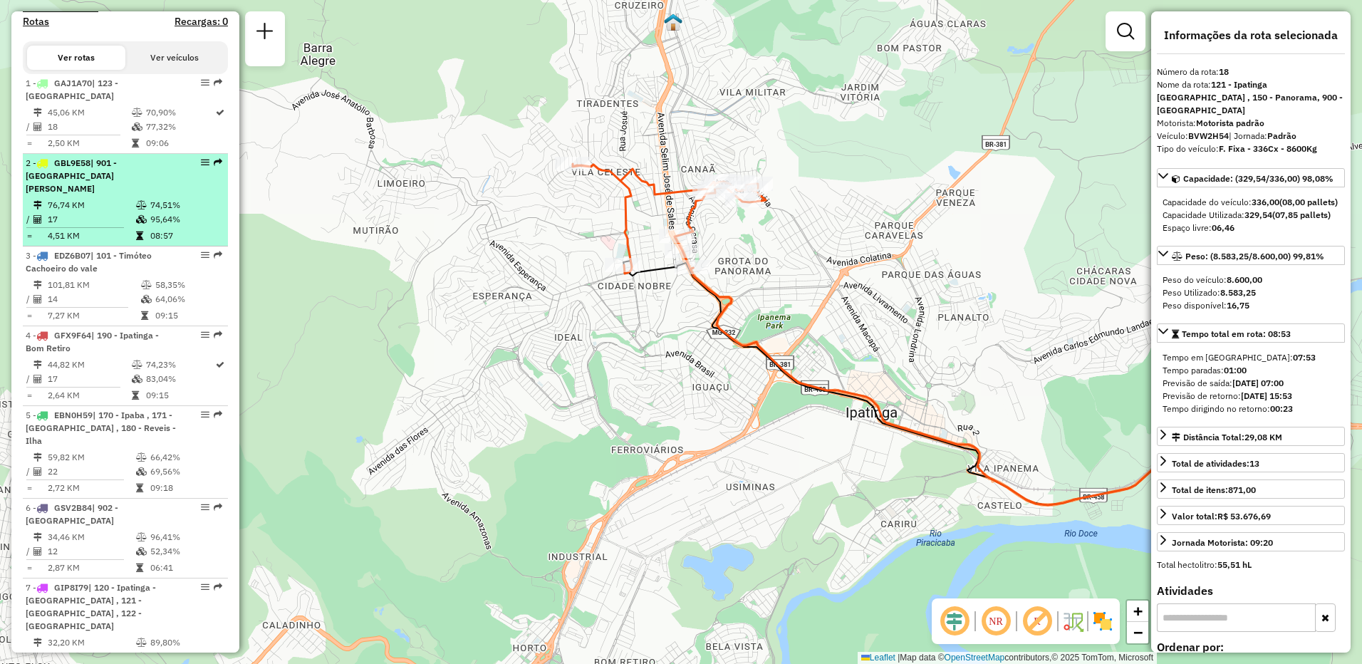
click at [145, 212] on td at bounding box center [142, 219] width 14 height 14
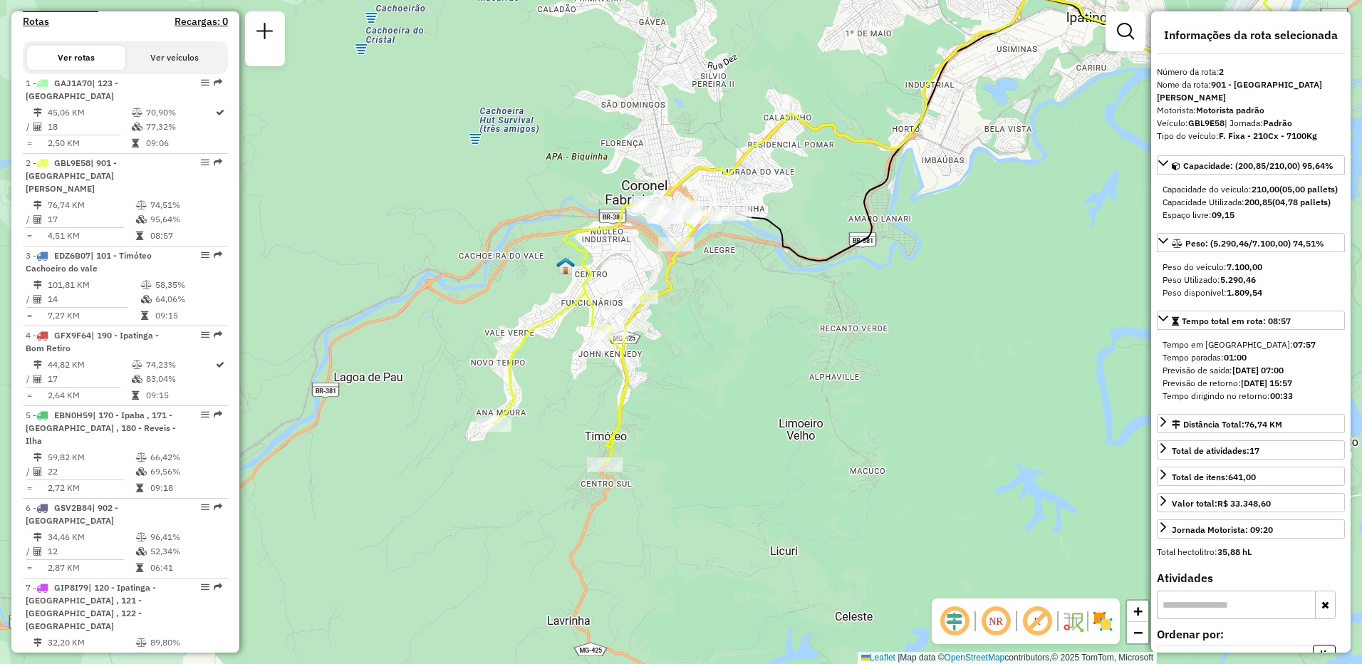
drag, startPoint x: 702, startPoint y: 345, endPoint x: 813, endPoint y: 298, distance: 120.9
click at [818, 283] on div "Janela de atendimento Grade de atendimento Capacidade Transportadoras Veículos …" at bounding box center [681, 332] width 1362 height 664
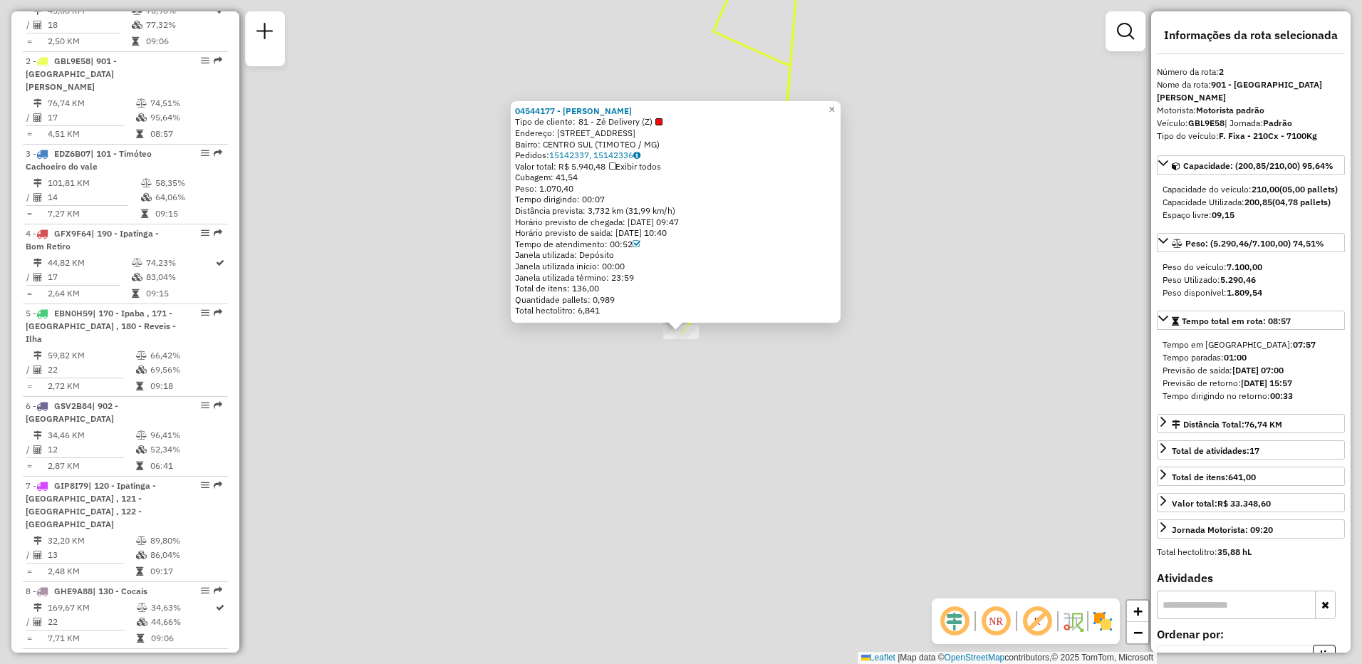
scroll to position [651, 0]
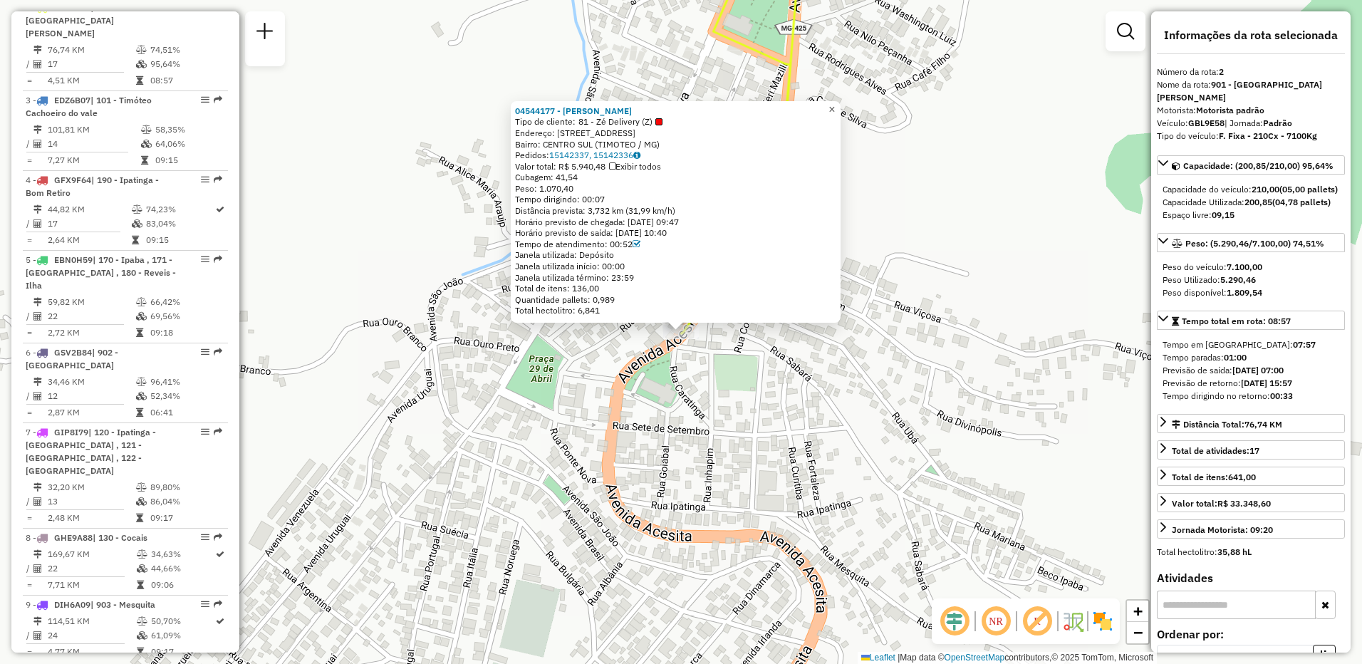
click at [835, 104] on span "×" at bounding box center [831, 109] width 6 height 12
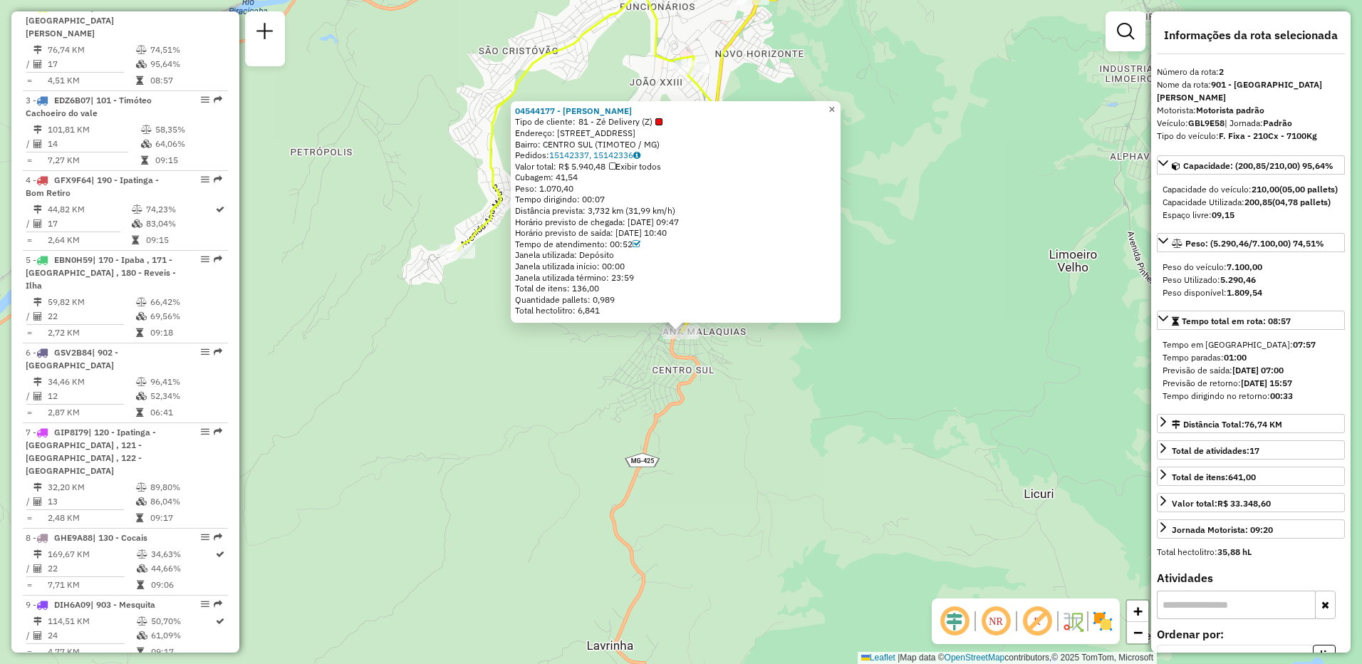
click at [835, 106] on span "×" at bounding box center [831, 109] width 6 height 12
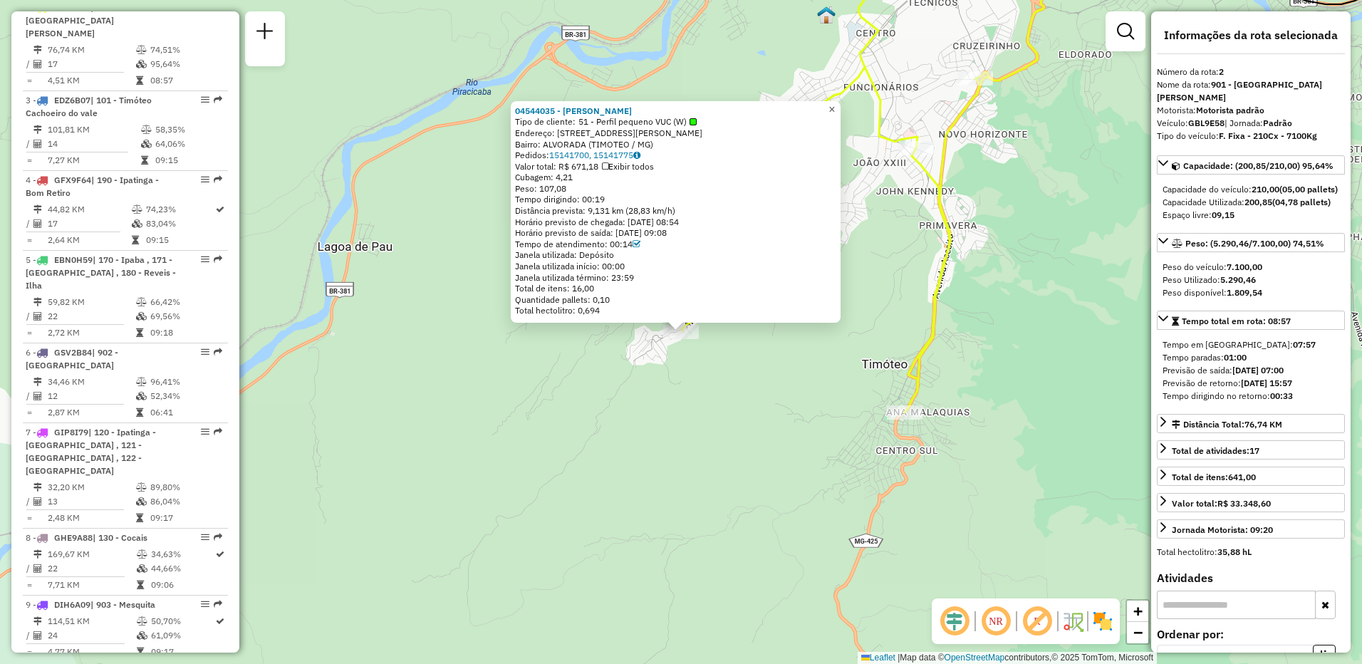
click at [835, 105] on span "×" at bounding box center [831, 109] width 6 height 12
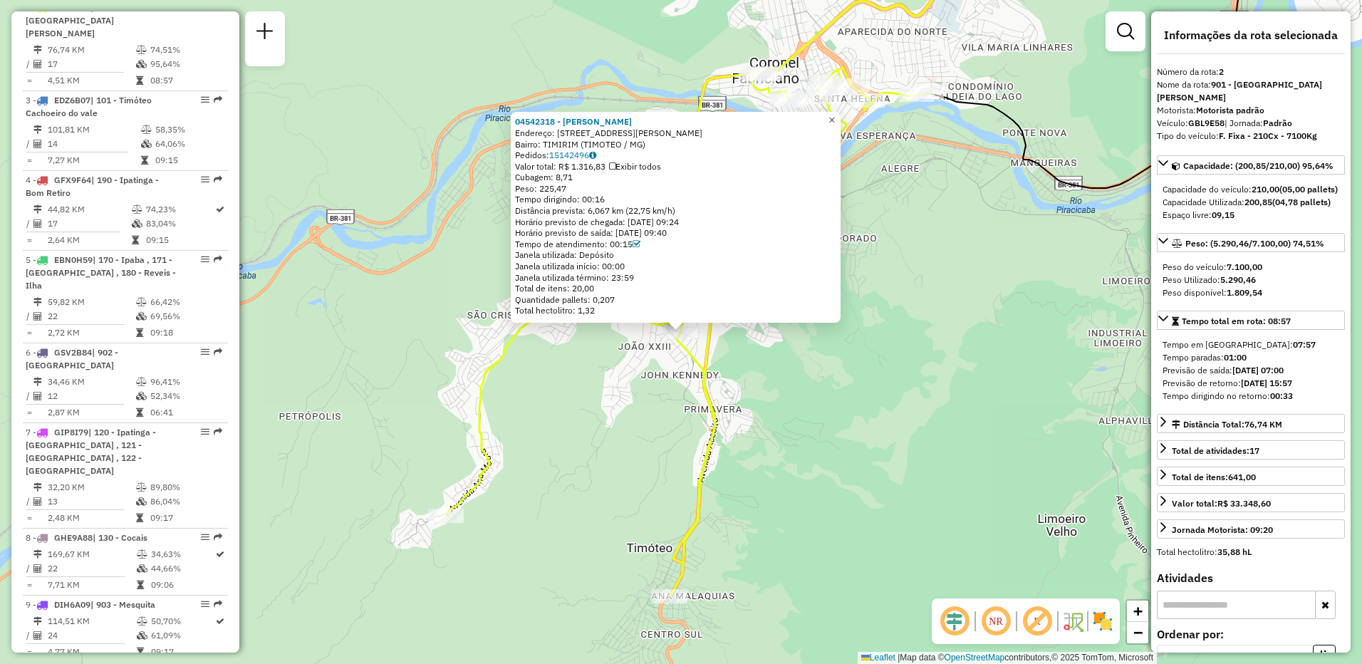
click at [835, 115] on span "×" at bounding box center [831, 120] width 6 height 12
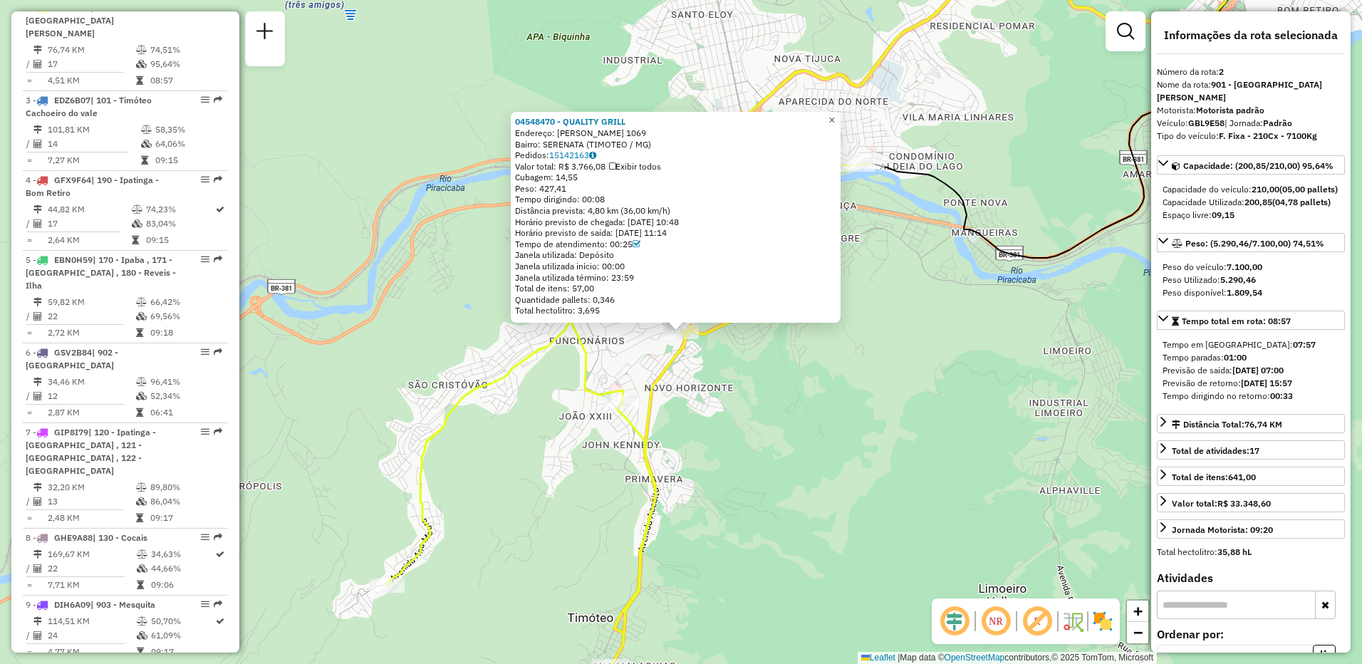
click at [835, 118] on span "×" at bounding box center [831, 120] width 6 height 12
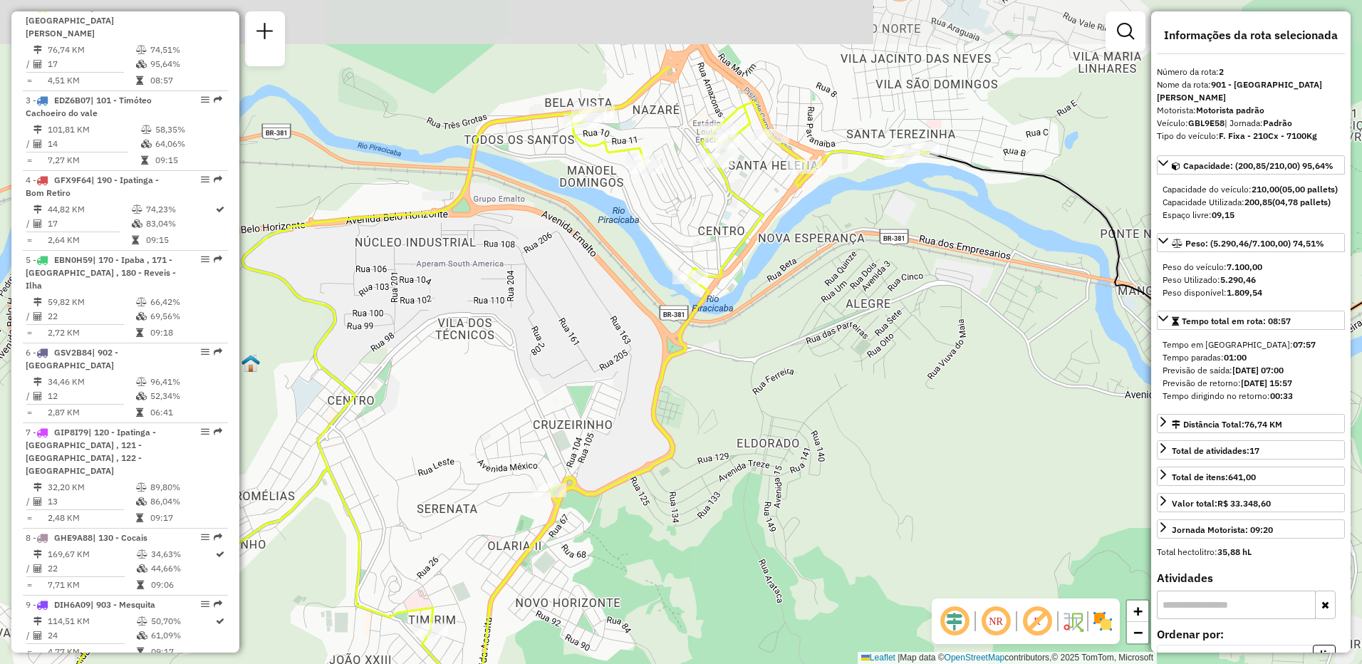
drag, startPoint x: 801, startPoint y: 200, endPoint x: 796, endPoint y: 333, distance: 133.3
click at [796, 333] on div "Janela de atendimento Grade de atendimento Capacidade Transportadoras Veículos …" at bounding box center [681, 332] width 1362 height 664
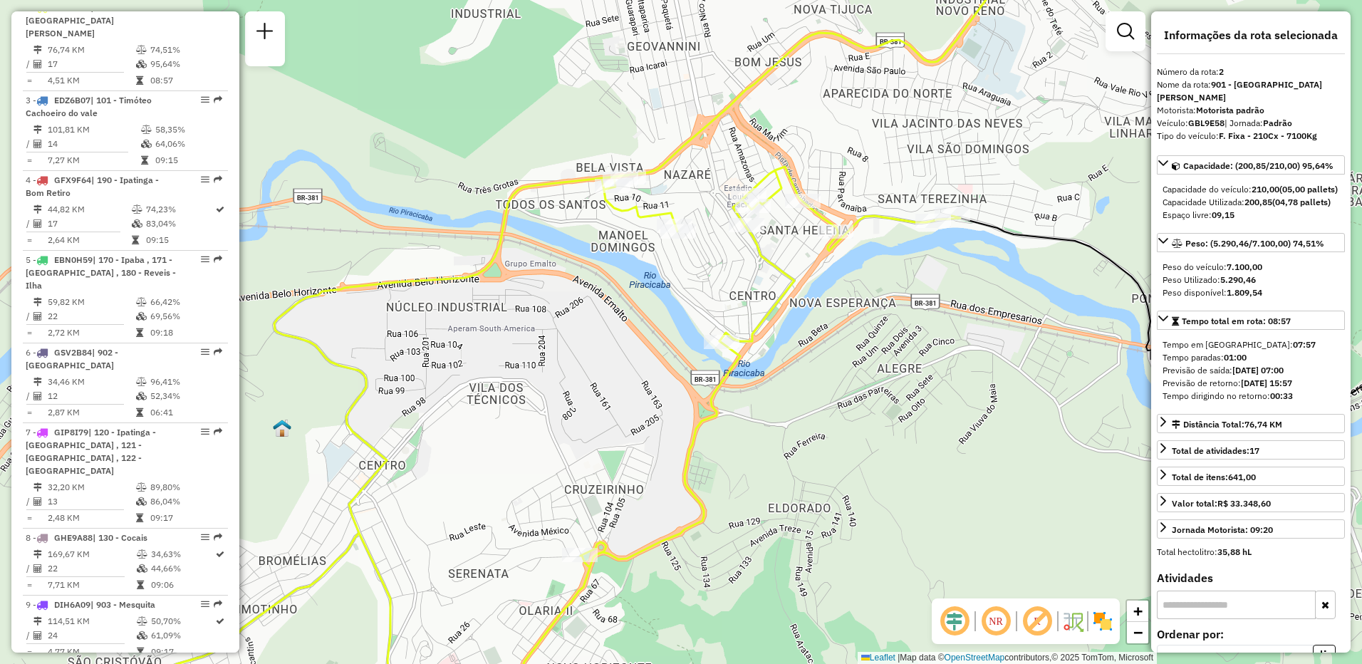
drag, startPoint x: 945, startPoint y: 428, endPoint x: 977, endPoint y: 492, distance: 71.4
click at [977, 492] on div "Janela de atendimento Grade de atendimento Capacidade Transportadoras Veículos …" at bounding box center [681, 332] width 1362 height 664
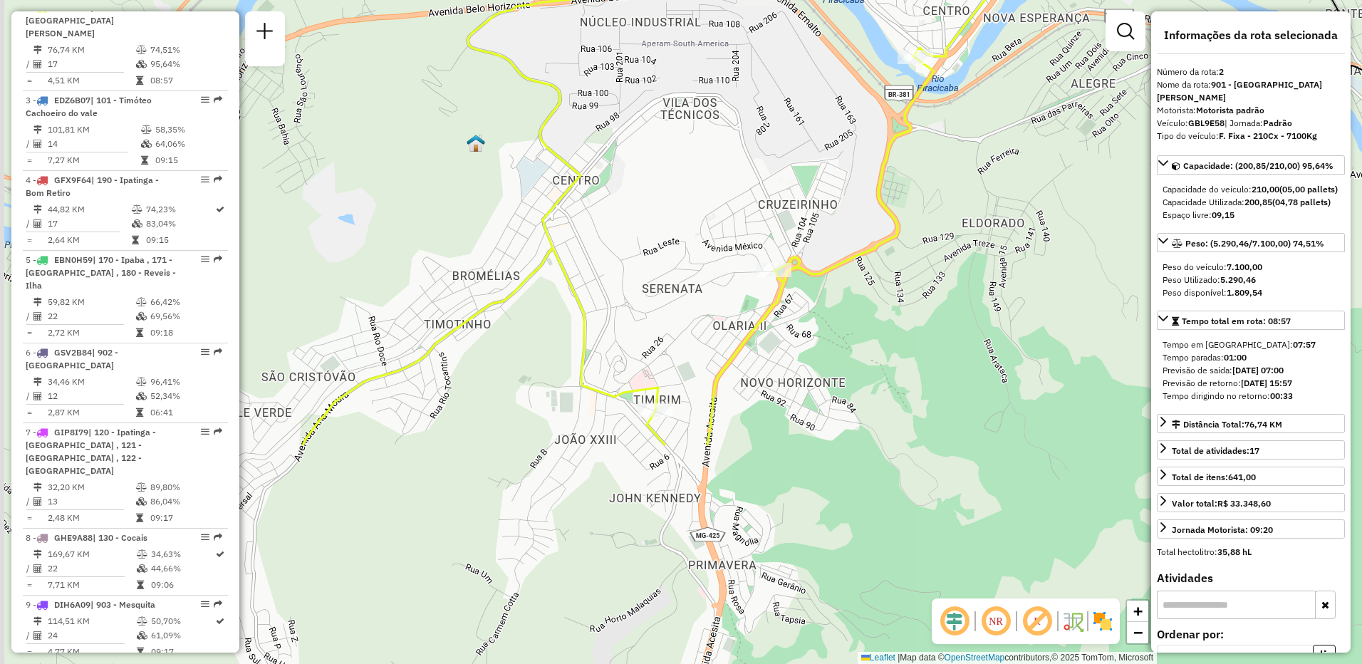
drag, startPoint x: 674, startPoint y: 498, endPoint x: 869, endPoint y: 213, distance: 345.3
click at [869, 213] on div "Janela de atendimento Grade de atendimento Capacidade Transportadoras Veículos …" at bounding box center [681, 332] width 1362 height 664
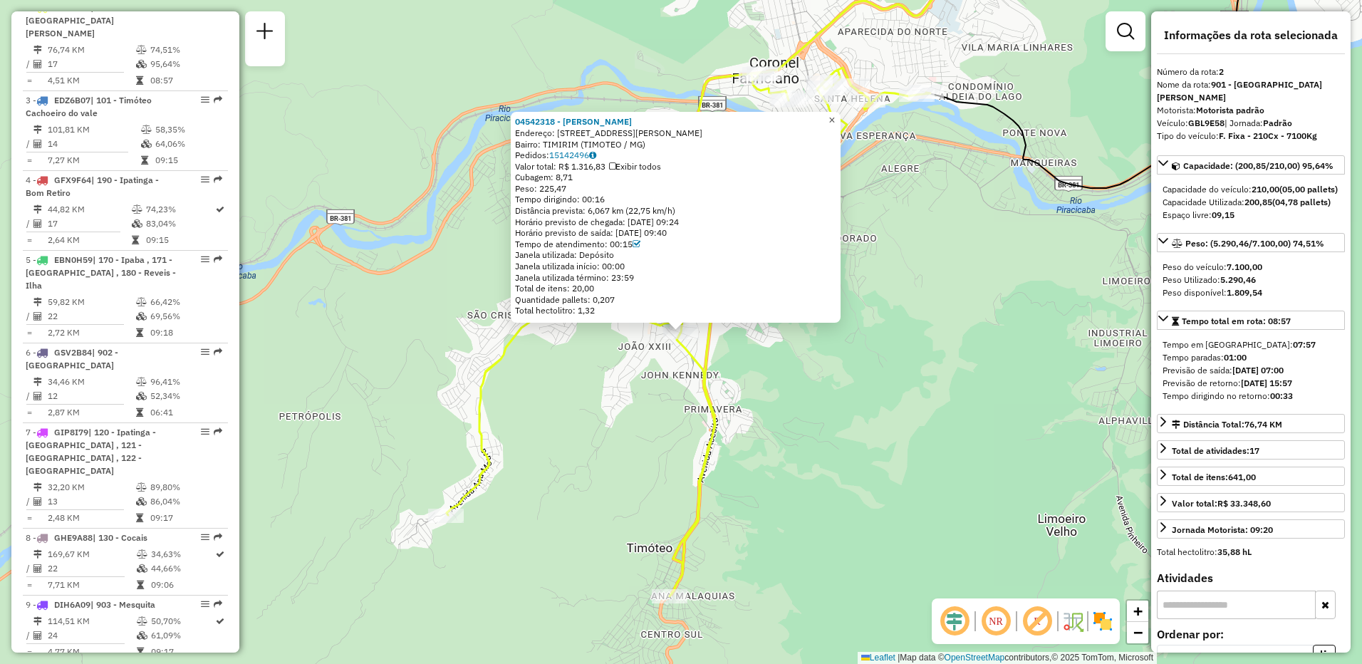
click at [835, 116] on span "×" at bounding box center [831, 120] width 6 height 12
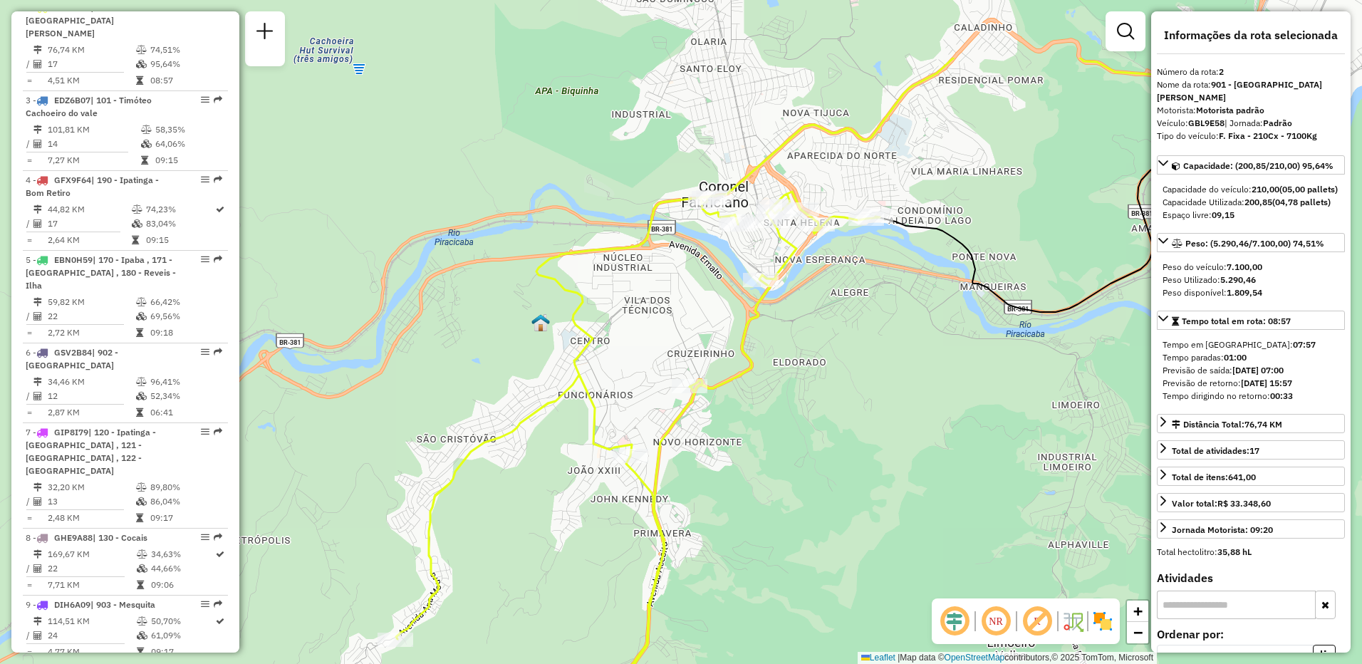
drag, startPoint x: 816, startPoint y: 313, endPoint x: 765, endPoint y: 437, distance: 133.9
click at [765, 437] on div "Janela de atendimento Grade de atendimento Capacidade Transportadoras Veículos …" at bounding box center [681, 332] width 1362 height 664
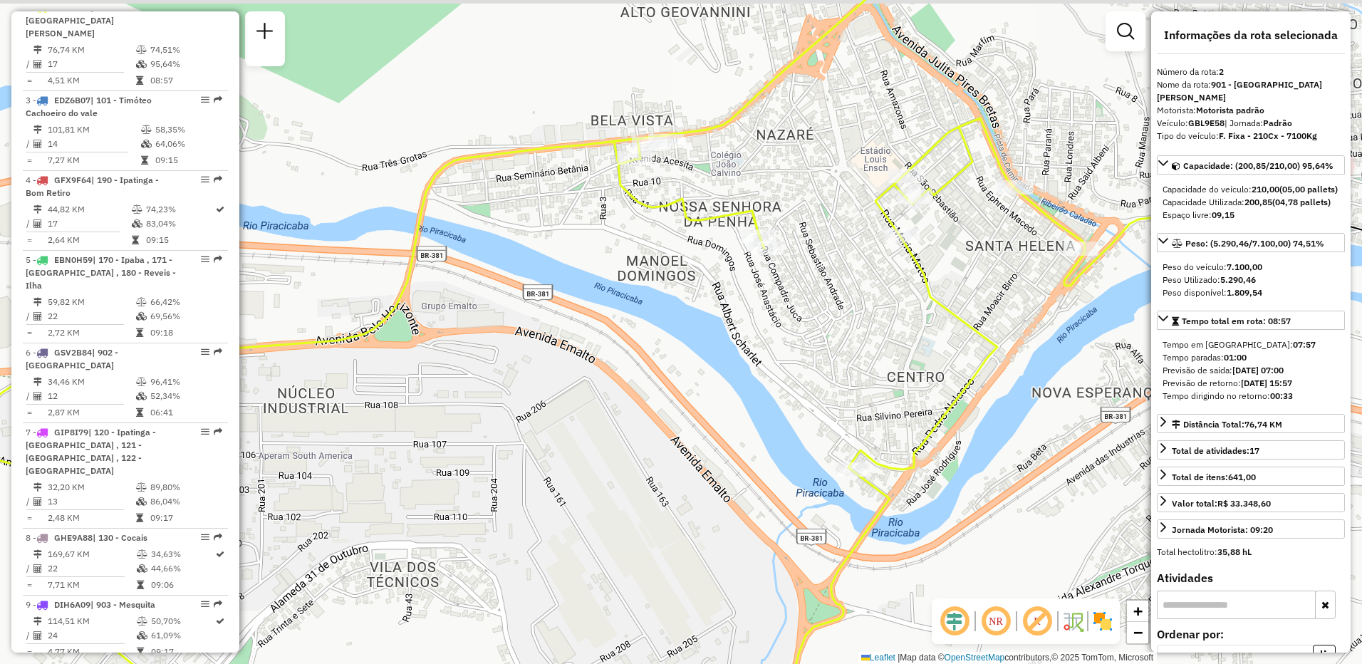
drag, startPoint x: 690, startPoint y: 123, endPoint x: 671, endPoint y: 217, distance: 96.0
click at [671, 217] on div "Janela de atendimento Grade de atendimento Capacidade Transportadoras Veículos …" at bounding box center [681, 332] width 1362 height 664
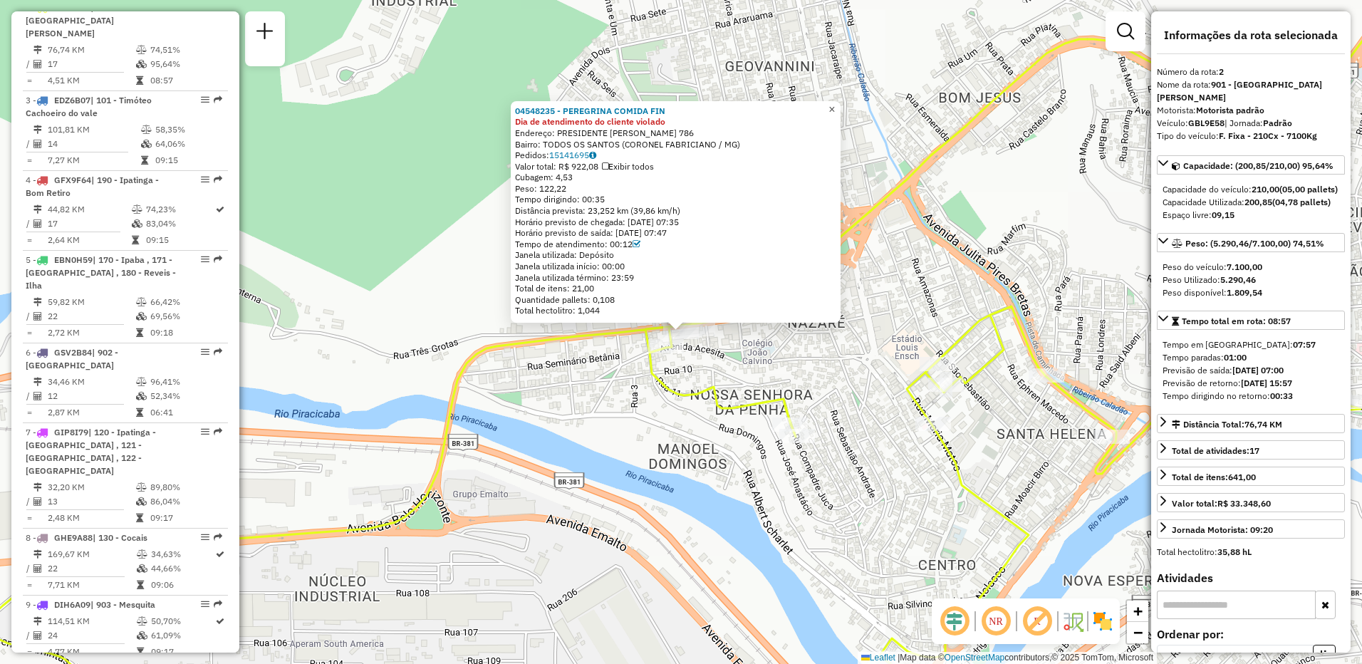
click at [835, 105] on span "×" at bounding box center [831, 109] width 6 height 12
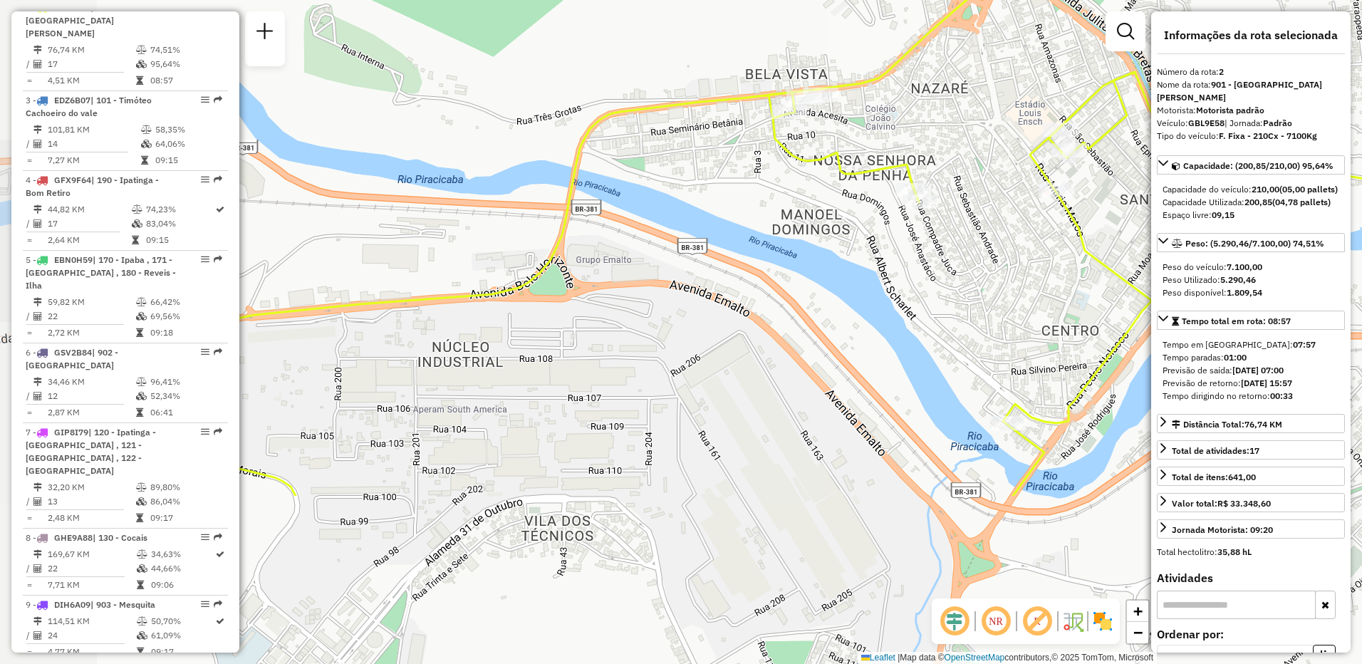
drag, startPoint x: 847, startPoint y: 365, endPoint x: 975, endPoint y: 137, distance: 262.1
click at [975, 137] on div "Janela de atendimento Grade de atendimento Capacidade Transportadoras Veículos …" at bounding box center [681, 332] width 1362 height 664
